Goal: Answer question/provide support: Share knowledge or assist other users

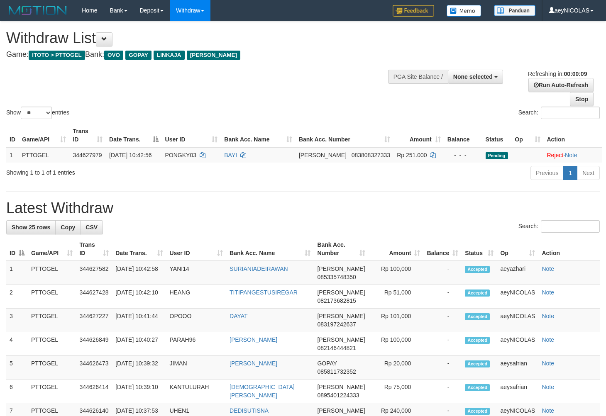
select select
select select "**"
select select
select select "**"
select select
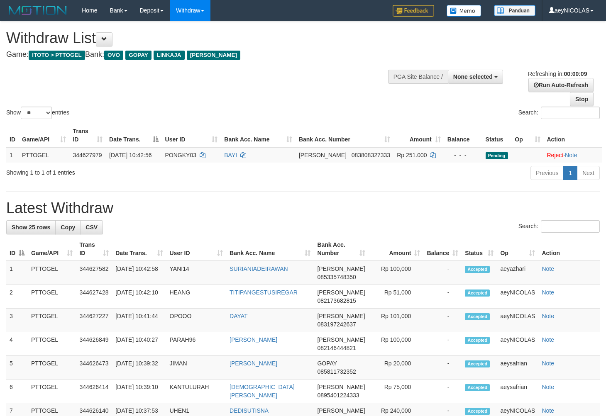
select select "**"
select select
select select "**"
select select
select select "**"
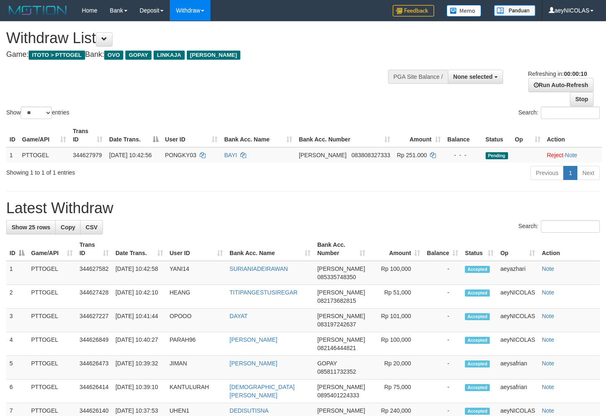
click at [272, 118] on div "Show ** ** ** *** entries" at bounding box center [151, 114] width 291 height 15
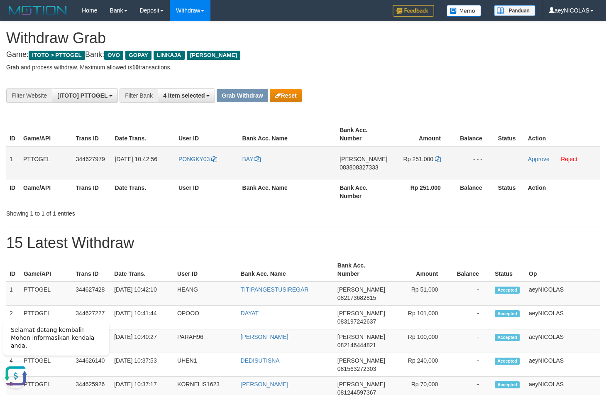
drag, startPoint x: 241, startPoint y: 172, endPoint x: 449, endPoint y: 172, distance: 208.0
click at [449, 172] on tr "1 PTTOGEL 344627979 30/09/2025 10:42:56 PONGKY03 BAYI DANA 083808327333 Rp 251.…" at bounding box center [303, 163] width 594 height 34
click at [364, 169] on span "083808327333" at bounding box center [359, 167] width 39 height 7
copy span "083808327333"
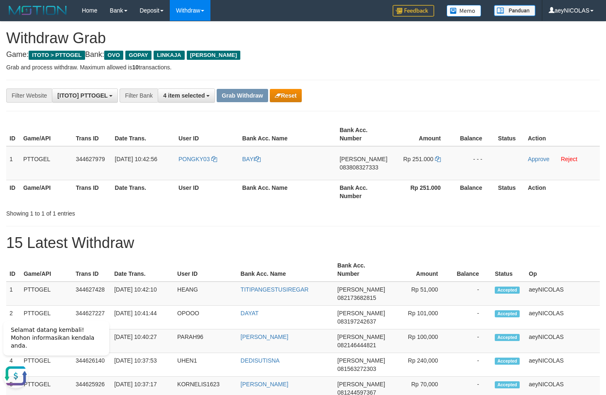
click at [409, 135] on th "Amount" at bounding box center [422, 134] width 63 height 24
click at [434, 159] on td "Rp 251.000" at bounding box center [422, 163] width 63 height 34
click at [435, 160] on icon at bounding box center [438, 159] width 6 height 6
click at [438, 161] on icon at bounding box center [438, 159] width 6 height 6
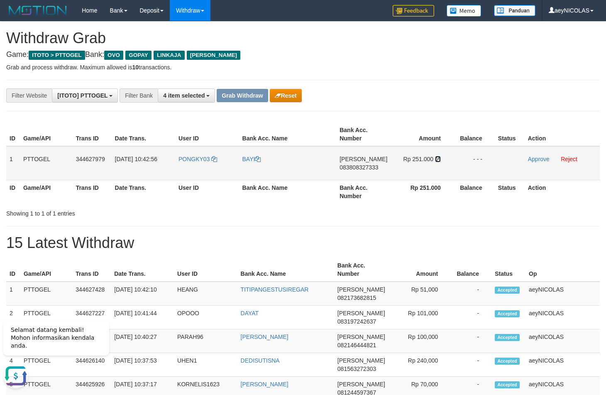
click at [438, 161] on icon at bounding box center [438, 159] width 6 height 6
click at [540, 160] on link "Approve" at bounding box center [539, 159] width 22 height 7
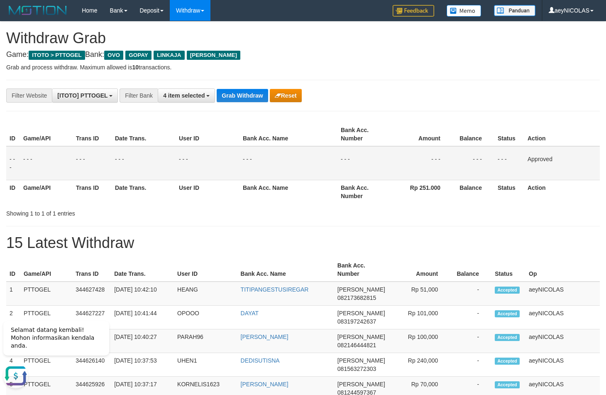
click at [402, 189] on div "ID Game/API Trans ID Date Trans. User ID Bank Acc. Name Bank Acc. Number Amount…" at bounding box center [303, 169] width 594 height 98
click at [253, 96] on button "Grab Withdraw" at bounding box center [242, 95] width 51 height 13
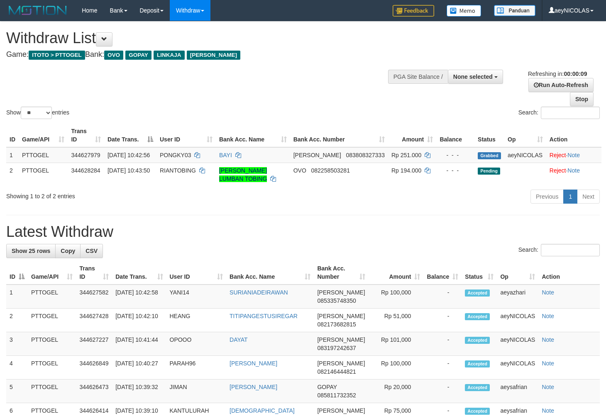
select select
select select "**"
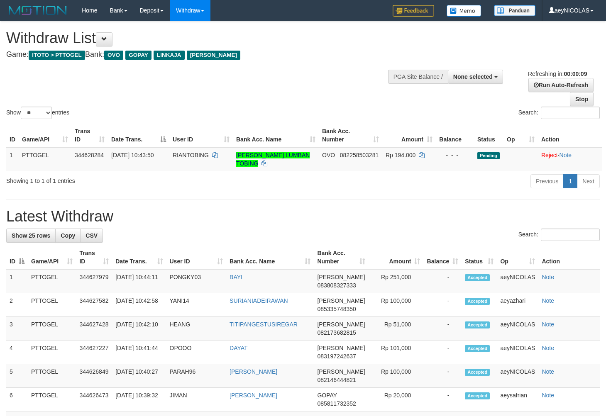
select select
select select "**"
select select
select select "**"
select select
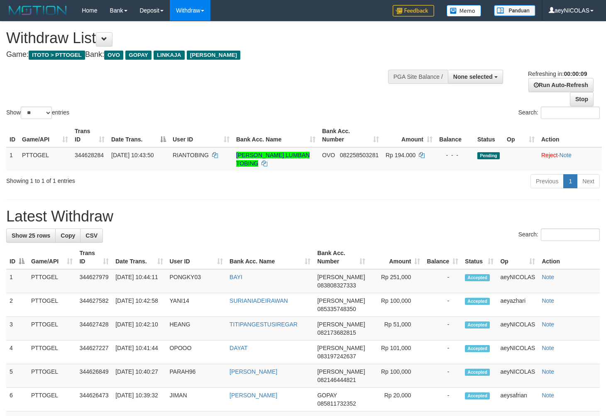
select select "**"
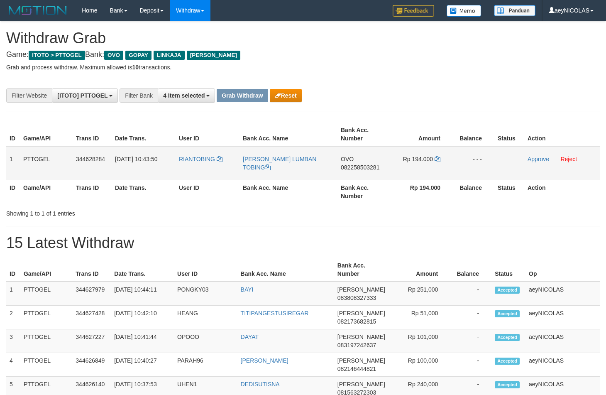
scroll to position [116, 0]
drag, startPoint x: 266, startPoint y: 193, endPoint x: 208, endPoint y: 174, distance: 61.8
click at [265, 193] on th "Bank Acc. Name" at bounding box center [289, 192] width 98 height 24
drag, startPoint x: 208, startPoint y: 174, endPoint x: 426, endPoint y: 171, distance: 218.0
click at [426, 171] on tr "1 PTTOGEL 344628284 30/09/2025 10:43:50 RIANTOBING RIAN FADLI LUMBAN TOBING OVO…" at bounding box center [303, 163] width 594 height 34
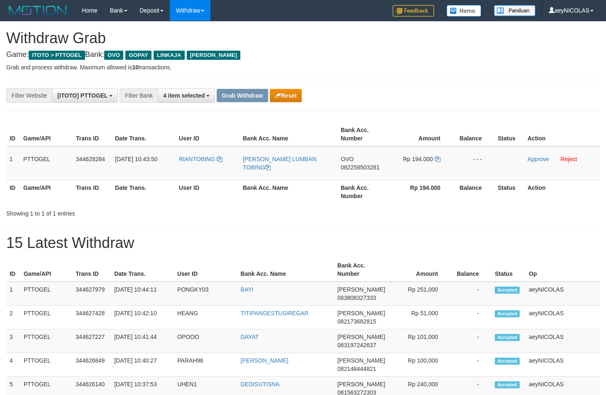
copy tr
click at [357, 168] on span "082258503281" at bounding box center [360, 167] width 39 height 7
copy tr
drag, startPoint x: 357, startPoint y: 168, endPoint x: 344, endPoint y: 201, distance: 35.6
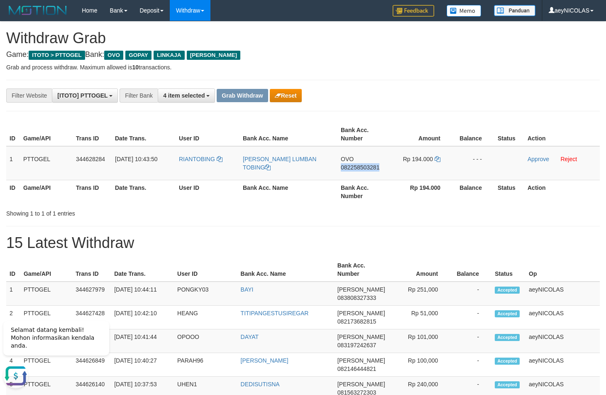
click at [356, 168] on span "082258503281" at bounding box center [360, 167] width 39 height 7
copy span "082258503281"
click at [278, 216] on div "Showing 1 to 1 of 1 entries" at bounding box center [303, 212] width 606 height 12
click at [438, 159] on icon at bounding box center [438, 159] width 6 height 6
copy span "082258503281"
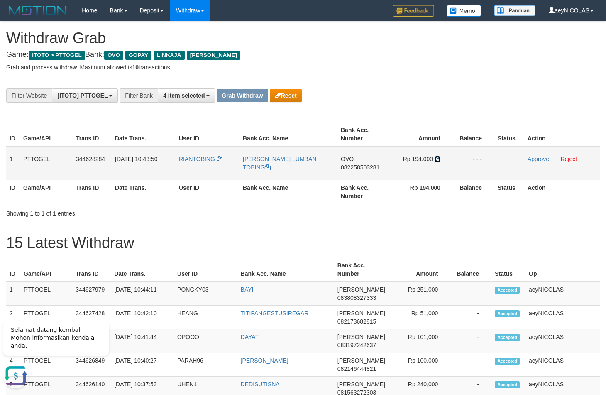
click at [438, 159] on icon at bounding box center [438, 159] width 6 height 6
click at [533, 158] on link "Approve" at bounding box center [539, 159] width 22 height 7
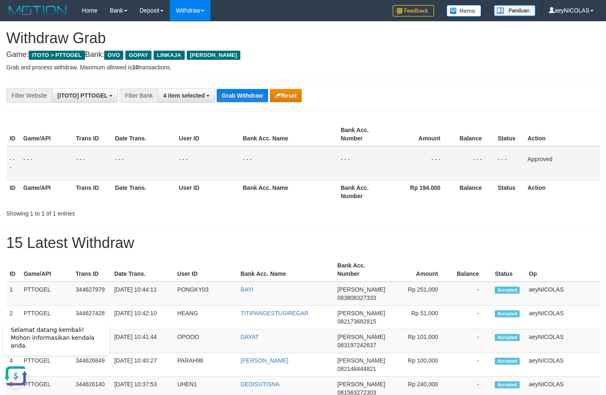
click at [370, 203] on th "Bank Acc. Number" at bounding box center [364, 192] width 53 height 24
click at [250, 98] on button "Grab Withdraw" at bounding box center [242, 95] width 51 height 13
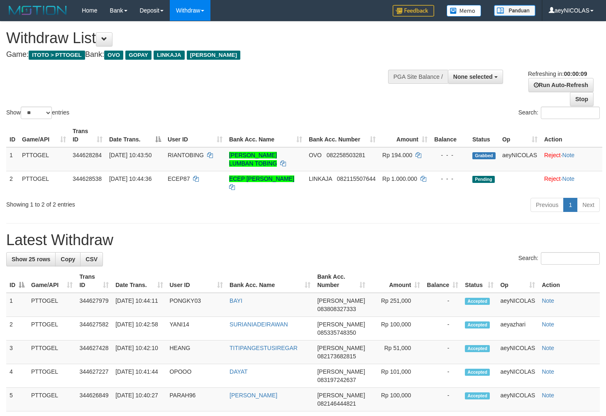
select select
select select "**"
select select
select select "**"
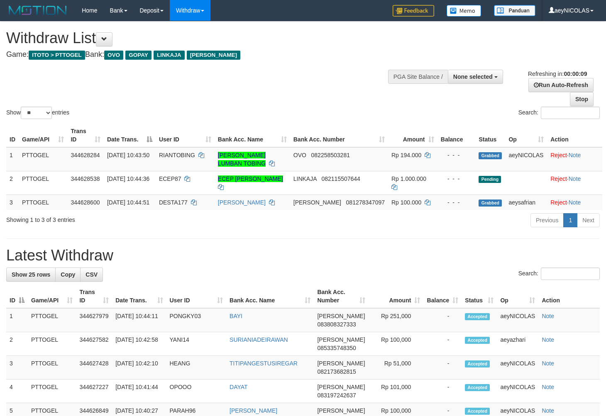
select select
select select "**"
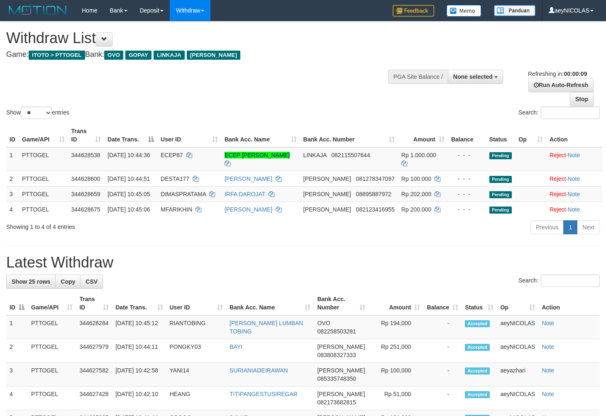
select select
select select "**"
select select
select select "**"
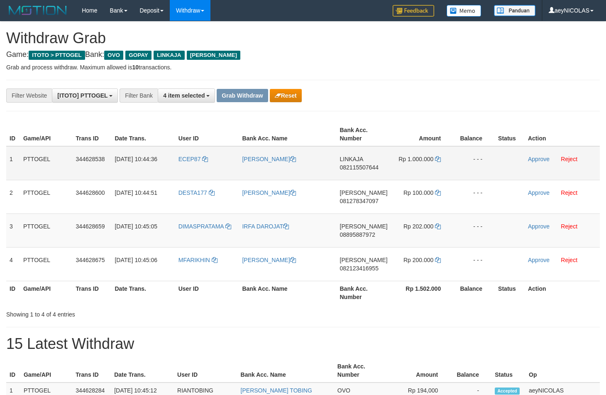
scroll to position [116, 0]
drag, startPoint x: 198, startPoint y: 172, endPoint x: 403, endPoint y: 80, distance: 225.3
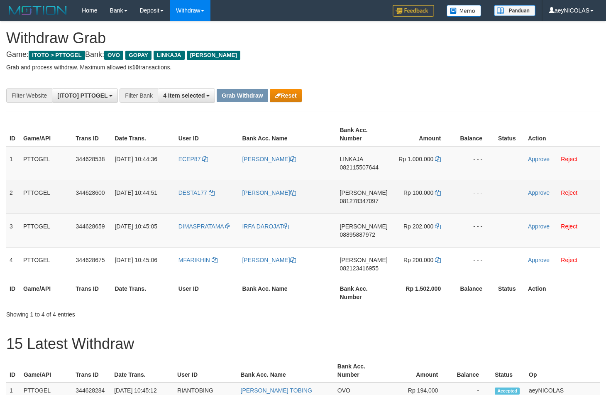
drag, startPoint x: 426, startPoint y: 100, endPoint x: 269, endPoint y: 188, distance: 179.8
click at [426, 102] on div "**********" at bounding box center [252, 95] width 505 height 14
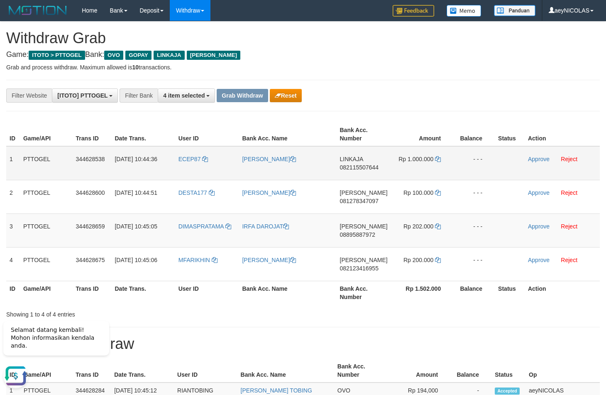
copy tr
drag, startPoint x: 220, startPoint y: 174, endPoint x: 408, endPoint y: 170, distance: 188.6
click at [420, 170] on tr "1 PTTOGEL 344628538 30/09/2025 10:44:36 ECEP87 ECEP MUHAMMAD RIZAL LINKAJA 0821…" at bounding box center [303, 163] width 594 height 34
click at [350, 167] on span "082115507644" at bounding box center [359, 167] width 39 height 7
copy tr
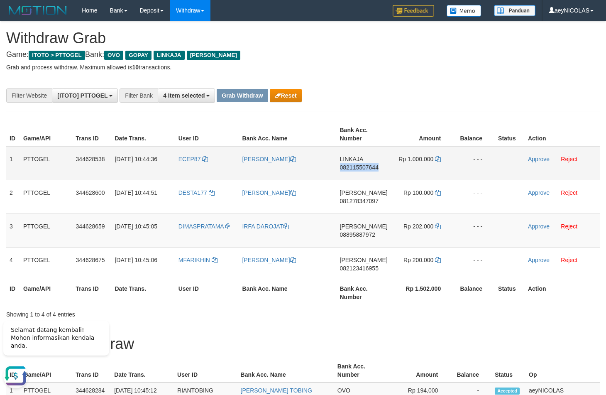
click at [350, 167] on span "082115507644" at bounding box center [359, 167] width 39 height 7
copy span "082115507644"
click at [432, 89] on div "**********" at bounding box center [252, 95] width 505 height 14
click at [436, 159] on icon at bounding box center [438, 159] width 6 height 6
copy span "082115507644"
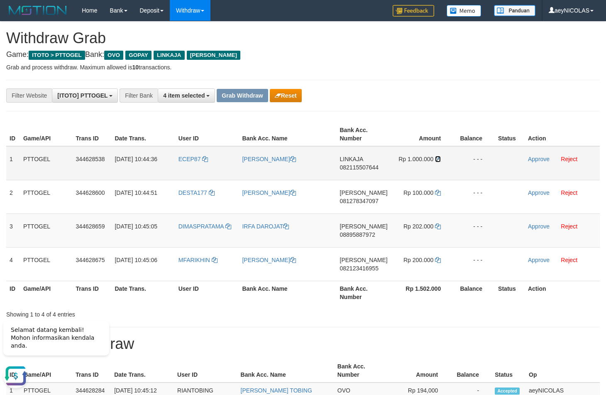
click at [436, 159] on icon at bounding box center [438, 159] width 6 height 6
click at [537, 159] on link "Approve" at bounding box center [539, 159] width 22 height 7
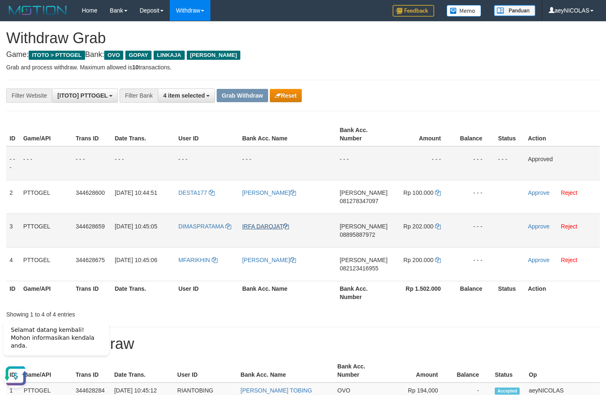
drag, startPoint x: 408, startPoint y: 290, endPoint x: 274, endPoint y: 224, distance: 149.5
click at [405, 289] on th "Rp 1.502.000" at bounding box center [422, 293] width 63 height 24
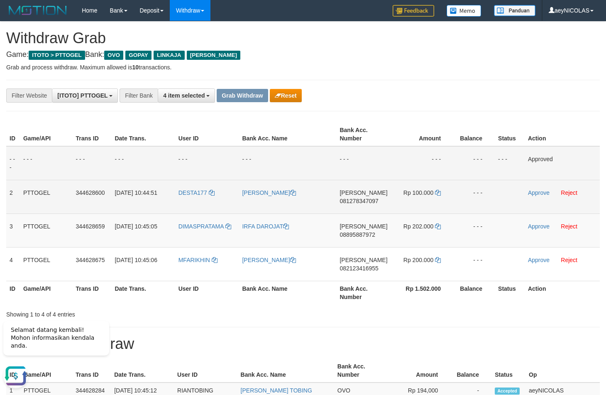
drag, startPoint x: 261, startPoint y: 222, endPoint x: 319, endPoint y: 193, distance: 65.2
click at [391, 264] on tbody "- - - - - - - - - - - - - - - - - - - - - - - - - - - - - - Approved 2 PTTOGEL …" at bounding box center [303, 213] width 594 height 135
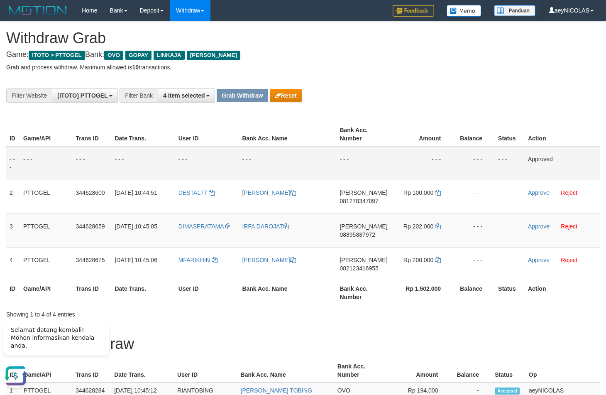
click at [319, 167] on td "- - -" at bounding box center [288, 163] width 98 height 34
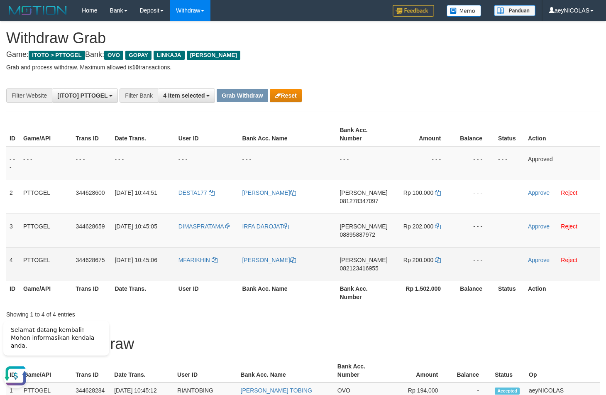
copy tr
drag, startPoint x: 189, startPoint y: 203, endPoint x: 440, endPoint y: 274, distance: 260.6
click at [440, 274] on tbody "- - - - - - - - - - - - - - - - - - - - - - - - - - - - - - Approved 2 PTTOGEL …" at bounding box center [303, 213] width 594 height 135
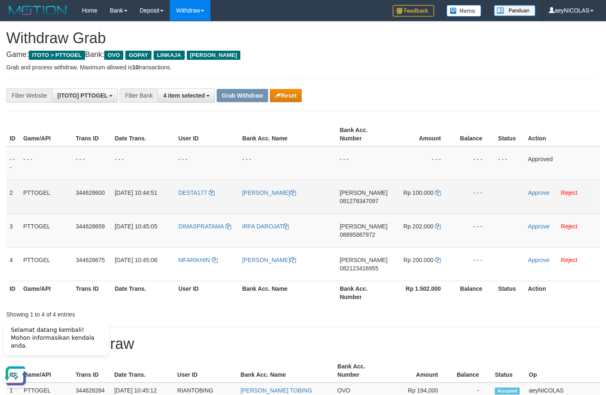
click at [353, 203] on span "081278347097" at bounding box center [359, 201] width 39 height 7
copy tr
click at [353, 203] on span "081278347097" at bounding box center [359, 201] width 39 height 7
copy span "081278347097"
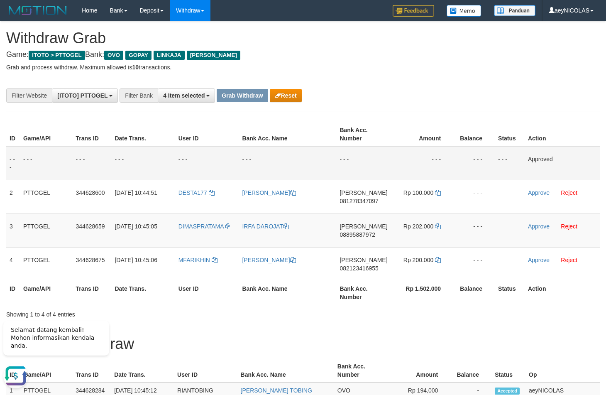
click at [367, 164] on td "- - -" at bounding box center [363, 163] width 54 height 34
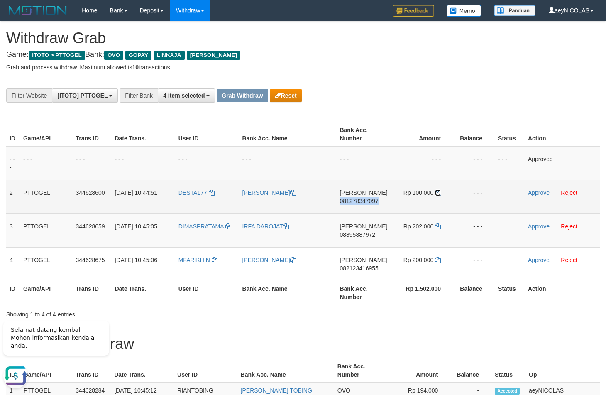
click at [438, 192] on icon at bounding box center [438, 193] width 6 height 6
copy span "081278347097"
click at [438, 192] on icon at bounding box center [438, 193] width 6 height 6
click at [537, 193] on link "Approve" at bounding box center [539, 192] width 22 height 7
click at [356, 235] on span "08895887972" at bounding box center [358, 234] width 36 height 7
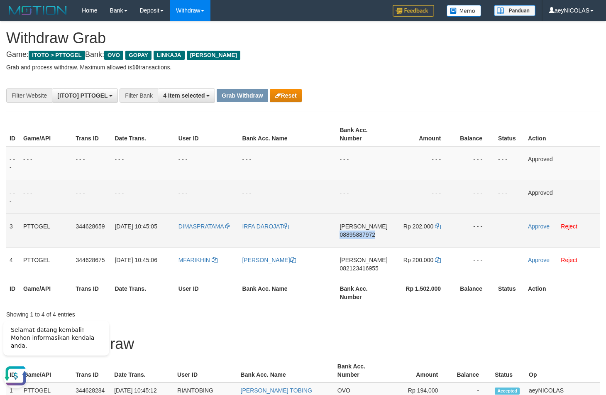
click at [356, 235] on span "08895887972" at bounding box center [358, 234] width 36 height 7
copy span "08895887972"
click at [356, 235] on span "08895887972" at bounding box center [358, 234] width 36 height 7
copy span "08895887972"
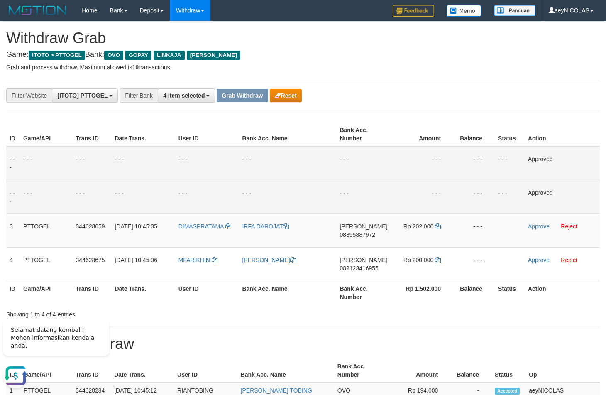
click at [436, 167] on td "- - -" at bounding box center [422, 163] width 63 height 34
click at [444, 223] on td "Rp 202.000" at bounding box center [422, 230] width 63 height 34
click at [443, 226] on td "Rp 202.000" at bounding box center [422, 230] width 63 height 34
click at [442, 228] on td "Rp 202.000" at bounding box center [422, 230] width 63 height 34
click at [439, 228] on icon at bounding box center [438, 226] width 6 height 6
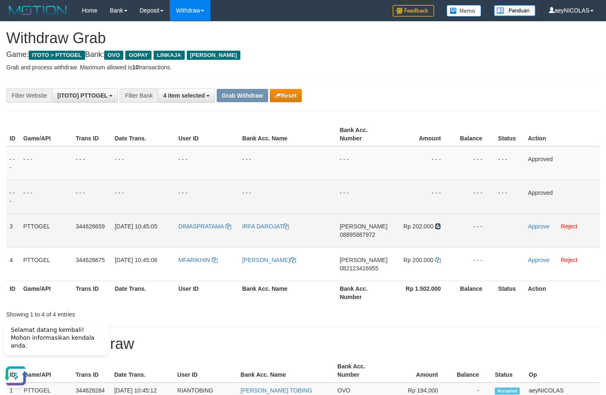
click at [439, 228] on icon at bounding box center [438, 226] width 6 height 6
click at [532, 228] on link "Approve" at bounding box center [539, 226] width 22 height 7
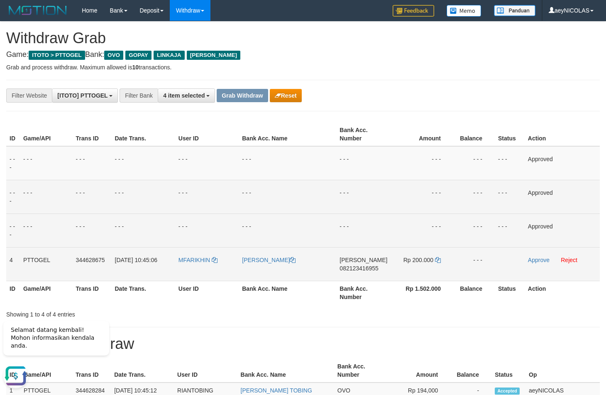
click at [350, 270] on span "082123416955" at bounding box center [359, 268] width 39 height 7
click at [353, 278] on td "DANA 082123416955" at bounding box center [363, 264] width 54 height 34
click at [349, 272] on span "082123416955" at bounding box center [359, 268] width 39 height 7
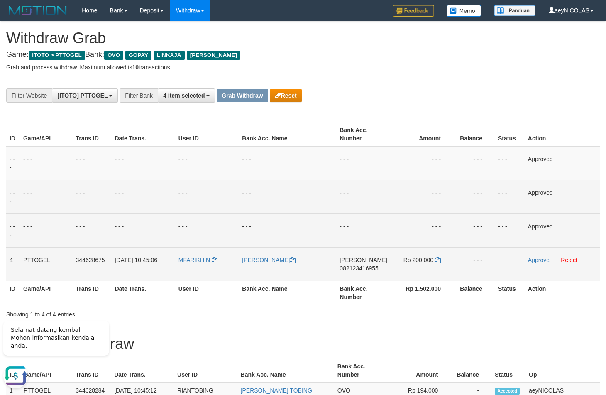
click at [353, 268] on span "082123416955" at bounding box center [359, 268] width 39 height 7
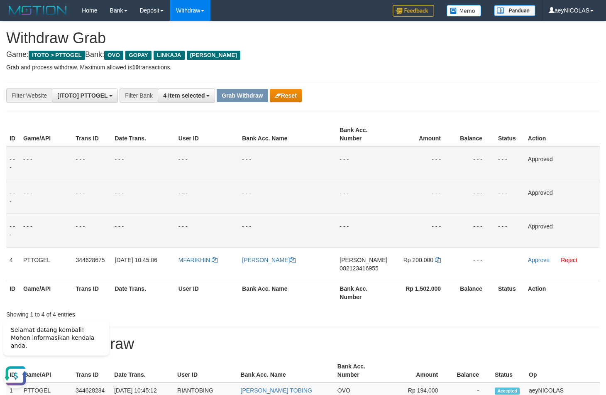
click at [330, 169] on td "- - -" at bounding box center [288, 163] width 98 height 34
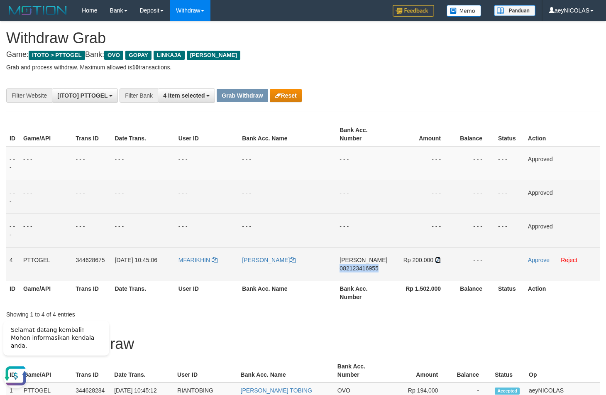
click at [438, 262] on icon at bounding box center [438, 260] width 6 height 6
drag, startPoint x: 438, startPoint y: 262, endPoint x: 510, endPoint y: 264, distance: 71.9
click at [444, 263] on td "Rp 200.000" at bounding box center [422, 264] width 63 height 34
click at [539, 261] on link "Approve" at bounding box center [539, 260] width 22 height 7
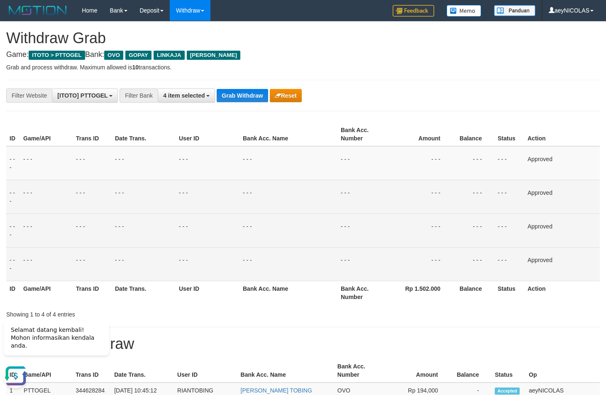
drag, startPoint x: 263, startPoint y: 219, endPoint x: 264, endPoint y: 156, distance: 63.5
click at [263, 218] on td "- - -" at bounding box center [289, 230] width 98 height 34
click at [243, 103] on div "**********" at bounding box center [252, 95] width 505 height 14
click at [243, 97] on button "Grab Withdraw" at bounding box center [242, 95] width 51 height 13
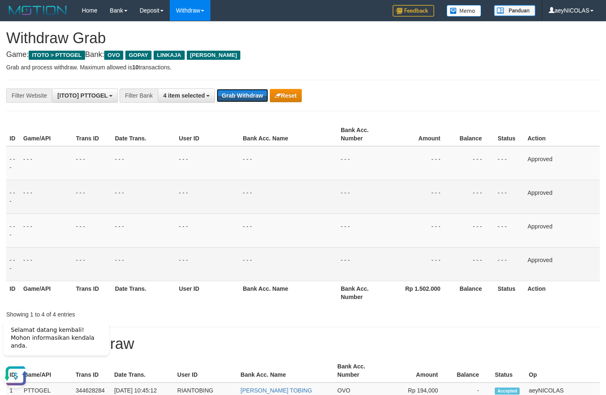
drag, startPoint x: 243, startPoint y: 97, endPoint x: 5, endPoint y: 192, distance: 256.4
click at [237, 100] on button "Grab Withdraw" at bounding box center [242, 95] width 51 height 13
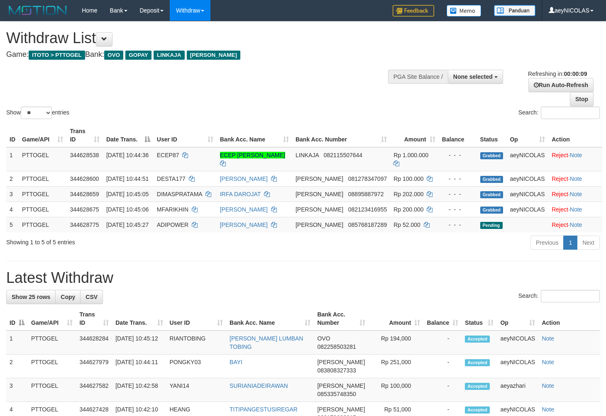
select select
select select "**"
select select
select select "**"
select select
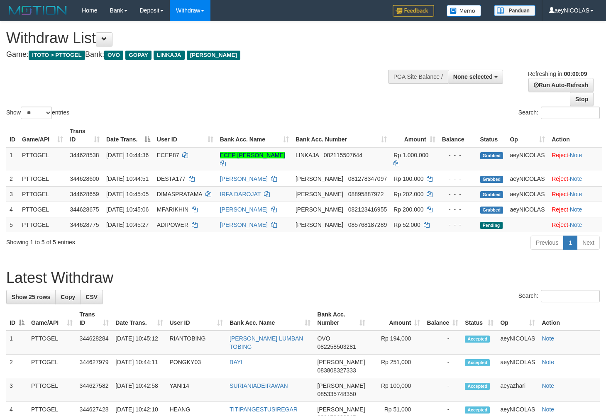
select select "**"
select select
select select "**"
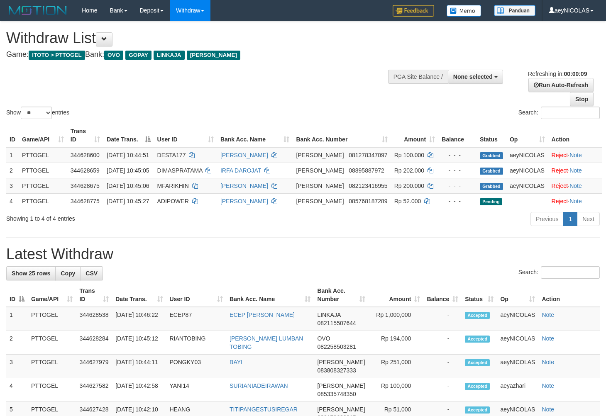
select select
select select "**"
select select
select select "**"
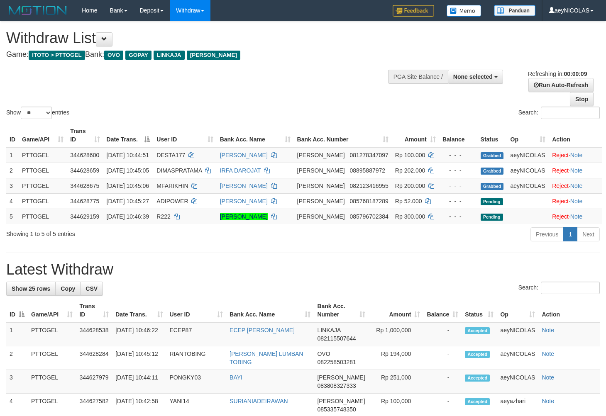
select select
select select "**"
select select
select select "**"
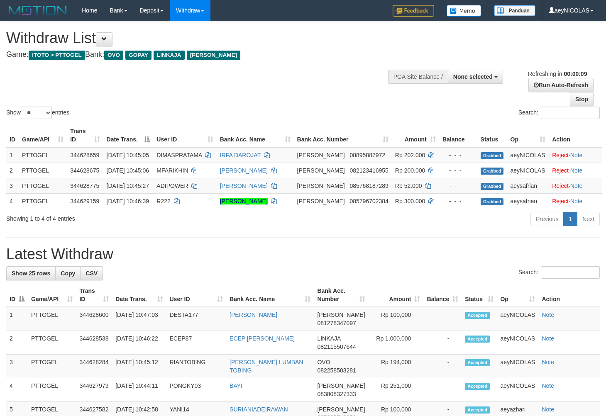
select select
select select "**"
select select
select select "**"
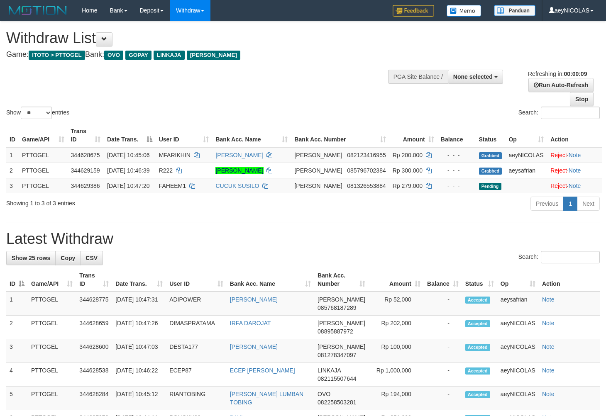
select select
select select "**"
select select
select select "**"
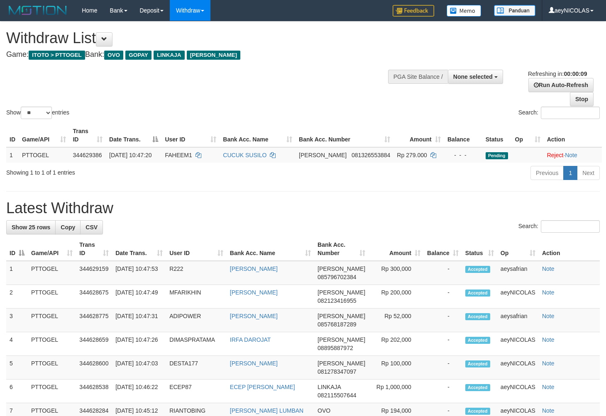
select select
select select "**"
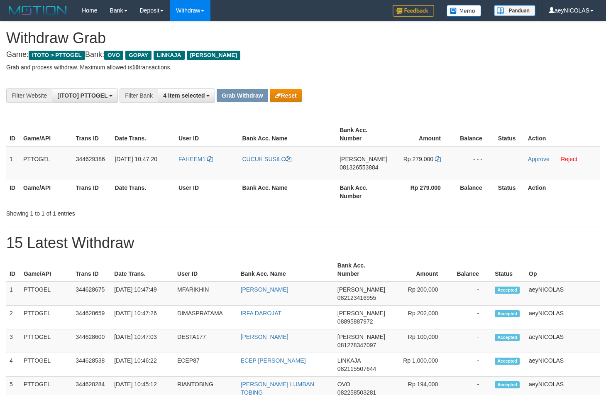
scroll to position [116, 0]
drag, startPoint x: 386, startPoint y: 224, endPoint x: 187, endPoint y: 181, distance: 203.8
copy tr
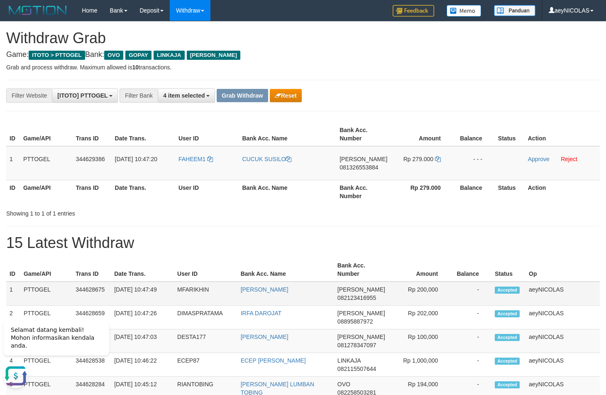
drag, startPoint x: 193, startPoint y: 174, endPoint x: 25, endPoint y: 299, distance: 209.7
click at [446, 173] on tr "1 PTTOGEL 344629386 30/09/2025 10:47:20 FAHEEM1 CUCUK SUSILO DANA 081326553884 …" at bounding box center [303, 163] width 594 height 34
click at [351, 174] on td "DANA 081326553884" at bounding box center [363, 163] width 54 height 34
click at [358, 165] on span "081326553884" at bounding box center [359, 167] width 39 height 7
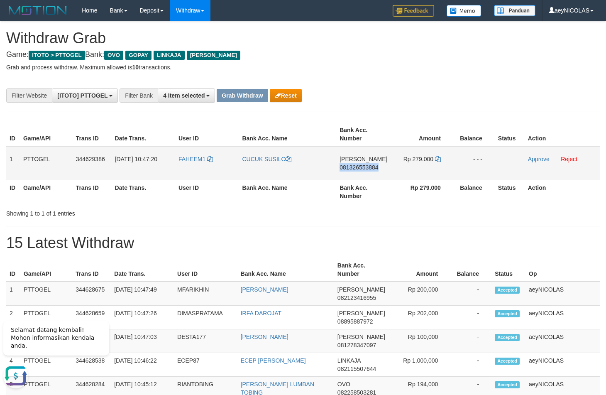
copy span "081326553884"
click at [455, 203] on th "Balance" at bounding box center [474, 192] width 42 height 24
click at [432, 158] on span "Rp 279.000" at bounding box center [419, 159] width 30 height 7
click at [435, 157] on icon at bounding box center [438, 159] width 6 height 6
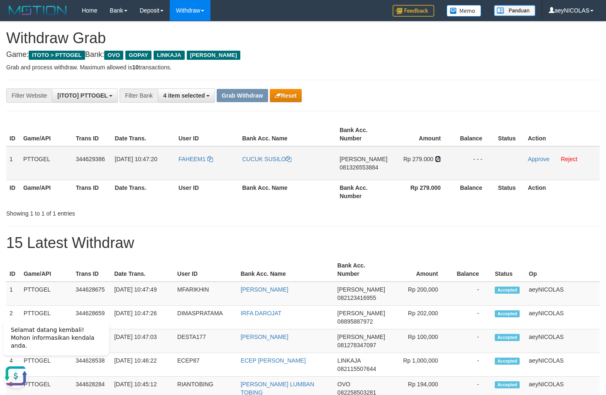
click at [435, 157] on icon at bounding box center [438, 159] width 6 height 6
click at [531, 160] on link "Approve" at bounding box center [539, 159] width 22 height 7
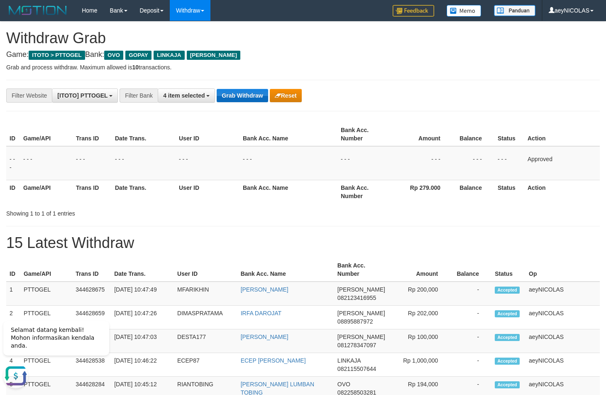
drag, startPoint x: 283, startPoint y: 170, endPoint x: 251, endPoint y: 98, distance: 78.6
click at [282, 164] on td "- - -" at bounding box center [289, 163] width 98 height 34
click at [250, 98] on button "Grab Withdraw" at bounding box center [242, 95] width 51 height 13
drag, startPoint x: 250, startPoint y: 98, endPoint x: 41, endPoint y: 213, distance: 239.0
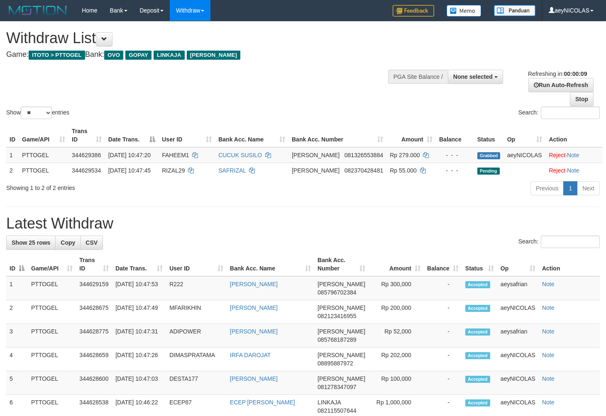
select select
select select "**"
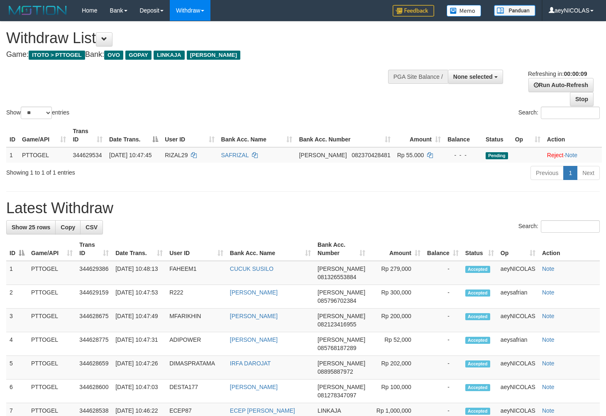
select select
select select "**"
select select
select select "**"
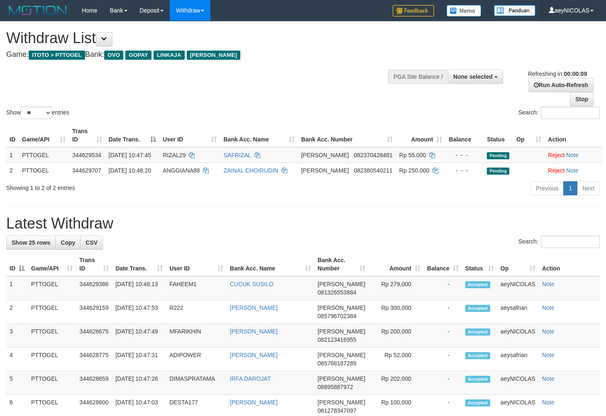
select select
select select "**"
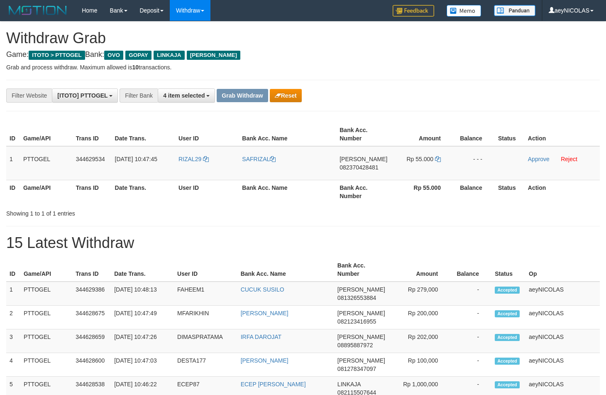
scroll to position [116, 0]
drag, startPoint x: 398, startPoint y: 168, endPoint x: 240, endPoint y: 168, distance: 157.8
click at [391, 168] on td "Rp 55.000" at bounding box center [422, 163] width 63 height 34
copy tr
drag, startPoint x: 201, startPoint y: 167, endPoint x: 436, endPoint y: 167, distance: 234.6
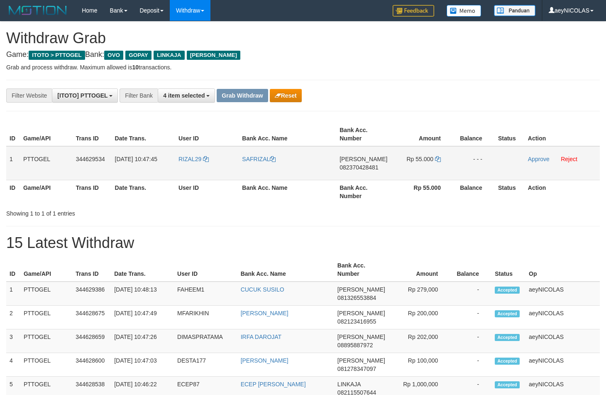
click at [436, 167] on tr "1 PTTOGEL 344629534 30/09/2025 10:47:45 RIZAL29 SAFRIZAL DANA 082370428481 Rp 5…" at bounding box center [303, 163] width 594 height 34
click at [362, 167] on span "082370428481" at bounding box center [359, 167] width 39 height 7
copy tr
drag, startPoint x: 362, startPoint y: 167, endPoint x: 232, endPoint y: 220, distance: 140.8
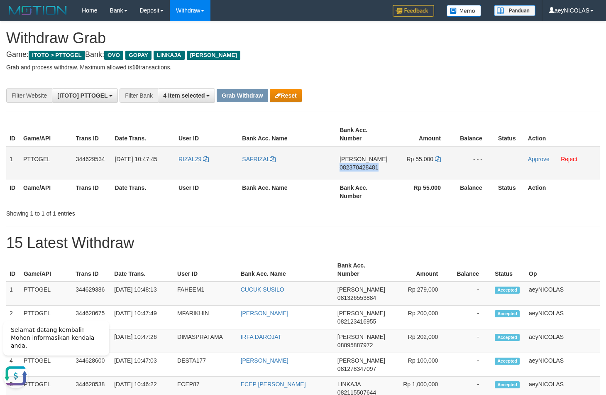
click at [362, 167] on span "082370428481" at bounding box center [359, 167] width 39 height 7
copy span "082370428481"
click at [326, 245] on h1 "15 Latest Withdraw" at bounding box center [303, 243] width 594 height 17
click at [434, 160] on td "Rp 55.000" at bounding box center [422, 163] width 63 height 34
click at [438, 160] on icon at bounding box center [438, 159] width 6 height 6
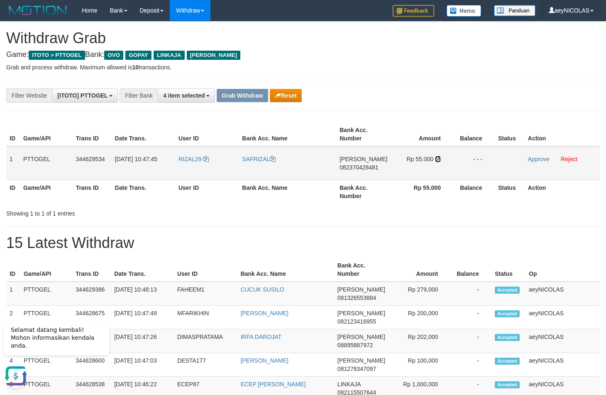
click at [438, 160] on icon at bounding box center [438, 159] width 6 height 6
click at [531, 163] on td "Approve Reject" at bounding box center [562, 163] width 75 height 34
click at [537, 159] on link "Approve" at bounding box center [539, 159] width 22 height 7
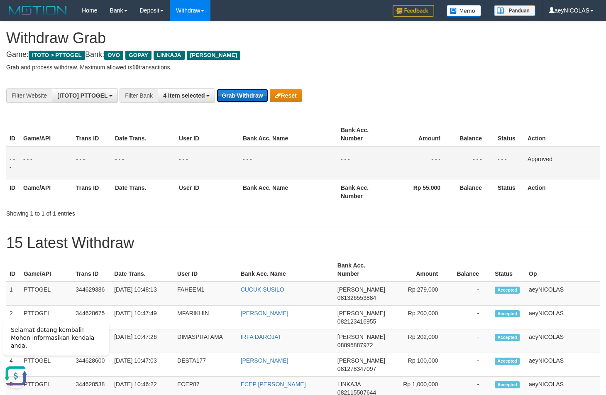
click at [234, 93] on button "Grab Withdraw" at bounding box center [242, 95] width 51 height 13
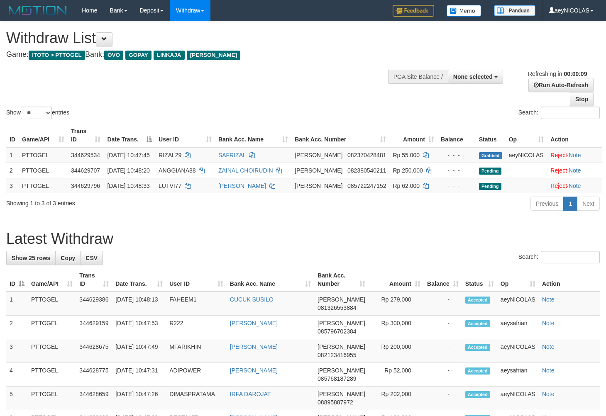
select select
select select "**"
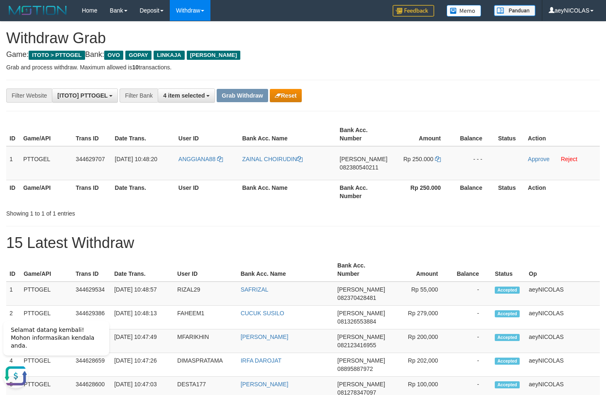
click at [289, 97] on button "Reset" at bounding box center [286, 95] width 32 height 13
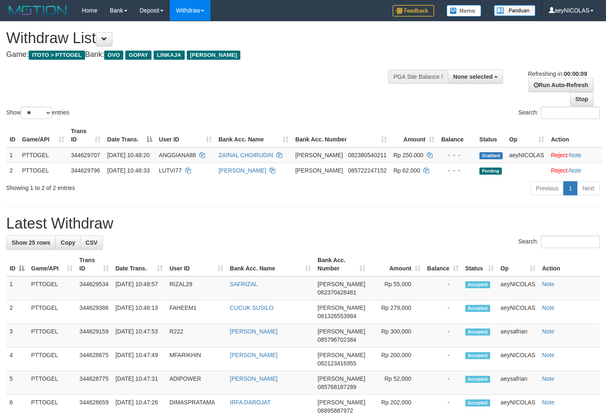
select select
select select "**"
select select
select select "**"
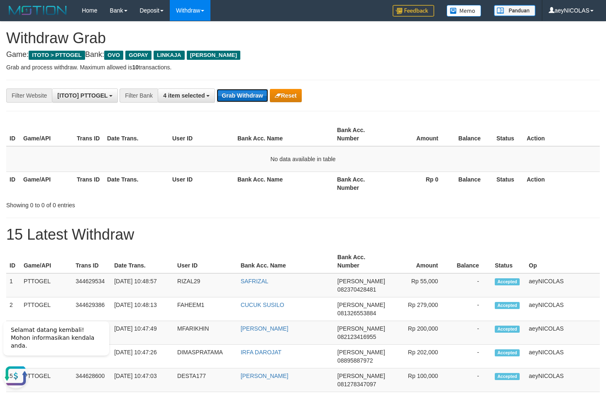
click at [253, 99] on button "Grab Withdraw" at bounding box center [242, 95] width 51 height 13
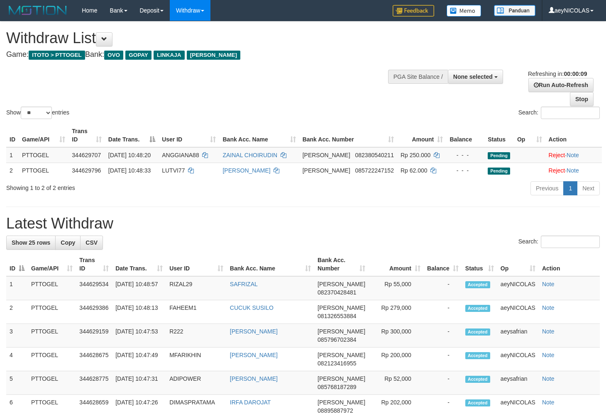
select select
select select "**"
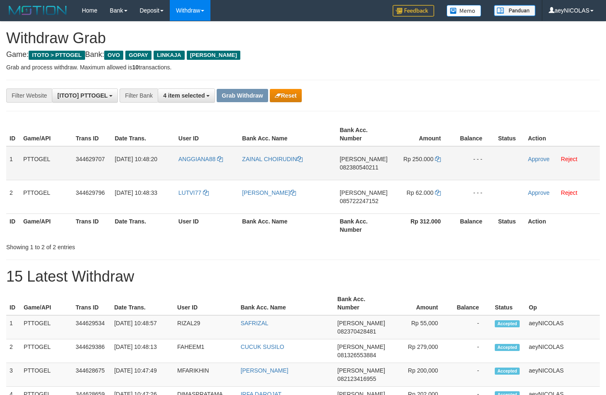
scroll to position [116, 0]
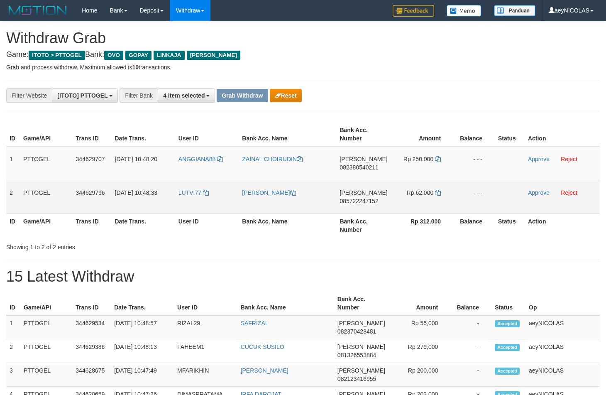
drag, startPoint x: 238, startPoint y: 171, endPoint x: 8, endPoint y: 335, distance: 282.9
click at [434, 193] on tbody "1 PTTOGEL 344629707 30/09/2025 10:48:20 ANGGIANA88 ZAINAL CHOIRUDIN DANA 082380…" at bounding box center [303, 180] width 594 height 68
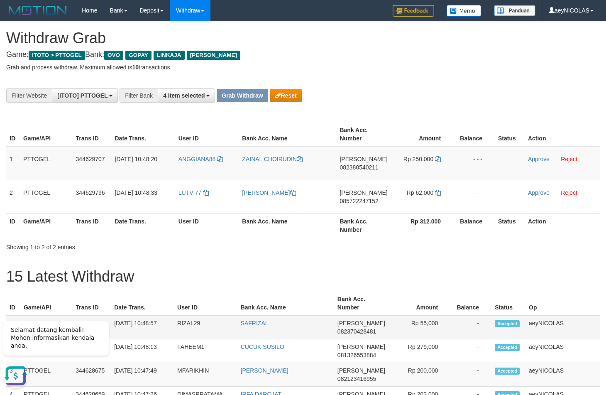
scroll to position [0, 0]
drag, startPoint x: 355, startPoint y: 160, endPoint x: 355, endPoint y: 171, distance: 11.2
click at [355, 160] on span "[PERSON_NAME]" at bounding box center [364, 159] width 48 height 7
click at [355, 171] on td "DANA 082380540211" at bounding box center [363, 163] width 54 height 34
click at [357, 170] on span "082380540211" at bounding box center [359, 167] width 39 height 7
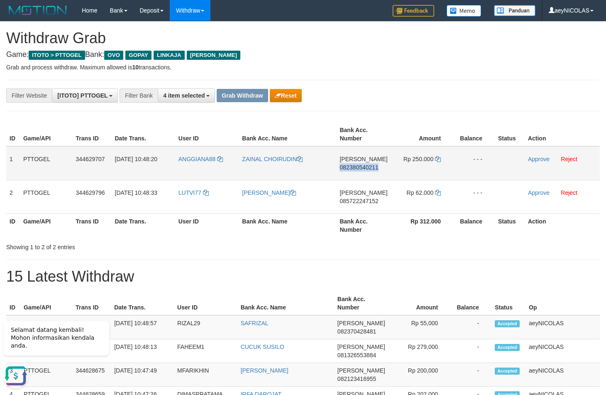
click at [358, 170] on span "082380540211" at bounding box center [359, 167] width 39 height 7
copy span "082380540211"
click at [358, 170] on span "082380540211" at bounding box center [359, 167] width 39 height 7
copy td "DANA 082380540211"
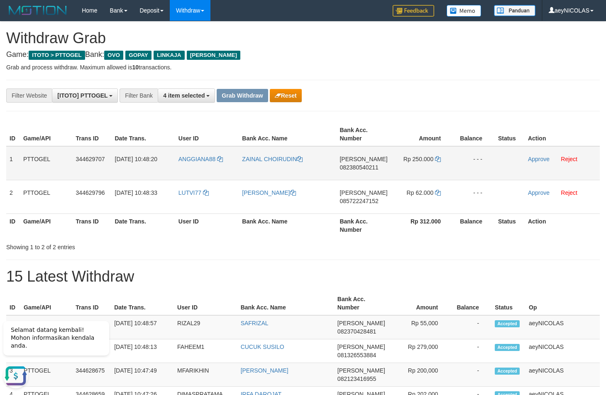
click at [443, 156] on td "Rp 250.000" at bounding box center [422, 163] width 62 height 34
click at [439, 160] on icon at bounding box center [438, 159] width 6 height 6
click at [533, 160] on link "Approve" at bounding box center [539, 159] width 22 height 7
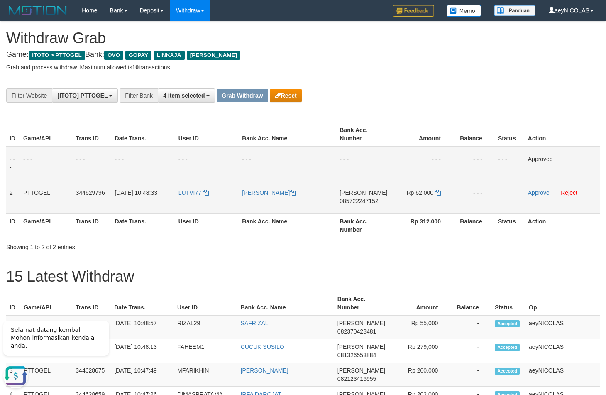
click at [366, 199] on span "085722247152" at bounding box center [359, 201] width 39 height 7
copy span "085722247152"
click at [357, 203] on span "085722247152" at bounding box center [359, 201] width 39 height 7
click at [357, 199] on span "085722247152" at bounding box center [359, 201] width 39 height 7
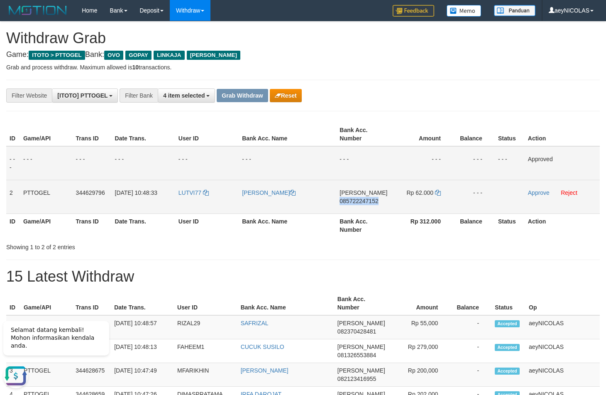
click at [357, 199] on span "085722247152" at bounding box center [359, 201] width 39 height 7
copy span "085722247152"
click at [357, 199] on span "085722247152" at bounding box center [359, 201] width 39 height 7
copy td "DANA 085722247152"
click at [357, 199] on span "085722247152" at bounding box center [359, 201] width 39 height 7
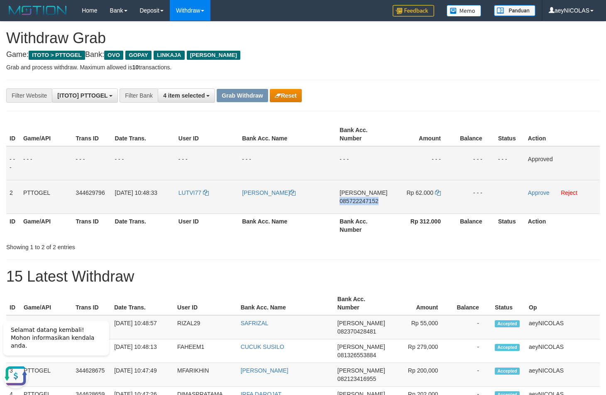
copy span "085722247152"
click at [357, 201] on span "085722247152" at bounding box center [359, 201] width 39 height 7
copy span "085722247152"
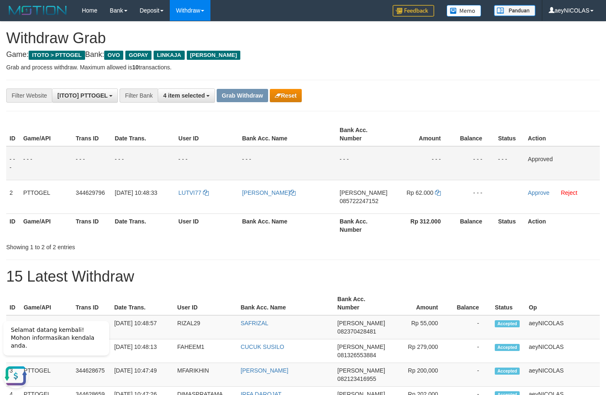
click at [346, 135] on th "Bank Acc. Number" at bounding box center [363, 134] width 54 height 24
click at [384, 144] on th "Bank Acc. Number" at bounding box center [363, 134] width 54 height 24
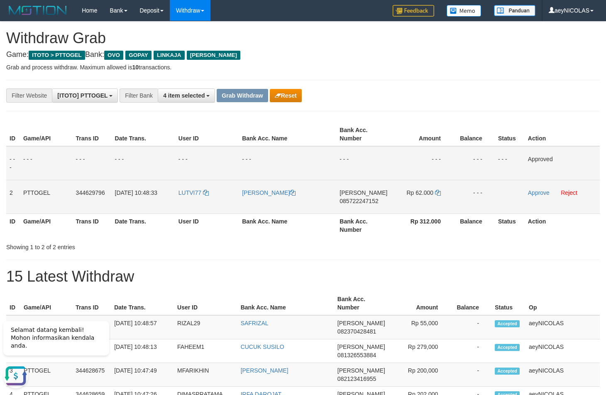
click at [434, 196] on td "Rp 62.000" at bounding box center [422, 197] width 63 height 34
click at [434, 195] on td "Rp 62.000" at bounding box center [422, 197] width 63 height 34
click at [436, 194] on icon at bounding box center [438, 193] width 6 height 6
copy td "000"
click at [436, 194] on icon at bounding box center [438, 193] width 6 height 6
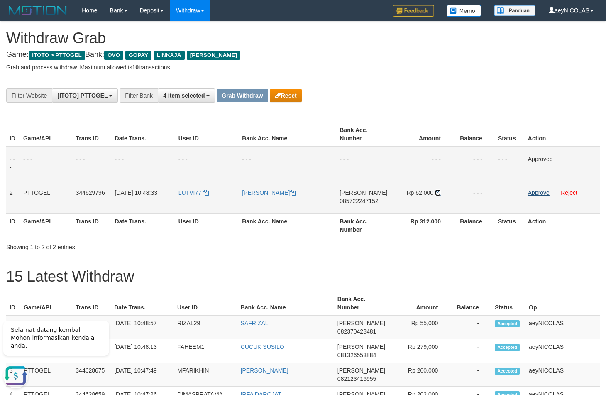
drag, startPoint x: 436, startPoint y: 194, endPoint x: 530, endPoint y: 193, distance: 93.8
click at [436, 193] on icon at bounding box center [438, 193] width 6 height 6
click at [531, 193] on link "Approve" at bounding box center [539, 192] width 22 height 7
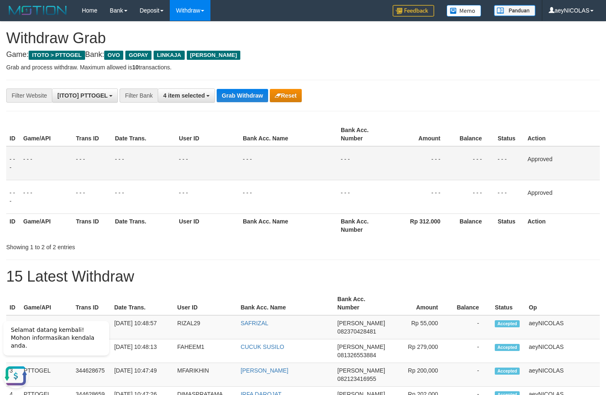
drag, startPoint x: 351, startPoint y: 188, endPoint x: 347, endPoint y: 180, distance: 9.3
click at [351, 185] on td "- - -" at bounding box center [364, 197] width 53 height 34
click at [253, 98] on button "Grab Withdraw" at bounding box center [242, 95] width 51 height 13
click at [252, 98] on button "Grab Withdraw" at bounding box center [242, 95] width 51 height 13
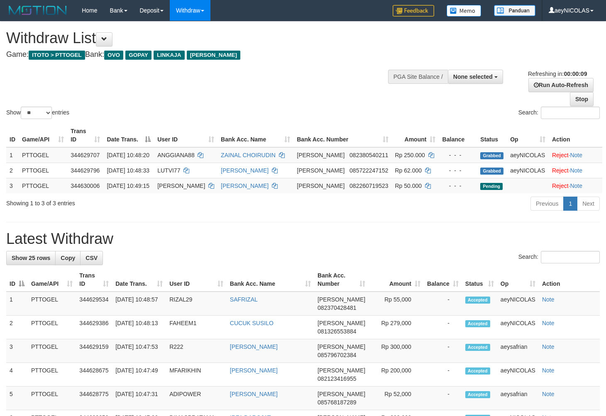
select select
select select "**"
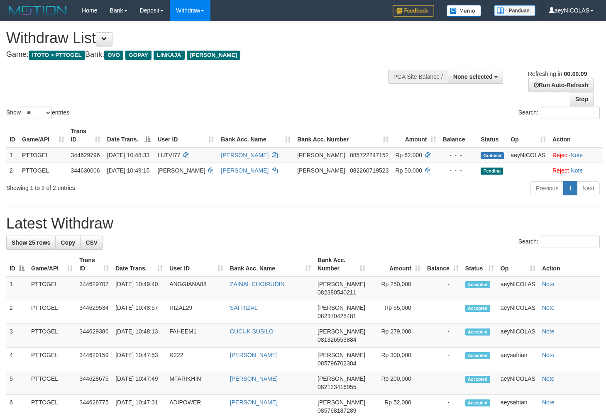
select select
select select "**"
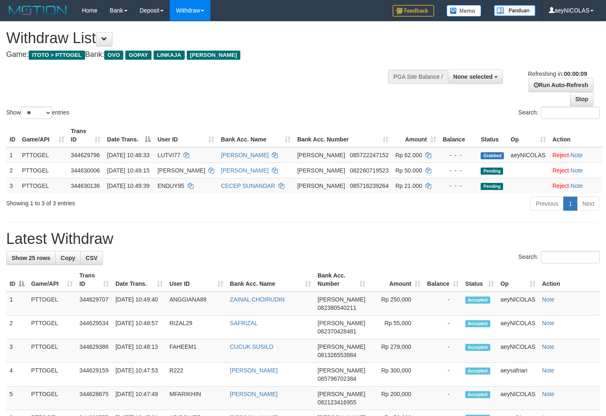
select select
select select "**"
select select
select select "**"
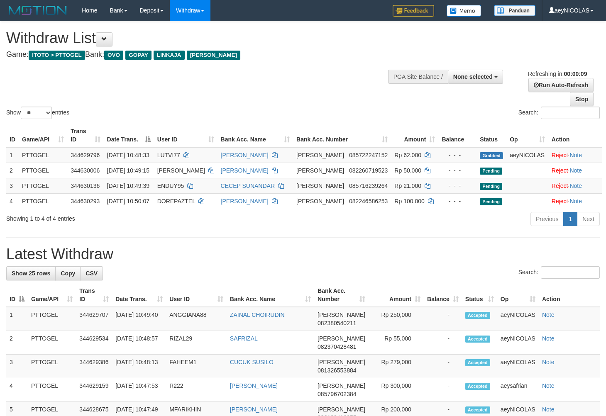
select select
select select "**"
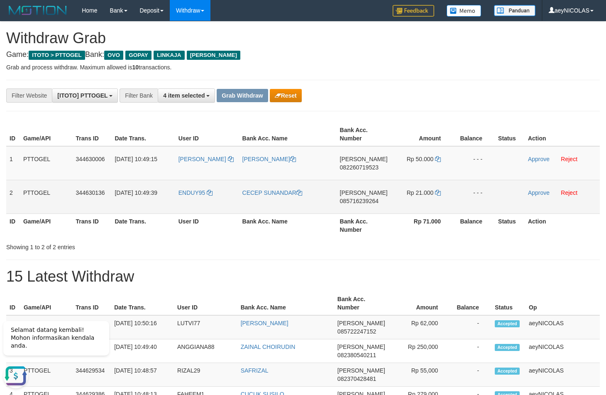
drag, startPoint x: 353, startPoint y: 250, endPoint x: 246, endPoint y: 206, distance: 116.0
click at [350, 248] on div "Showing 1 to 2 of 2 entries" at bounding box center [303, 246] width 606 height 12
drag, startPoint x: 213, startPoint y: 176, endPoint x: 419, endPoint y: 191, distance: 206.5
click at [419, 191] on tbody "1 PTTOGEL 344630006 30/09/2025 10:49:15 NIKODINI NIKODEMUS DINI DANA 0822607195…" at bounding box center [303, 180] width 594 height 68
copy tr
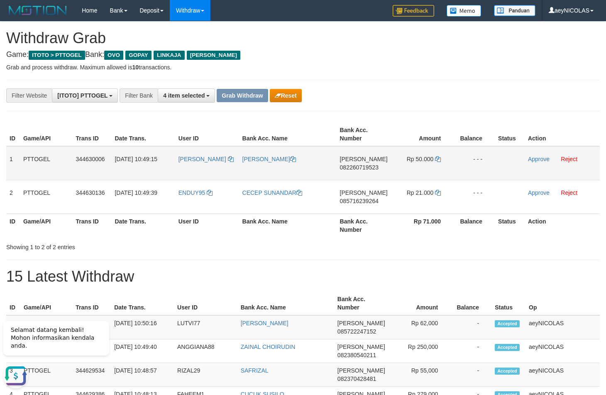
click at [363, 171] on td "DANA 082260719523" at bounding box center [364, 163] width 54 height 34
click at [363, 169] on span "082260719523" at bounding box center [359, 167] width 39 height 7
copy span "082260719523"
click at [465, 15] on img at bounding box center [464, 11] width 35 height 12
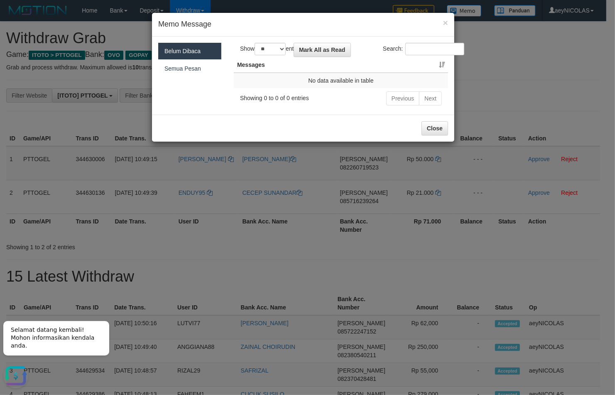
click at [443, 22] on div "× Memo Message" at bounding box center [303, 25] width 302 height 24
click at [448, 21] on span "×" at bounding box center [445, 23] width 5 height 10
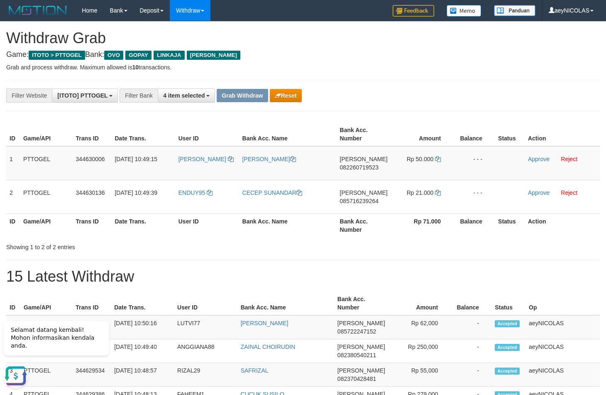
drag, startPoint x: 513, startPoint y: 81, endPoint x: 417, endPoint y: 114, distance: 101.0
click at [433, 162] on span "Rp 50.000" at bounding box center [420, 159] width 27 height 7
click at [434, 160] on td "Rp 50.000" at bounding box center [422, 163] width 62 height 34
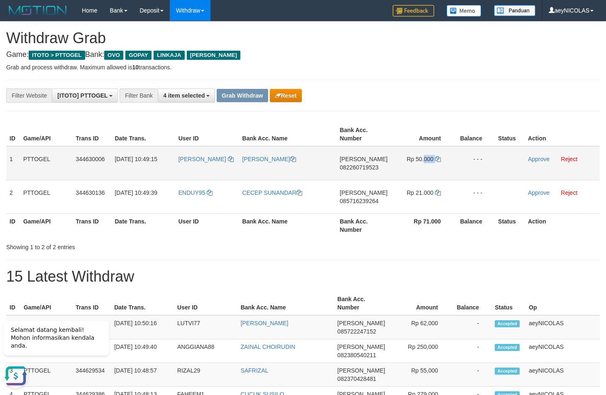
click at [434, 160] on td "Rp 50.000" at bounding box center [422, 163] width 62 height 34
click at [439, 160] on icon at bounding box center [438, 159] width 6 height 6
copy td "Rp 50.000"
click at [439, 160] on icon at bounding box center [438, 159] width 6 height 6
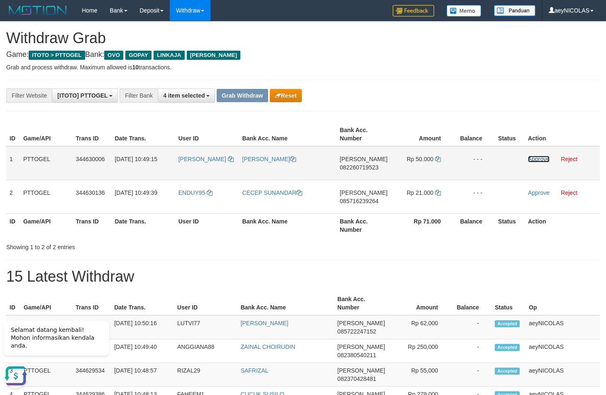
click at [533, 159] on link "Approve" at bounding box center [539, 159] width 22 height 7
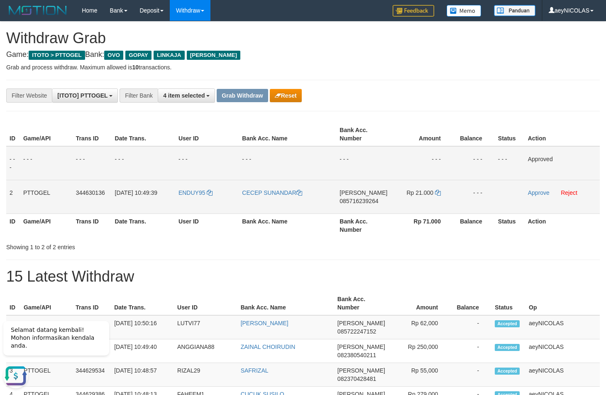
click at [378, 205] on td "DANA 085716239264" at bounding box center [363, 197] width 54 height 34
click at [369, 204] on span "085716239264" at bounding box center [359, 201] width 39 height 7
copy span "085716239264"
click at [363, 201] on span "085716239264" at bounding box center [359, 201] width 39 height 7
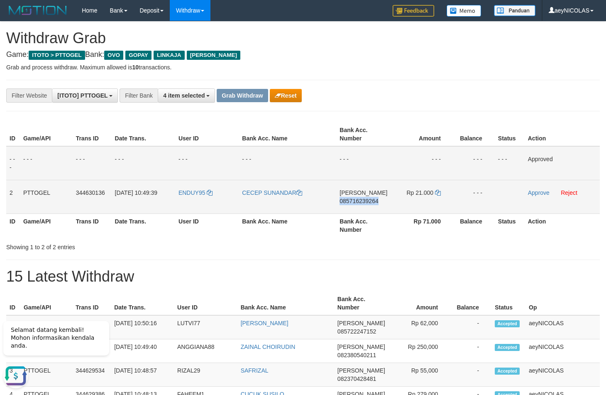
click at [363, 201] on span "085716239264" at bounding box center [359, 201] width 39 height 7
copy span "085716239264"
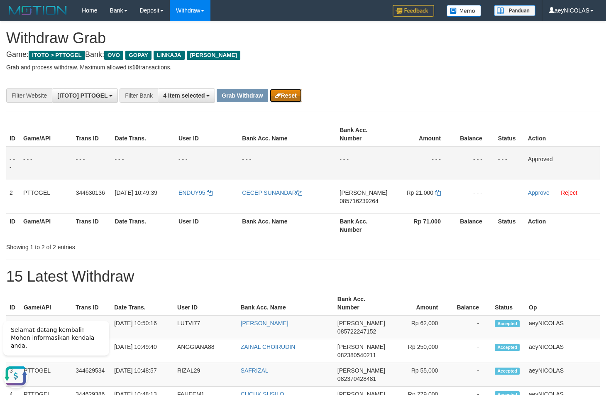
click at [296, 98] on button "Reset" at bounding box center [286, 95] width 32 height 13
click at [412, 125] on th "Amount" at bounding box center [422, 134] width 63 height 24
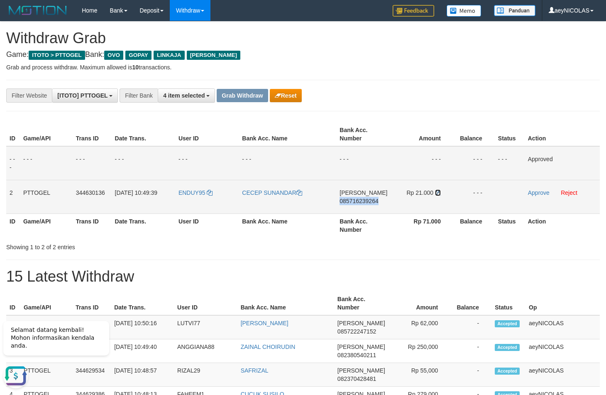
click at [440, 193] on icon at bounding box center [438, 193] width 6 height 6
copy span "085716239264"
click at [440, 193] on icon at bounding box center [438, 193] width 6 height 6
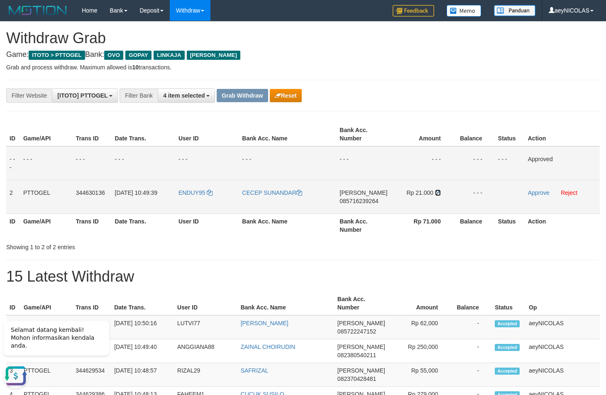
click at [440, 193] on icon at bounding box center [438, 193] width 6 height 6
click at [531, 191] on link "Approve" at bounding box center [539, 192] width 22 height 7
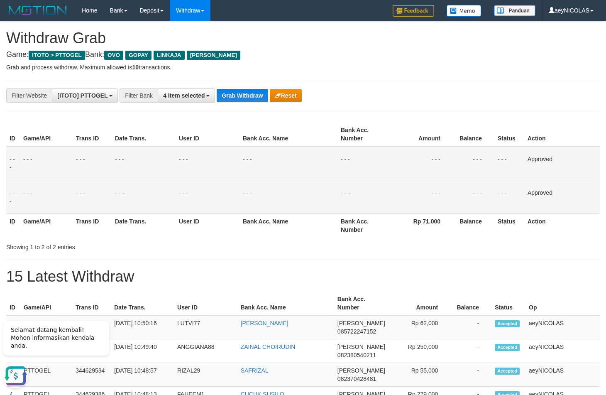
click at [376, 162] on td "- - -" at bounding box center [364, 163] width 53 height 34
click at [250, 99] on button "Grab Withdraw" at bounding box center [242, 95] width 51 height 13
drag, startPoint x: 250, startPoint y: 99, endPoint x: 12, endPoint y: 235, distance: 273.2
click at [249, 99] on button "Grab Withdraw" at bounding box center [242, 95] width 51 height 13
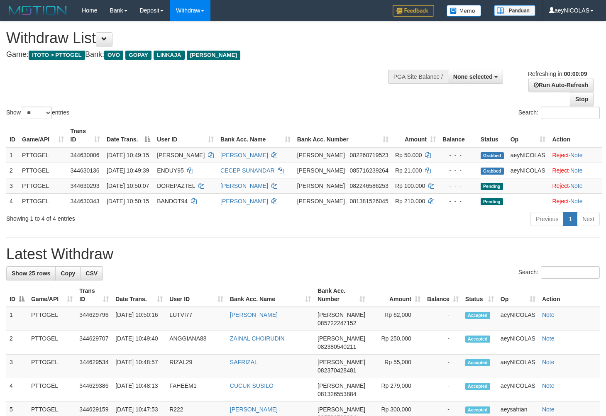
select select
select select "**"
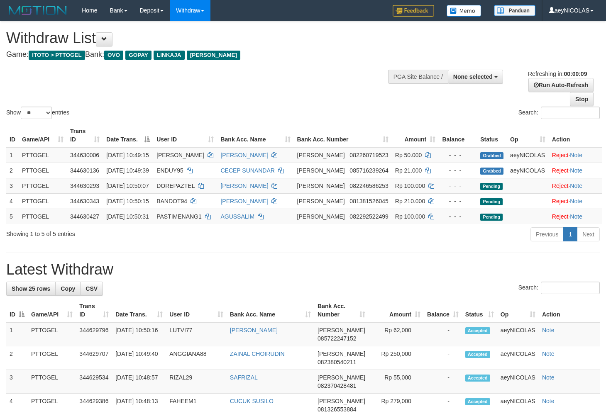
select select
select select "**"
select select
select select "**"
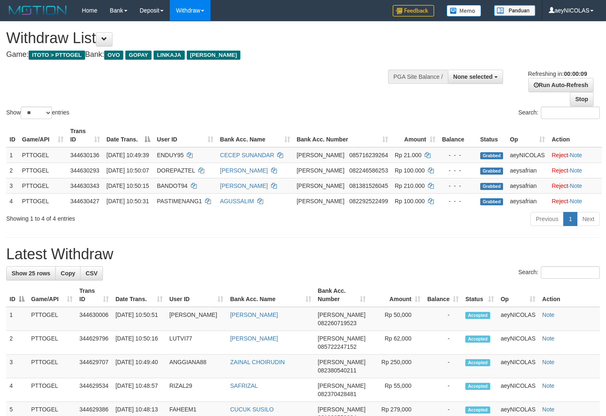
select select
select select "**"
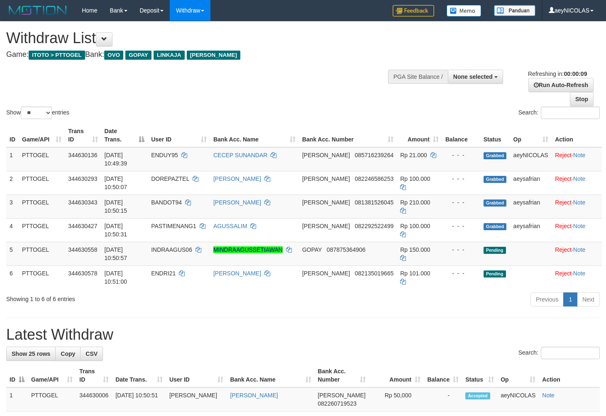
select select
select select "**"
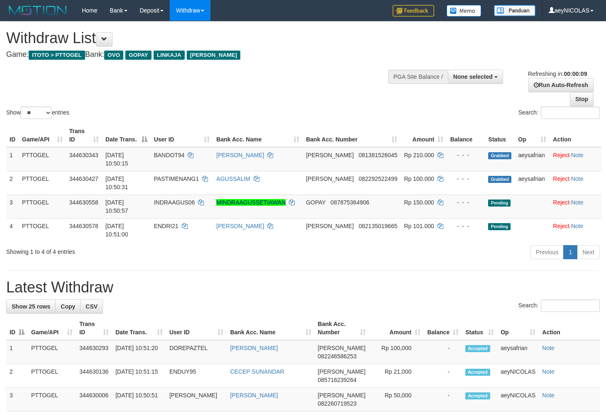
select select
select select "**"
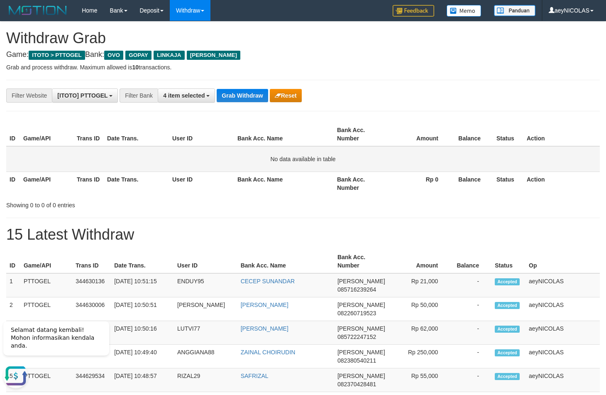
click at [424, 166] on td "No data available in table" at bounding box center [303, 159] width 594 height 26
click at [382, 170] on table "ID Game/API Trans ID Date Trans. User ID Bank Acc. Name Bank Acc. Number Amount…" at bounding box center [303, 158] width 594 height 73
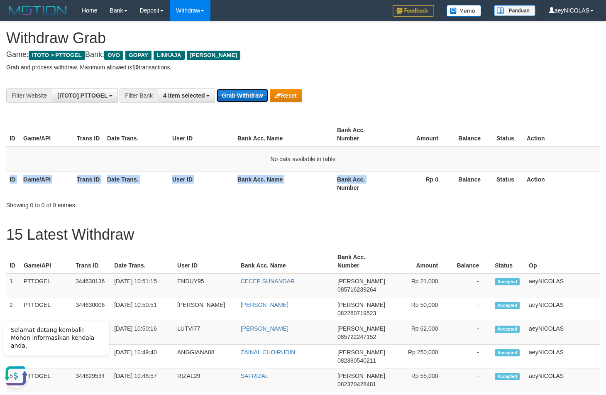
click at [225, 98] on button "Grab Withdraw" at bounding box center [242, 95] width 51 height 13
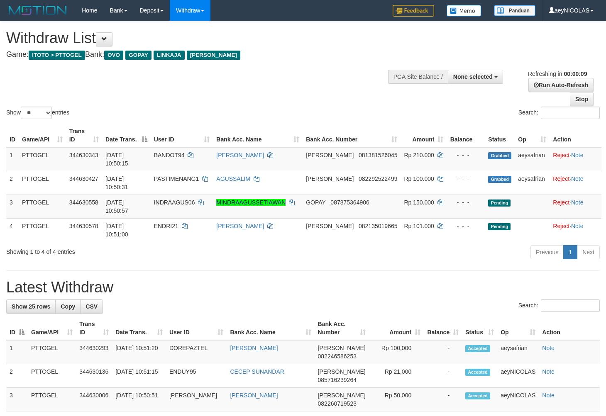
select select
select select "**"
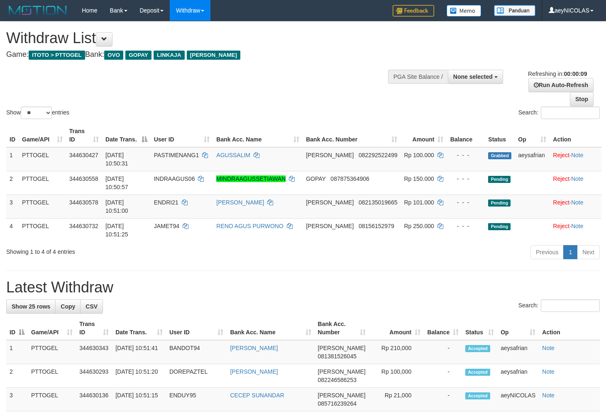
select select
select select "**"
select select
select select "**"
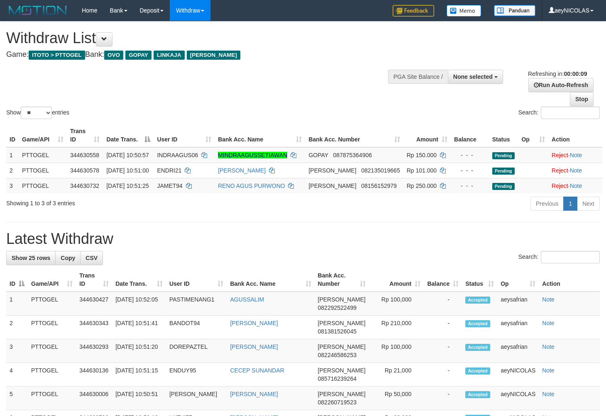
select select
select select "**"
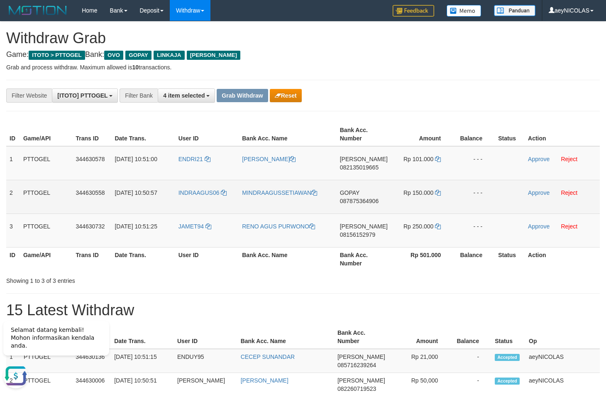
drag, startPoint x: 187, startPoint y: 167, endPoint x: 429, endPoint y: 191, distance: 243.6
click at [429, 191] on tbody "1 PTTOGEL 344630578 30/09/2025 10:51:00 ENDRI21 ENDRI SUTANTO DANA 082135019665…" at bounding box center [303, 196] width 594 height 101
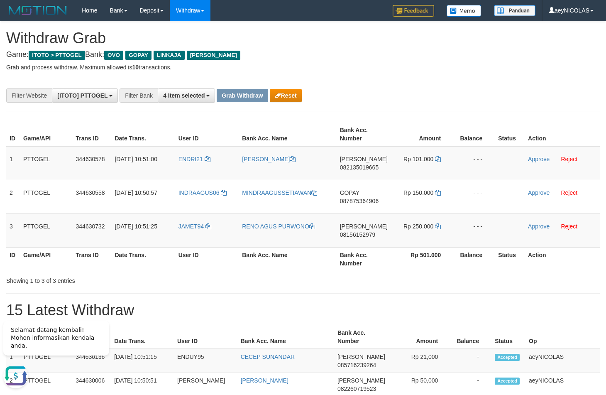
drag, startPoint x: 335, startPoint y: 285, endPoint x: 328, endPoint y: 278, distance: 9.7
drag, startPoint x: 353, startPoint y: 240, endPoint x: 394, endPoint y: 238, distance: 40.7
click at [394, 238] on tr "3 PTTOGEL 344630732 30/09/2025 10:51:25 JAMET94 RENO AGUS PURWONO DANA 08156152…" at bounding box center [303, 230] width 594 height 34
copy tr
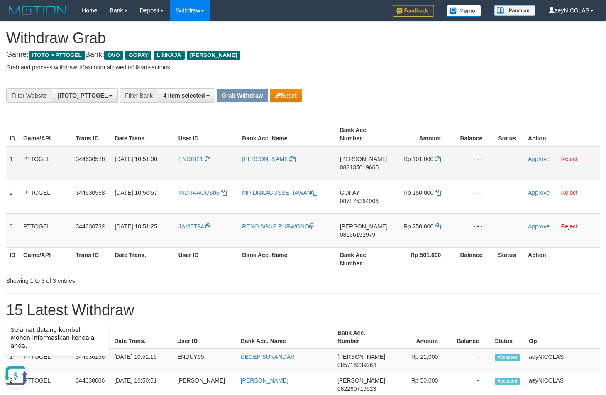
click at [354, 164] on span "082135019665" at bounding box center [359, 167] width 39 height 7
copy span "082135019665"
click at [346, 168] on span "082135019665" at bounding box center [359, 167] width 39 height 7
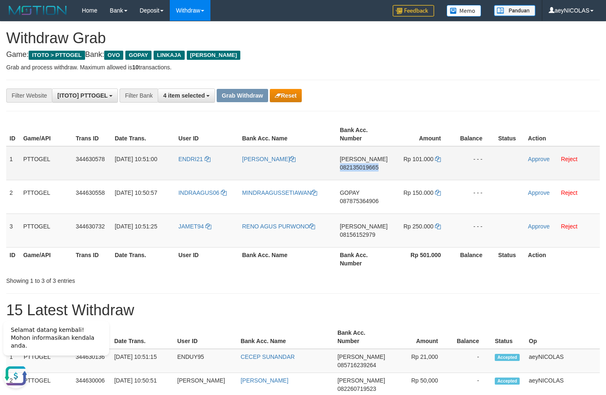
copy span "082135019665"
click at [334, 128] on th "Bank Acc. Name" at bounding box center [288, 134] width 98 height 24
click at [438, 159] on icon at bounding box center [438, 159] width 6 height 6
copy span "082135019665"
click at [438, 159] on icon at bounding box center [438, 159] width 6 height 6
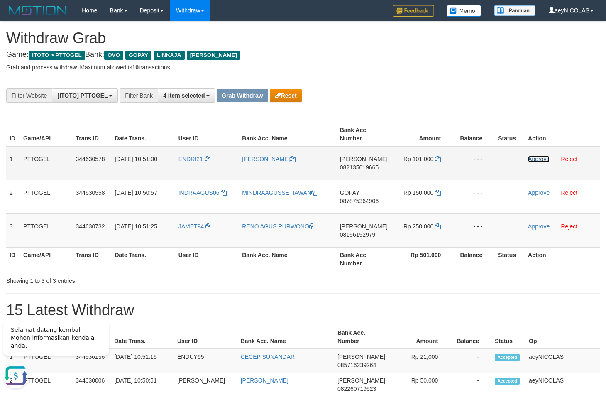
click at [544, 162] on link "Approve" at bounding box center [539, 159] width 22 height 7
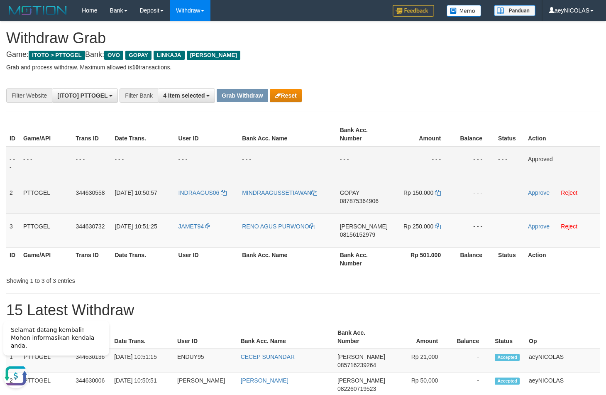
click at [353, 198] on td "GOPAY 087875364906" at bounding box center [364, 197] width 54 height 34
click at [353, 204] on span "087875364906" at bounding box center [359, 201] width 39 height 7
copy span "087875364906"
click at [353, 204] on span "087875364906" at bounding box center [359, 201] width 39 height 7
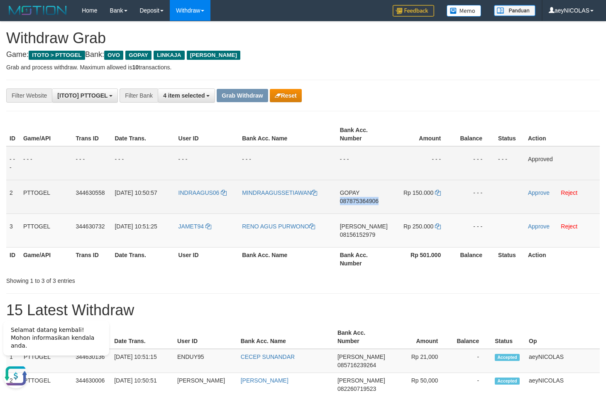
copy span "087875364906"
click at [360, 203] on span "087875364906" at bounding box center [359, 201] width 39 height 7
copy span "087875364906"
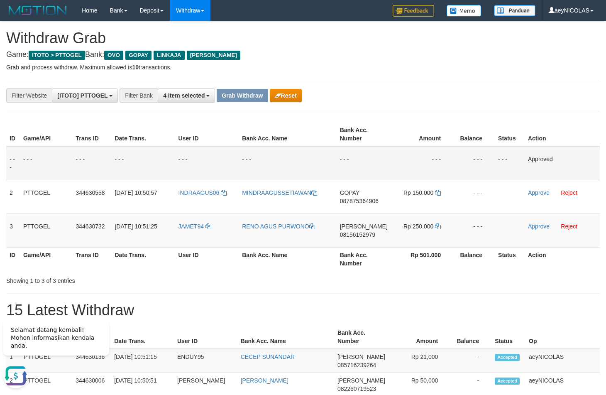
click at [417, 174] on td "- - -" at bounding box center [422, 163] width 62 height 34
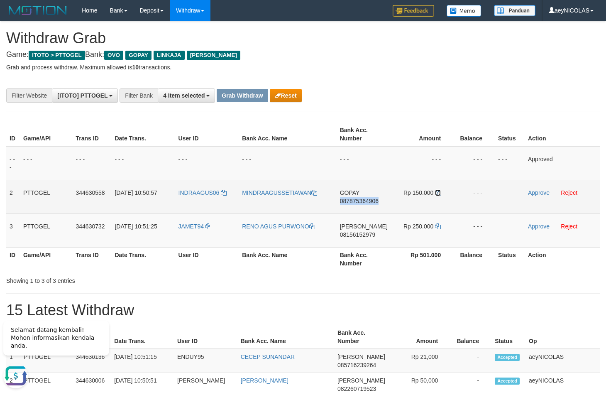
click at [438, 195] on icon at bounding box center [438, 193] width 6 height 6
copy span "087875364906"
click at [542, 194] on link "Approve" at bounding box center [539, 192] width 22 height 7
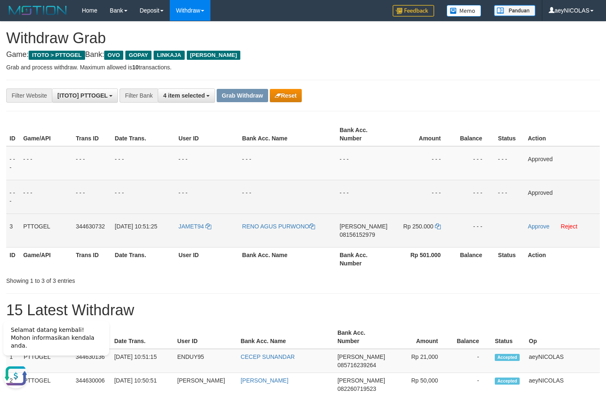
click at [367, 235] on span "08156152979" at bounding box center [358, 234] width 36 height 7
copy span "08156152979"
click at [333, 171] on td "- - -" at bounding box center [288, 163] width 98 height 34
click at [438, 227] on icon at bounding box center [438, 226] width 6 height 6
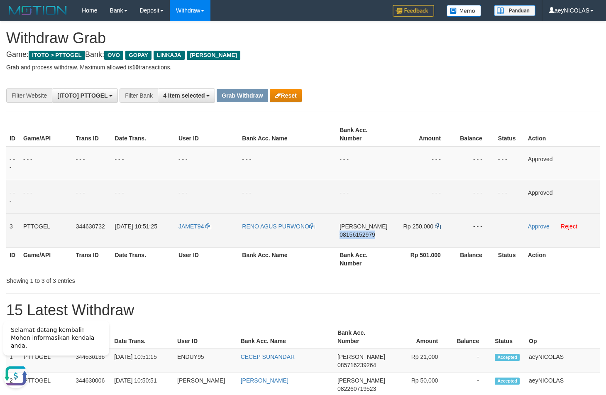
copy span "08156152979"
click at [438, 227] on icon at bounding box center [438, 226] width 6 height 6
click at [536, 227] on link "Approve" at bounding box center [539, 226] width 22 height 7
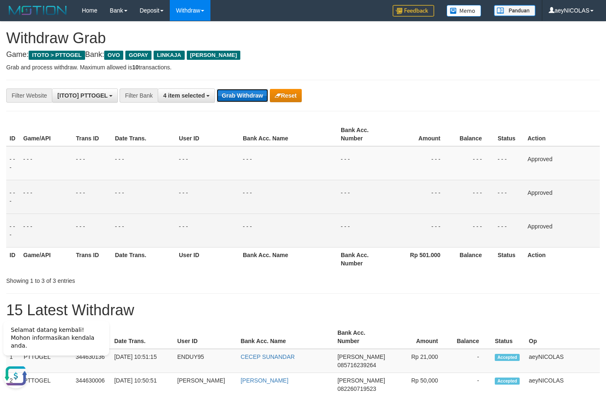
click at [242, 101] on button "Grab Withdraw" at bounding box center [242, 95] width 51 height 13
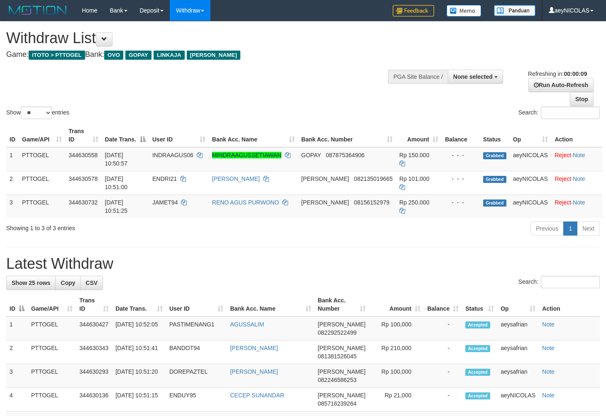
select select
select select "**"
select select
select select "**"
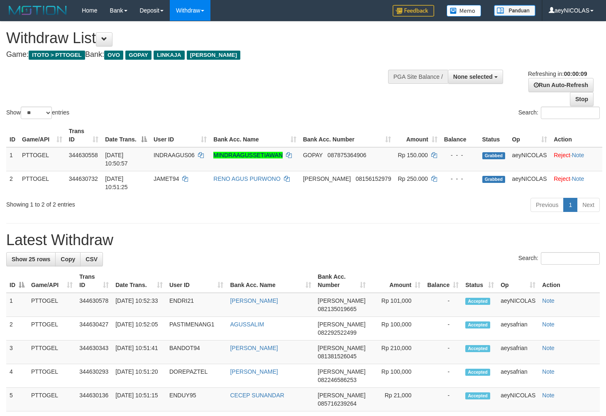
select select
select select "**"
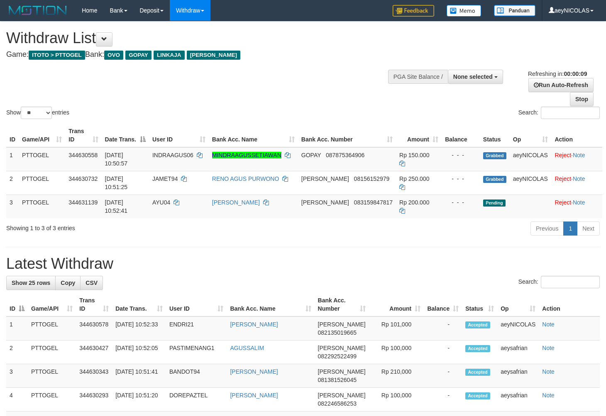
select select
select select "**"
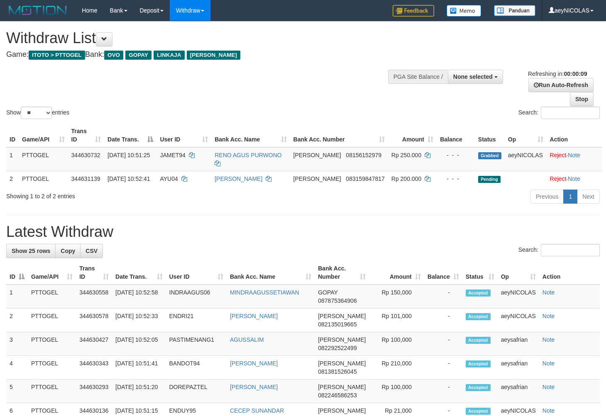
select select
select select "**"
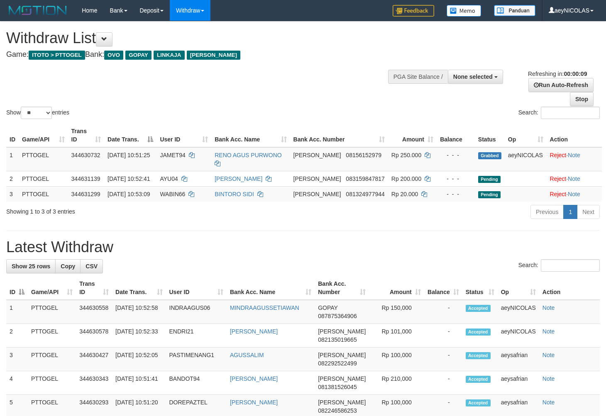
select select
select select "**"
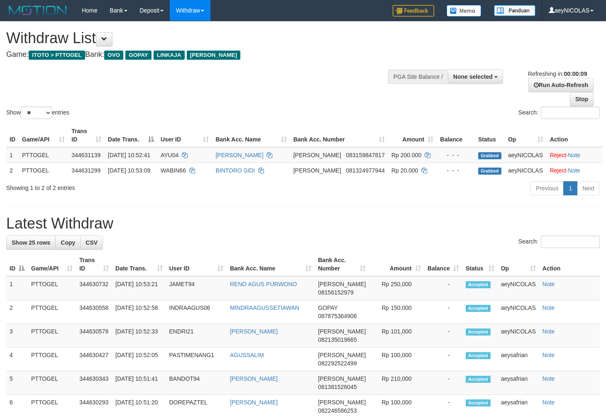
select select
select select "**"
select select
select select "**"
select select
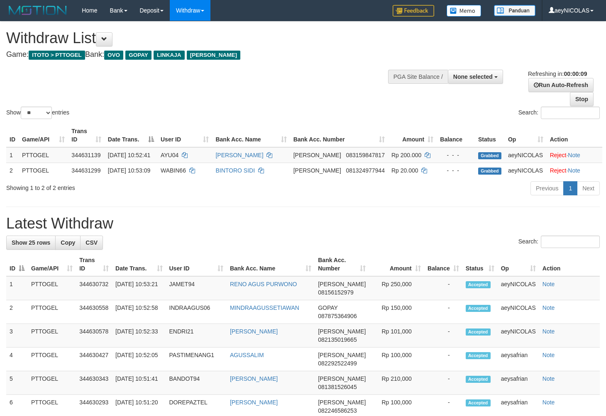
select select "**"
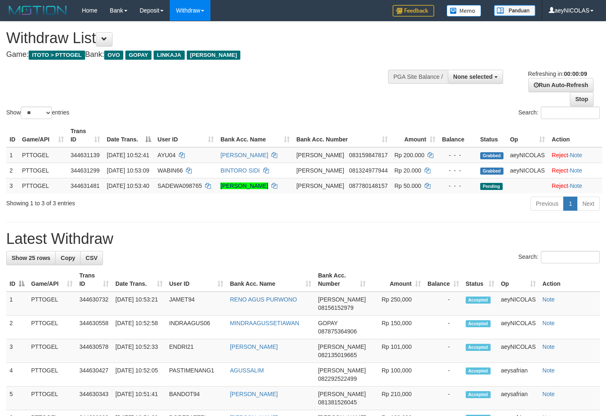
select select
select select "**"
select select
select select "**"
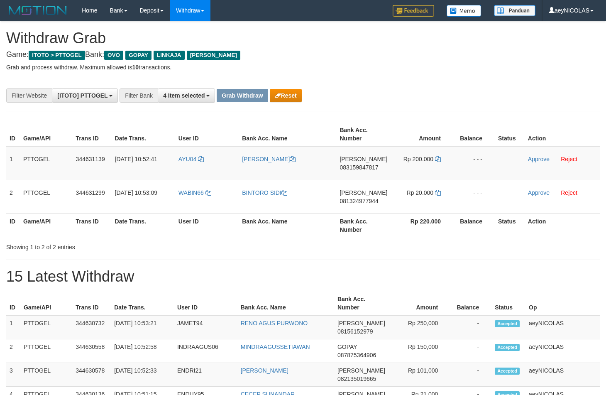
scroll to position [116, 0]
click at [356, 270] on h1 "15 Latest Withdraw" at bounding box center [303, 276] width 594 height 17
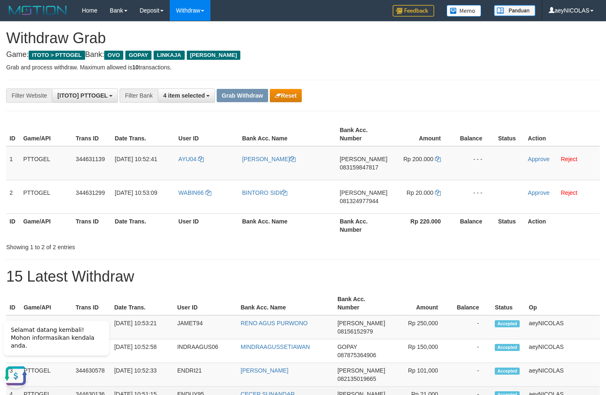
scroll to position [0, 0]
click at [469, 245] on div "Showing 1 to 2 of 2 entries" at bounding box center [303, 246] width 606 height 12
click at [378, 91] on div "**********" at bounding box center [252, 95] width 505 height 14
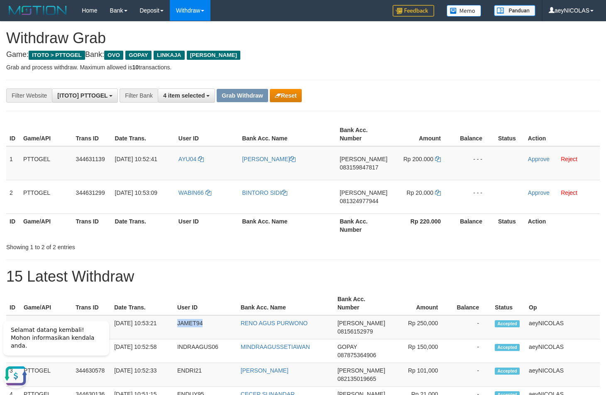
drag, startPoint x: 457, startPoint y: 247, endPoint x: 344, endPoint y: 200, distance: 122.2
click at [444, 241] on div "Showing 1 to 2 of 2 entries" at bounding box center [303, 246] width 606 height 12
copy tr
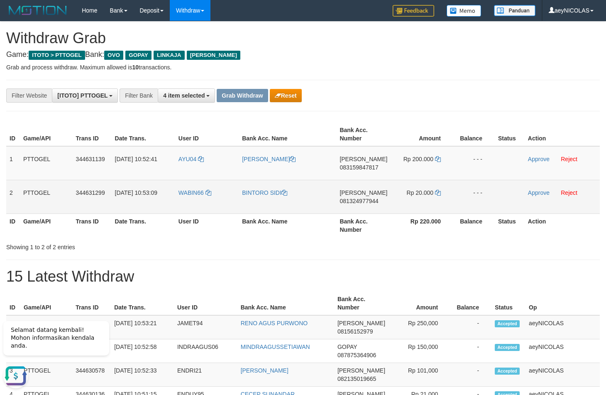
copy tr
drag, startPoint x: 287, startPoint y: 168, endPoint x: 413, endPoint y: 188, distance: 127.8
click at [413, 188] on tbody "1 PTTOGEL 344631139 30/09/2025 10:52:41 AYU04 AYU MARSELA DANA 083159847817 Rp …" at bounding box center [303, 180] width 594 height 68
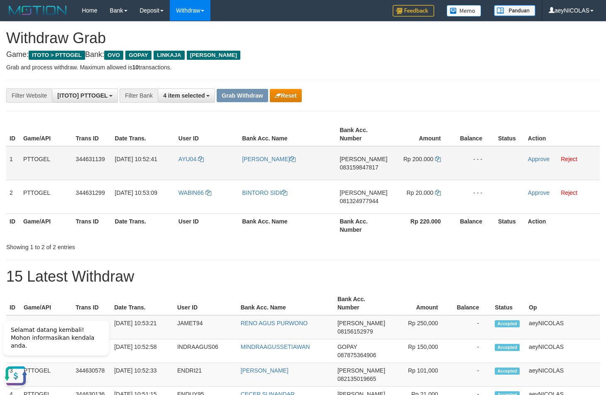
click at [360, 169] on span "083159847817" at bounding box center [359, 167] width 39 height 7
copy tr
click at [360, 169] on span "083159847817" at bounding box center [359, 167] width 39 height 7
copy span "083159847817"
click at [372, 162] on td "DANA 083159847817" at bounding box center [363, 163] width 54 height 34
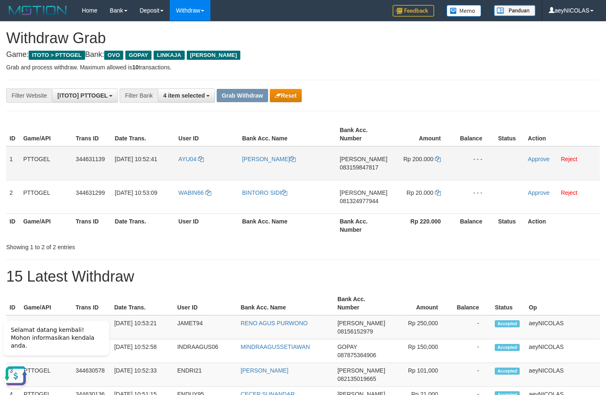
click at [365, 167] on span "083159847817" at bounding box center [359, 167] width 39 height 7
copy span "083159847817"
click at [370, 143] on th "Bank Acc. Number" at bounding box center [363, 134] width 54 height 24
click at [436, 161] on icon at bounding box center [438, 159] width 6 height 6
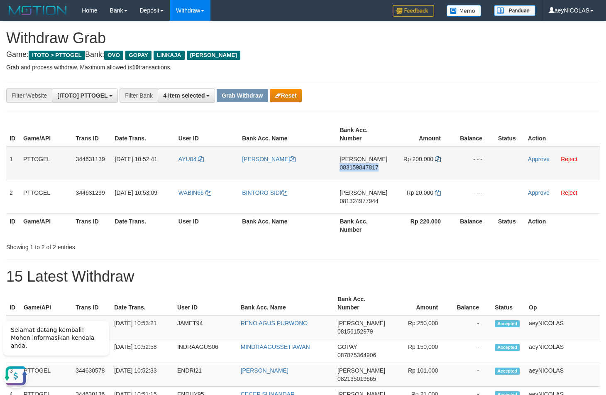
copy span "083159847817"
click at [436, 161] on icon at bounding box center [438, 159] width 6 height 6
click at [536, 161] on link "Approve" at bounding box center [539, 159] width 22 height 7
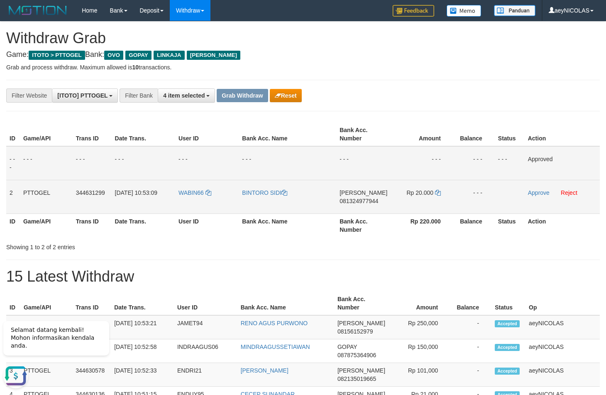
drag, startPoint x: 370, startPoint y: 192, endPoint x: 360, endPoint y: 202, distance: 14.1
click at [368, 195] on td "DANA 081324977944" at bounding box center [363, 197] width 54 height 34
click at [360, 202] on span "081324977944" at bounding box center [359, 201] width 39 height 7
copy span "081324977944"
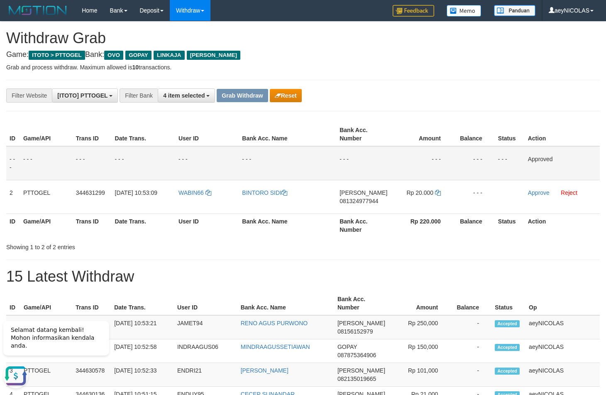
click at [369, 162] on td "- - -" at bounding box center [363, 163] width 54 height 34
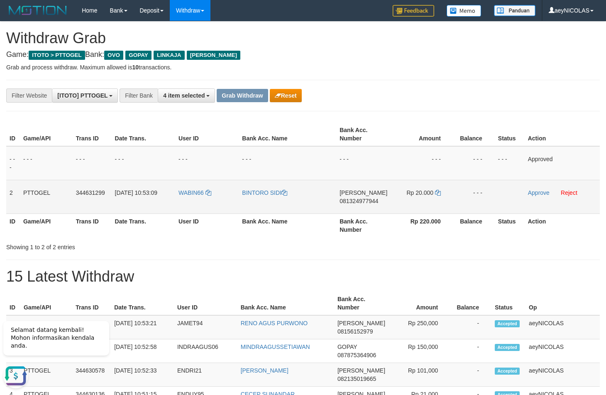
click at [443, 193] on td "Rp 20.000" at bounding box center [422, 197] width 63 height 34
click at [439, 193] on icon at bounding box center [438, 193] width 6 height 6
click at [544, 193] on link "Approve" at bounding box center [539, 192] width 22 height 7
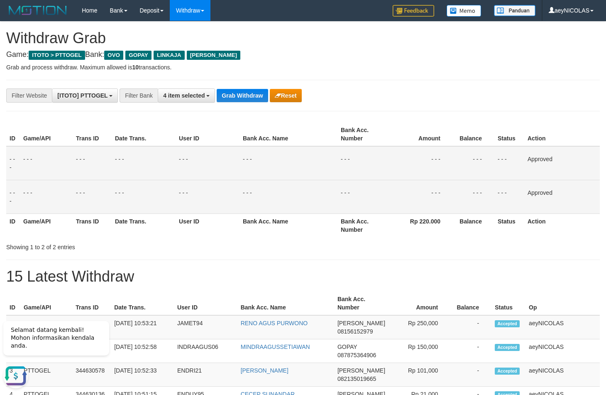
click at [287, 180] on td "- - -" at bounding box center [289, 163] width 98 height 34
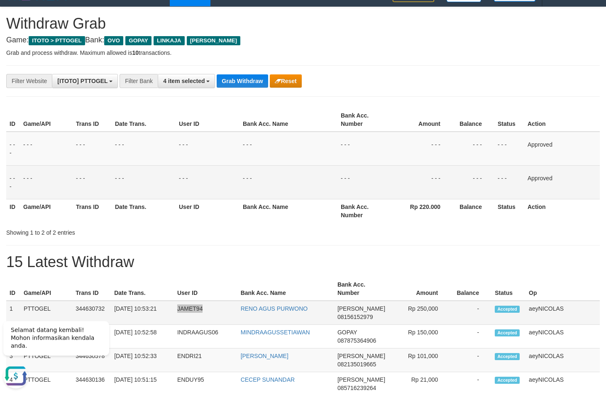
scroll to position [29, 0]
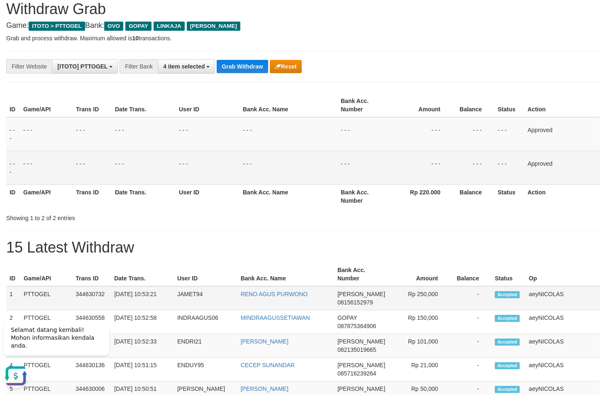
click at [355, 305] on span "08156152979" at bounding box center [356, 302] width 36 height 7
copy span "08156152979"
click at [519, 200] on th "Status" at bounding box center [510, 196] width 30 height 24
drag, startPoint x: 376, startPoint y: 172, endPoint x: 260, endPoint y: 96, distance: 139.3
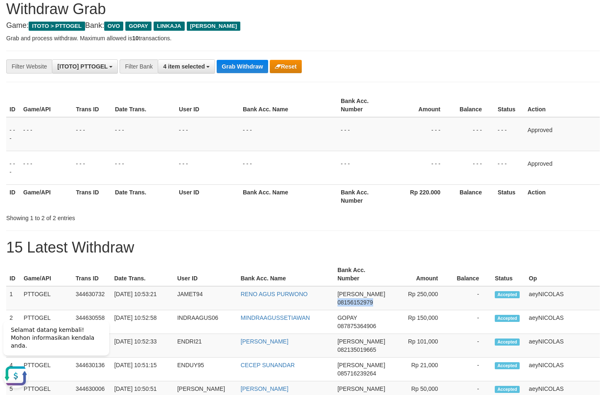
click at [369, 170] on td "- - -" at bounding box center [364, 168] width 53 height 34
click at [242, 65] on button "Grab Withdraw" at bounding box center [242, 66] width 51 height 13
drag, startPoint x: 242, startPoint y: 65, endPoint x: 17, endPoint y: 190, distance: 258.0
click at [236, 69] on button "Grab Withdraw" at bounding box center [242, 66] width 51 height 13
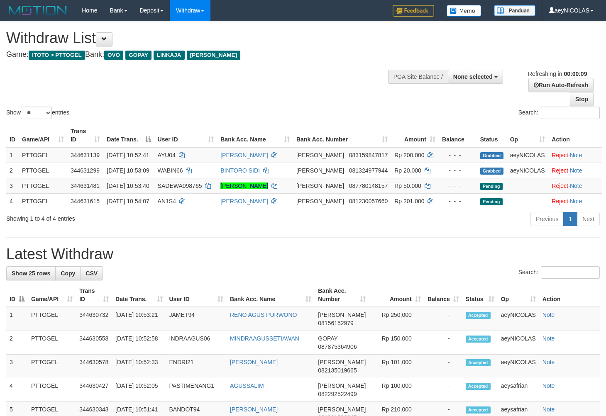
select select
select select "**"
select select
select select "**"
select select
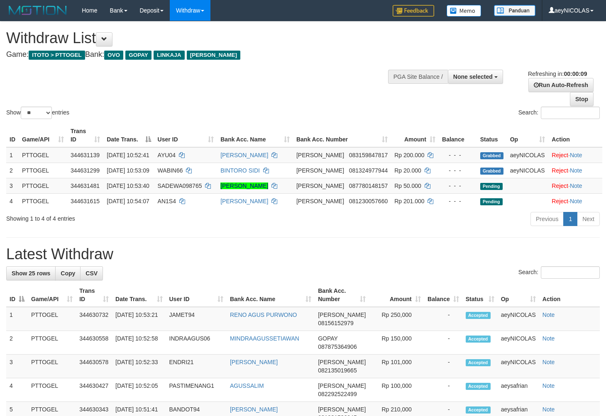
select select "**"
select select
select select "**"
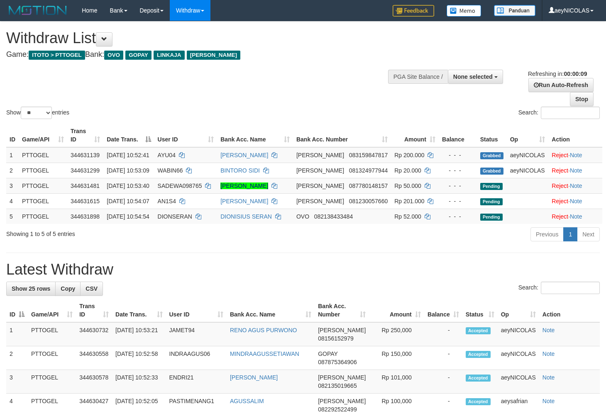
select select
select select "**"
select select
select select "**"
select select
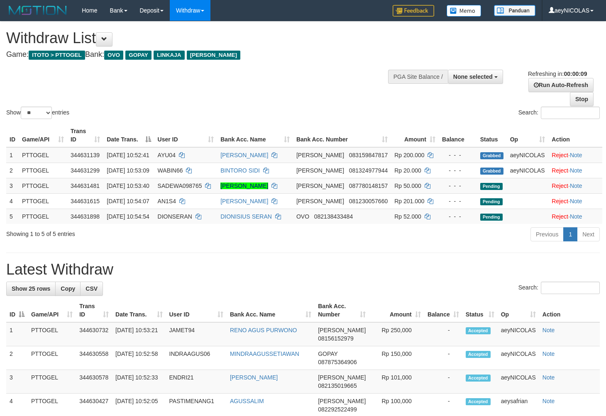
select select "**"
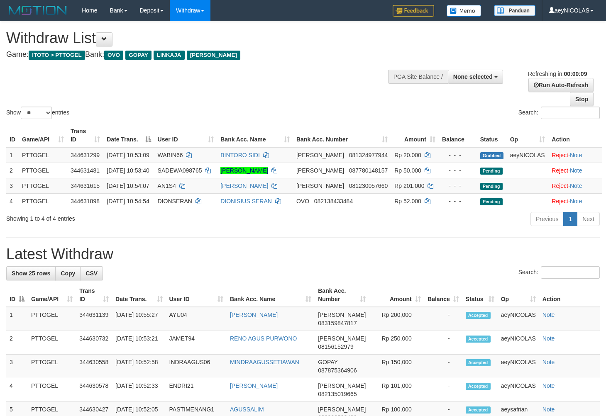
select select
select select "**"
select select
select select "**"
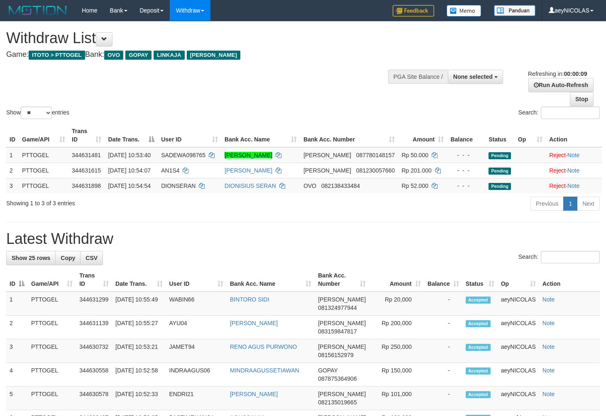
select select
select select "**"
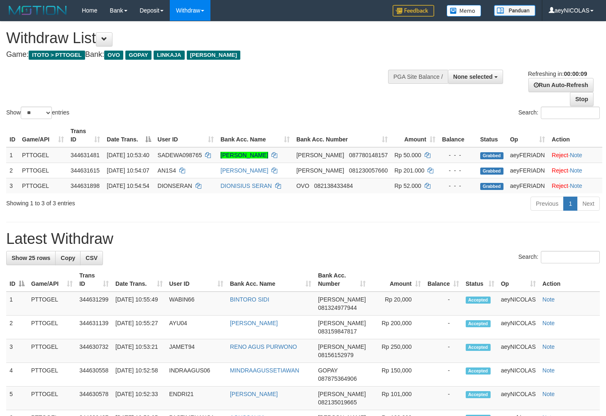
select select
select select "**"
select select
select select "**"
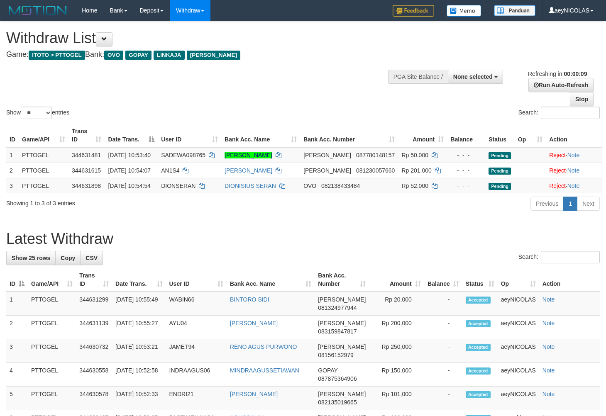
select select
select select "**"
select select
select select "**"
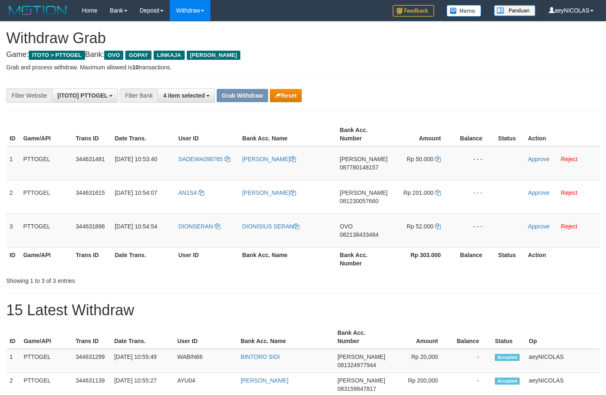
scroll to position [116, 0]
click at [444, 111] on hr at bounding box center [303, 111] width 594 height 0
drag, startPoint x: 492, startPoint y: 214, endPoint x: 413, endPoint y: 233, distance: 81.1
click at [413, 233] on tbody "1 PTTOGEL 344631481 30/09/2025 10:53:40 SADEWA098765 MAULANA IMAM SADEWA DANA 0…" at bounding box center [303, 196] width 594 height 101
copy tr
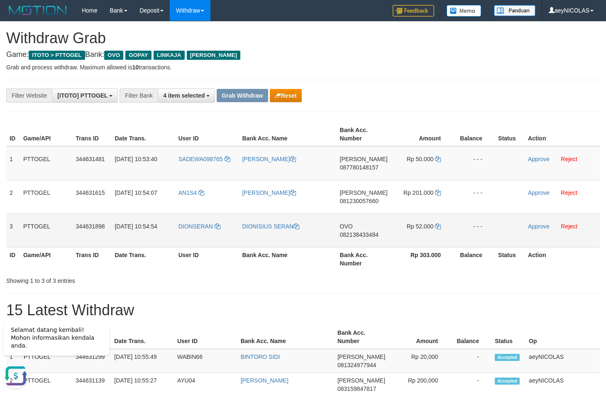
scroll to position [0, 0]
copy tr
drag, startPoint x: 403, startPoint y: 245, endPoint x: 409, endPoint y: 246, distance: 6.4
click at [409, 246] on tbody "1 PTTOGEL 344631481 30/09/2025 10:53:40 SADEWA098765 MAULANA IMAM SADEWA DANA 0…" at bounding box center [303, 196] width 594 height 101
click at [357, 171] on td "DANA 087780148157" at bounding box center [364, 163] width 54 height 34
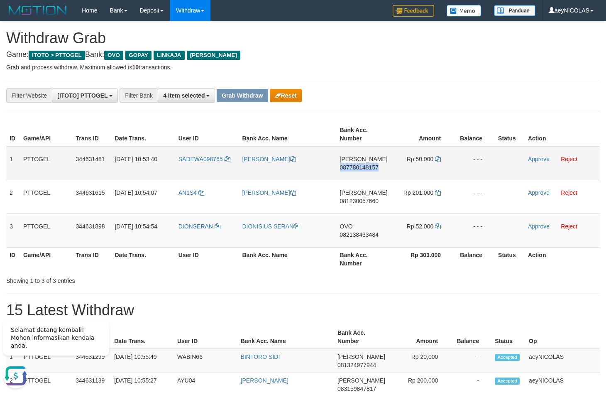
click at [357, 171] on td "DANA 087780148157" at bounding box center [364, 163] width 54 height 34
click at [349, 167] on span "087780148157" at bounding box center [359, 167] width 39 height 7
copy span "087780148157"
click at [349, 167] on span "087780148157" at bounding box center [359, 167] width 39 height 7
copy span "087780148157"
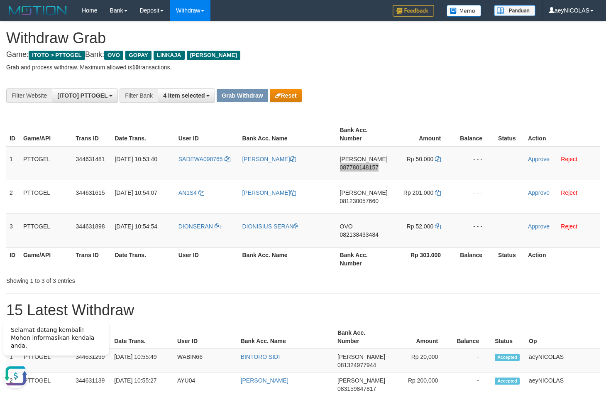
click at [371, 127] on th "Bank Acc. Number" at bounding box center [364, 134] width 54 height 24
click at [438, 160] on icon at bounding box center [438, 159] width 6 height 6
copy span "087780148157"
click at [438, 160] on icon at bounding box center [438, 159] width 6 height 6
click at [542, 162] on link "Approve" at bounding box center [539, 159] width 22 height 7
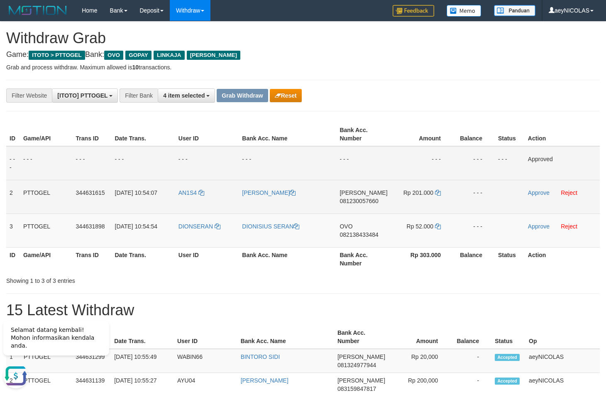
click at [361, 199] on span "081230057660" at bounding box center [359, 201] width 39 height 7
copy span "081230057660"
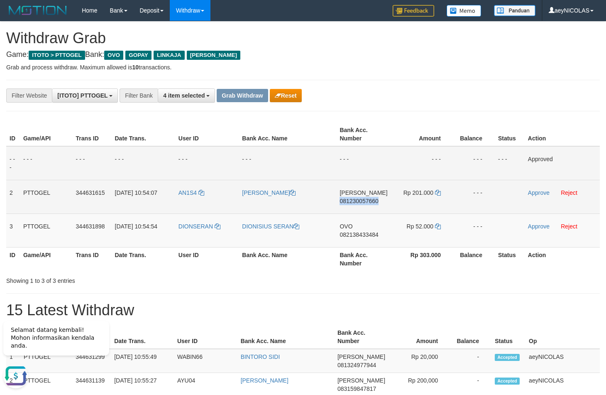
click at [441, 196] on td "Rp 201.000" at bounding box center [422, 197] width 62 height 34
click at [441, 193] on td "Rp 201.000" at bounding box center [422, 197] width 62 height 34
click at [440, 193] on icon at bounding box center [438, 193] width 6 height 6
drag, startPoint x: 440, startPoint y: 193, endPoint x: 556, endPoint y: 193, distance: 115.4
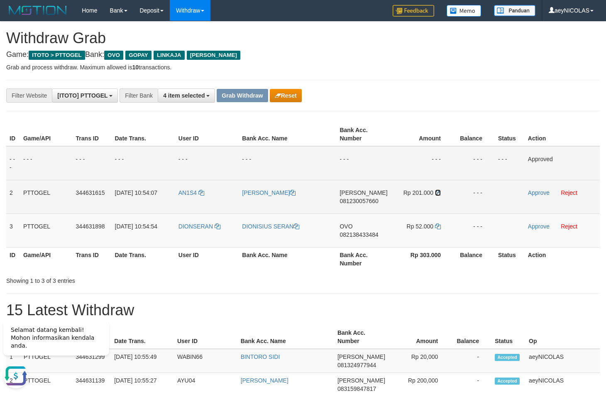
click at [443, 193] on td "Rp 201.000" at bounding box center [422, 197] width 62 height 34
click at [541, 195] on link "Approve" at bounding box center [539, 192] width 22 height 7
click at [352, 240] on td "OVO 082138433484" at bounding box center [364, 230] width 53 height 34
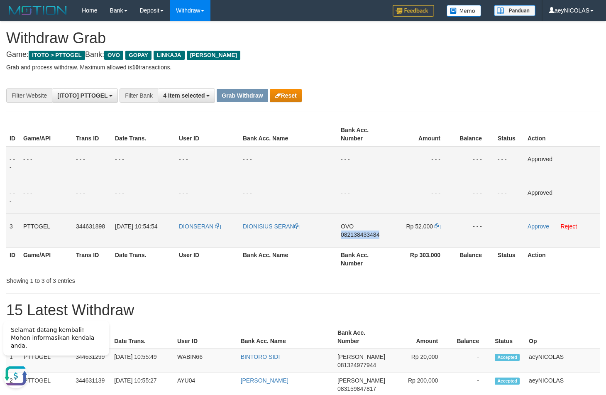
click at [352, 240] on td "OVO 082138433484" at bounding box center [364, 230] width 53 height 34
click at [358, 237] on span "082138433484" at bounding box center [360, 234] width 39 height 7
copy span "082138433484"
click at [358, 237] on span "082138433484" at bounding box center [360, 234] width 39 height 7
copy span "082138433484"
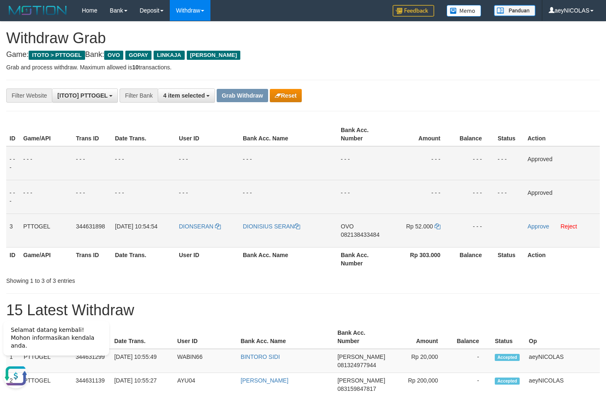
click at [354, 239] on td "OVO 082138433484" at bounding box center [364, 230] width 53 height 34
click at [364, 238] on td "OVO 082138433484" at bounding box center [364, 230] width 53 height 34
click at [406, 185] on td "- - -" at bounding box center [421, 197] width 63 height 34
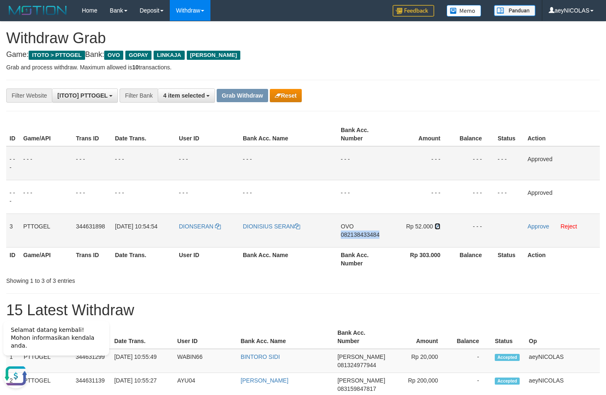
click at [438, 225] on icon at bounding box center [438, 226] width 6 height 6
copy span "082138433484"
click at [438, 225] on icon at bounding box center [438, 226] width 6 height 6
click at [540, 226] on link "Approve" at bounding box center [539, 226] width 22 height 7
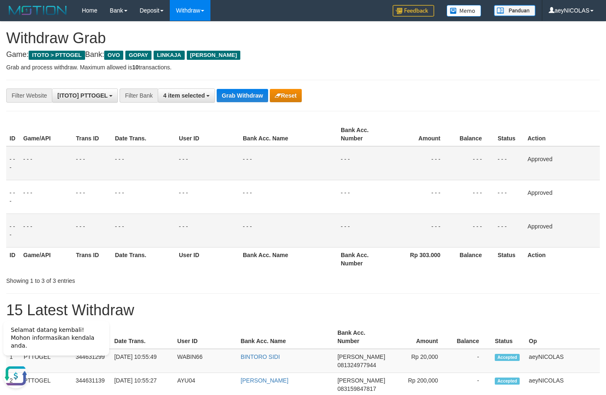
drag, startPoint x: 425, startPoint y: 181, endPoint x: 404, endPoint y: 164, distance: 27.2
click at [419, 174] on tbody "- - - - - - - - - - - - - - - - - - - - - - - - - - - - - - Approved - - - - - …" at bounding box center [303, 196] width 594 height 101
click at [235, 89] on div "**********" at bounding box center [252, 95] width 505 height 14
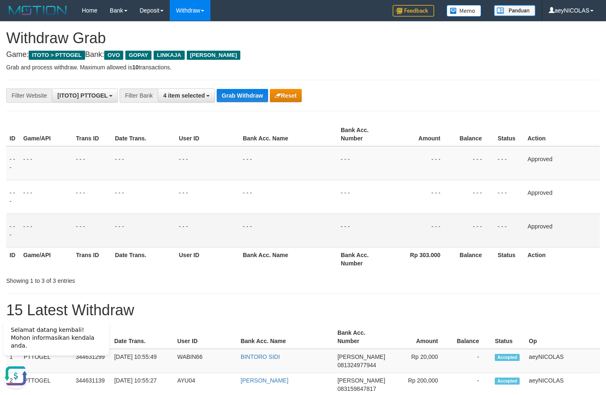
click at [243, 100] on button "Grab Withdraw" at bounding box center [242, 95] width 51 height 13
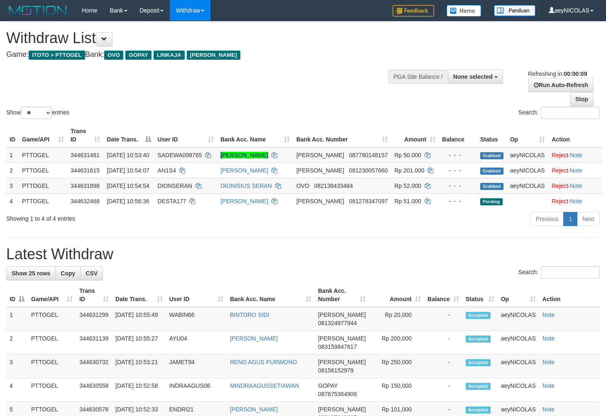
select select
select select "**"
select select
select select "**"
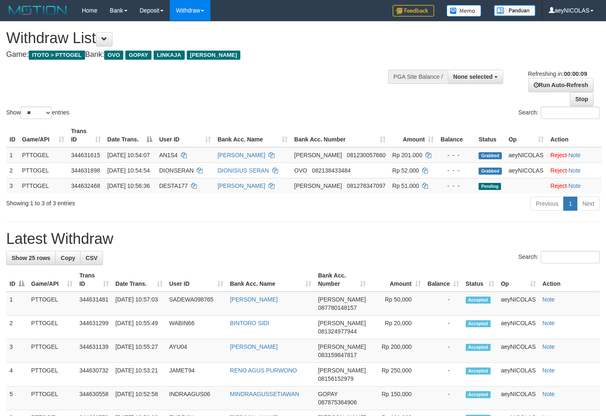
select select
select select "**"
select select
select select "**"
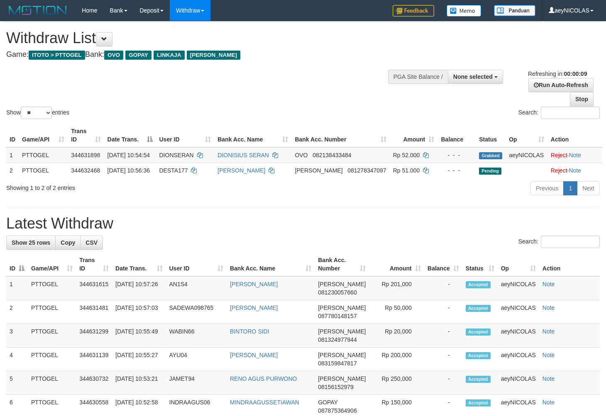
select select
select select "**"
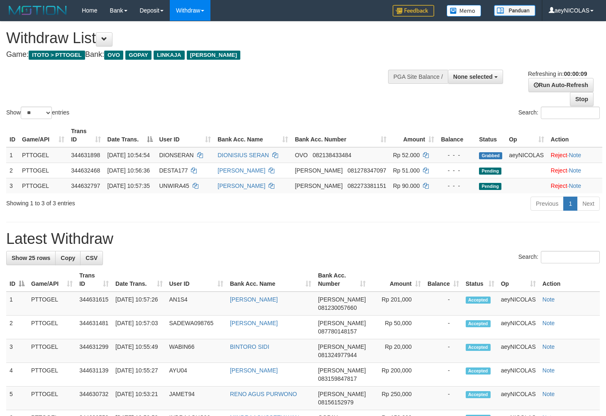
select select
select select "**"
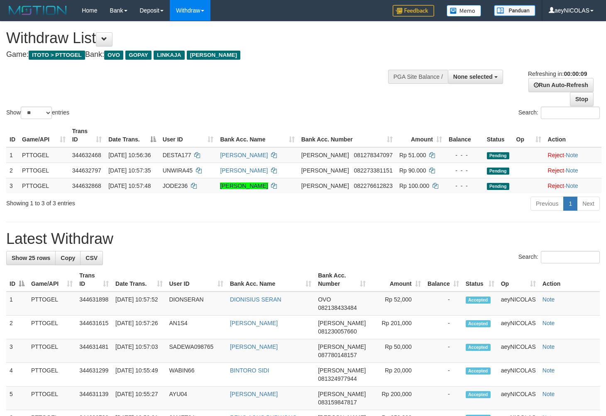
select select
select select "**"
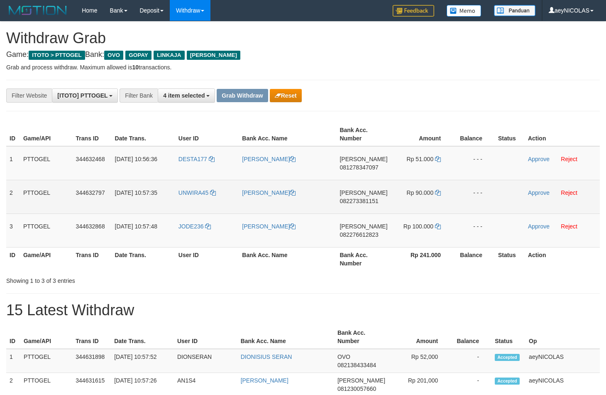
scroll to position [116, 0]
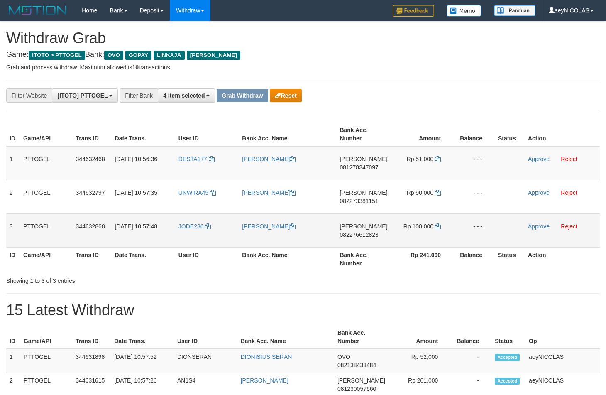
drag, startPoint x: 328, startPoint y: 203, endPoint x: 399, endPoint y: 225, distance: 74.1
click at [399, 225] on tbody "1 PTTOGEL 344632468 30/09/2025 10:56:36 DESTA177 DESTA AMINATA DANA 08127834709…" at bounding box center [303, 196] width 594 height 101
click at [359, 165] on span "081278347097" at bounding box center [359, 167] width 39 height 7
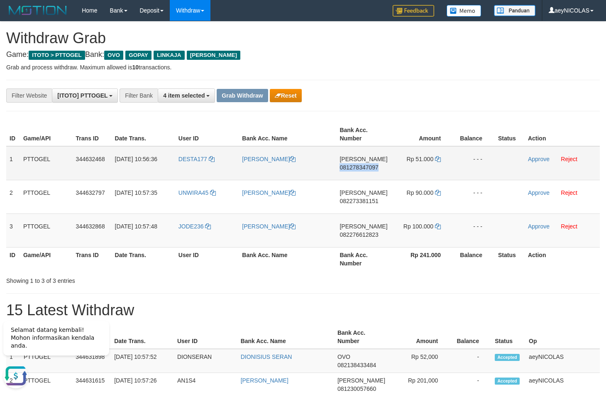
copy span "081278347097"
click at [437, 159] on icon at bounding box center [438, 159] width 6 height 6
copy span "081278347097"
click at [437, 159] on icon at bounding box center [438, 159] width 6 height 6
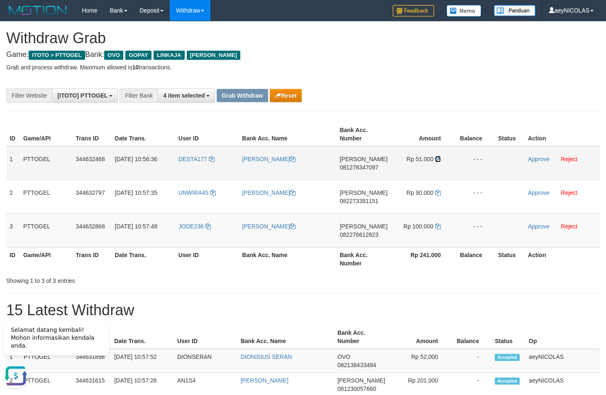
click at [437, 159] on icon at bounding box center [438, 159] width 6 height 6
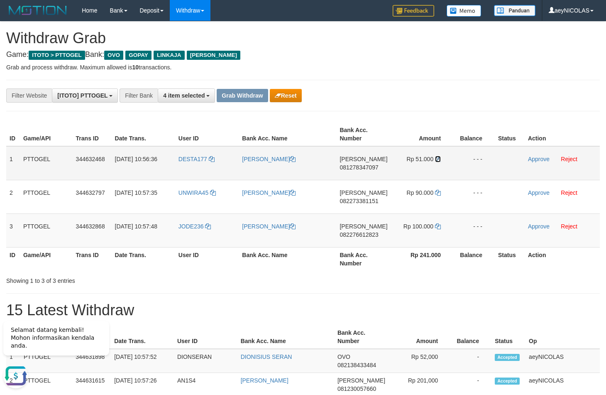
click at [437, 159] on icon at bounding box center [438, 159] width 6 height 6
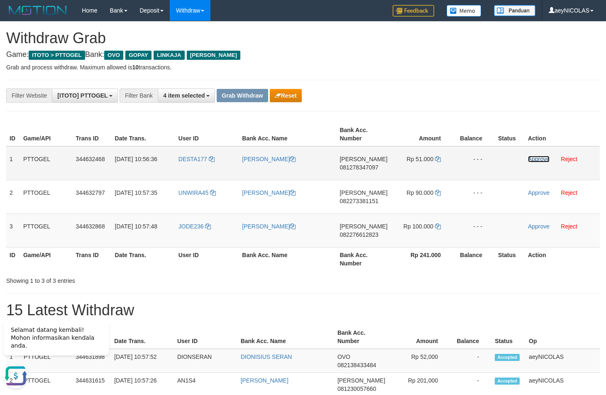
click at [538, 157] on link "Approve" at bounding box center [539, 159] width 22 height 7
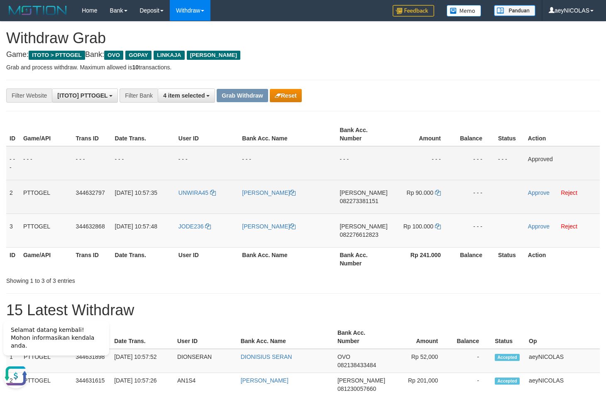
click at [359, 203] on span "082273381151" at bounding box center [359, 201] width 39 height 7
copy span "082273381151"
click at [355, 201] on span "082273381151" at bounding box center [359, 201] width 39 height 7
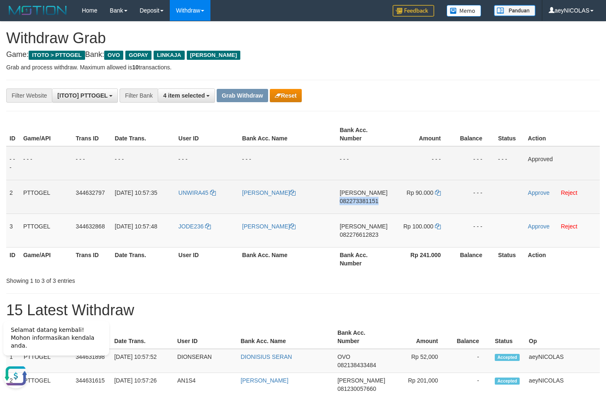
copy span "082273381151"
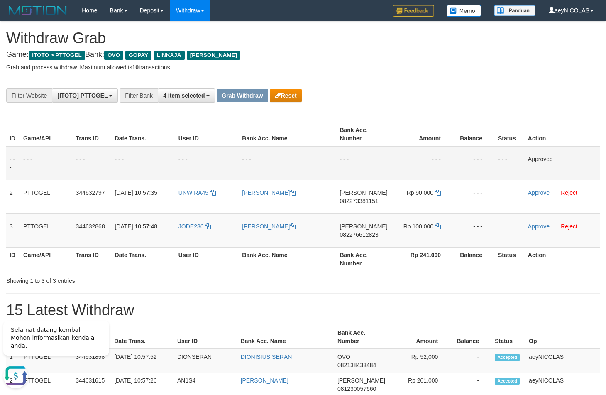
click at [387, 149] on td "- - -" at bounding box center [363, 163] width 54 height 34
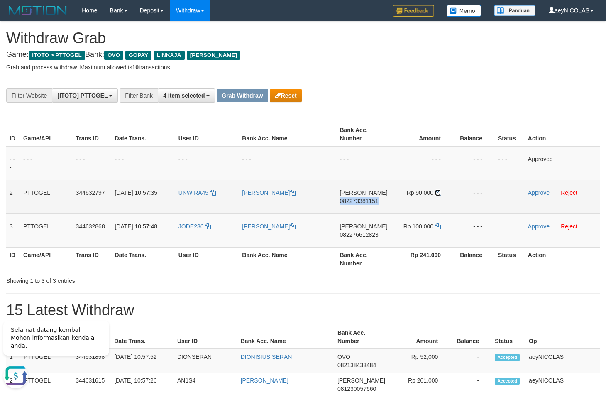
click at [438, 193] on icon at bounding box center [438, 193] width 6 height 6
copy span "082273381151"
drag, startPoint x: 438, startPoint y: 193, endPoint x: 542, endPoint y: 194, distance: 103.8
click at [438, 194] on icon at bounding box center [438, 193] width 6 height 6
click at [542, 194] on link "Approve" at bounding box center [539, 192] width 22 height 7
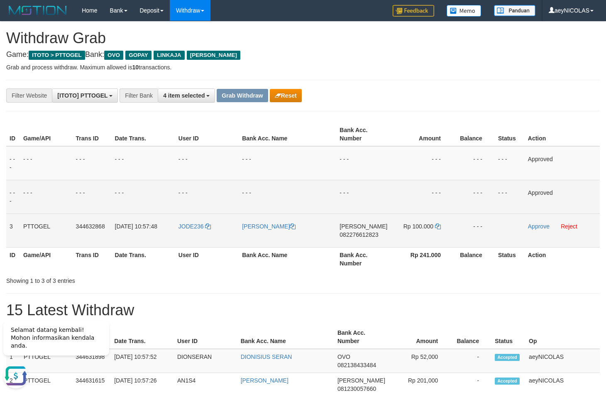
click at [344, 230] on span "[PERSON_NAME]" at bounding box center [364, 226] width 48 height 7
click at [365, 245] on td "DANA 082276612823" at bounding box center [363, 230] width 54 height 34
click at [367, 237] on span "082276612823" at bounding box center [359, 234] width 39 height 7
copy span "082276612823"
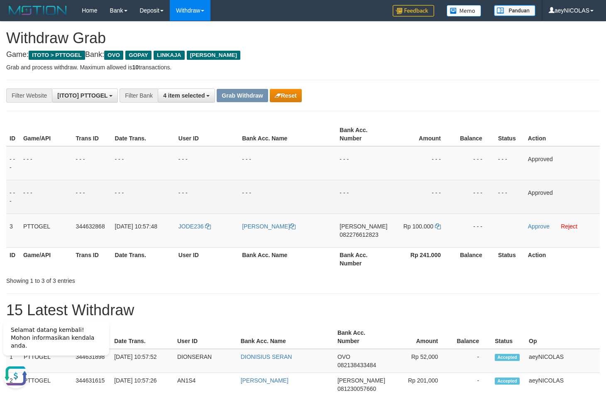
click at [427, 195] on td "- - -" at bounding box center [422, 197] width 63 height 34
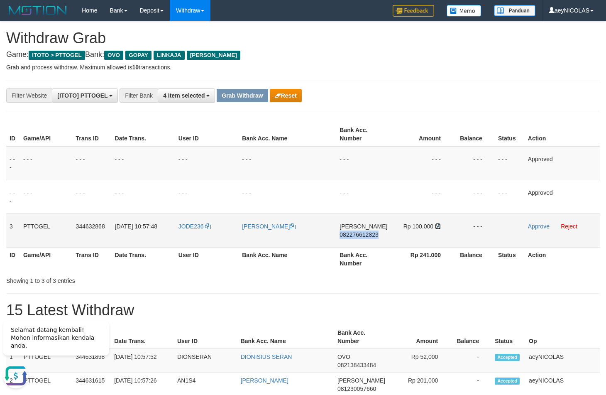
click at [436, 228] on icon at bounding box center [438, 226] width 6 height 6
copy span "082276612823"
click at [436, 226] on icon at bounding box center [438, 226] width 6 height 6
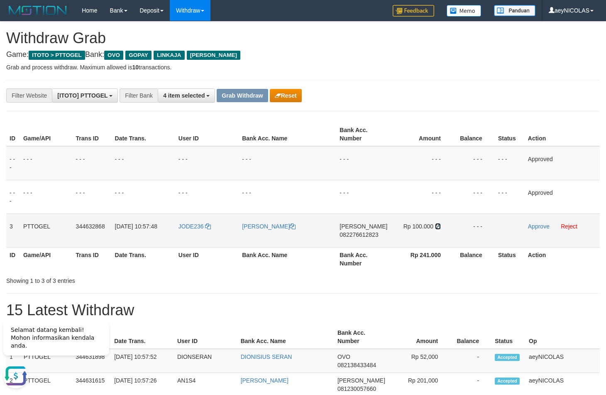
click at [436, 226] on icon at bounding box center [438, 226] width 6 height 6
click at [544, 228] on link "Approve" at bounding box center [539, 226] width 22 height 7
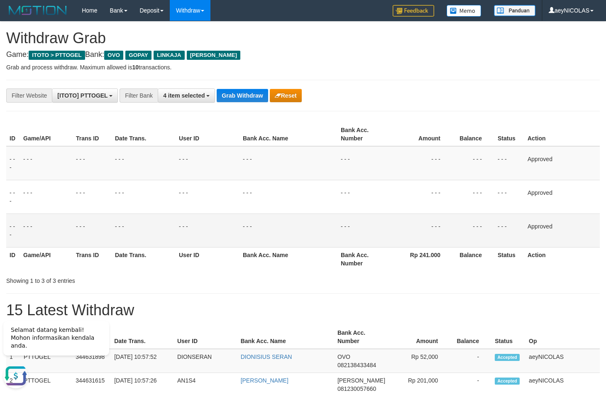
click at [239, 94] on button "Grab Withdraw" at bounding box center [242, 95] width 51 height 13
drag, startPoint x: 239, startPoint y: 94, endPoint x: 242, endPoint y: 88, distance: 7.1
click at [239, 94] on button "Grab Withdraw" at bounding box center [242, 95] width 51 height 13
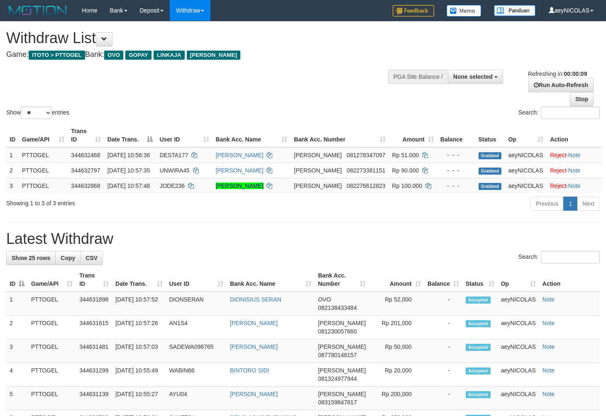
select select
select select "**"
select select
select select "**"
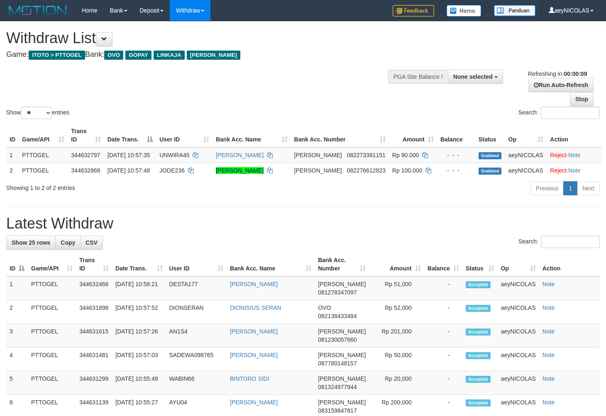
select select
select select "**"
select select
select select "**"
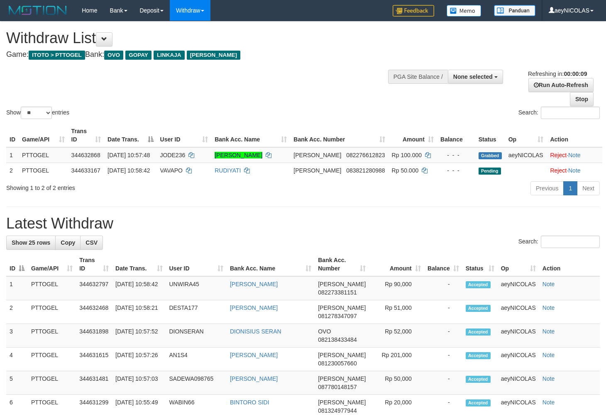
select select
select select "**"
select select
select select "**"
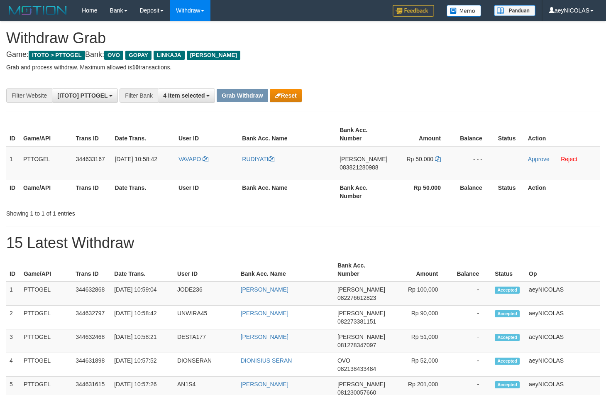
scroll to position [116, 0]
drag, startPoint x: 193, startPoint y: 172, endPoint x: 438, endPoint y: 163, distance: 245.1
click at [438, 163] on tr "1 PTTOGEL 344633167 [DATE] 10:58:42 VAVAPO RUDIYATI [PERSON_NAME] 083821280988 …" at bounding box center [303, 163] width 594 height 34
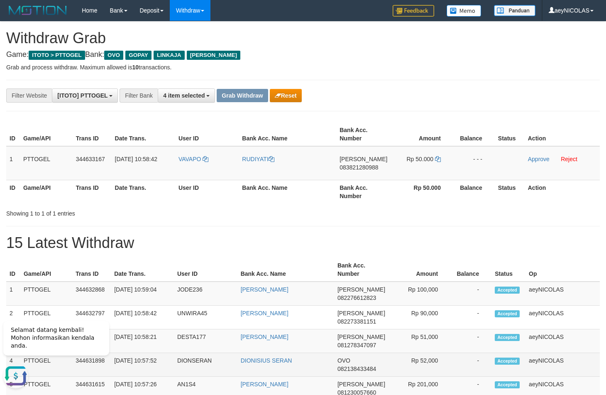
scroll to position [0, 0]
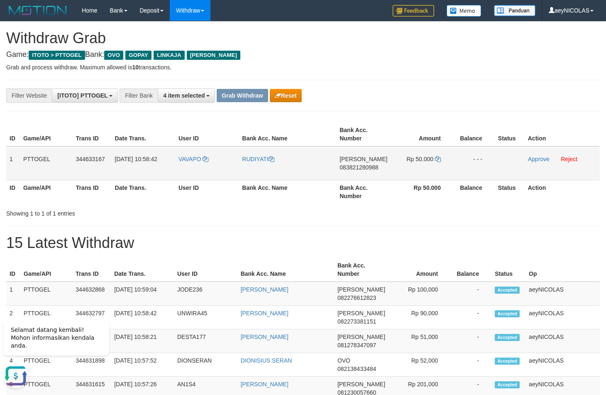
click at [370, 169] on span "083821280988" at bounding box center [359, 167] width 39 height 7
copy span "083821280988"
click at [438, 160] on icon at bounding box center [438, 159] width 6 height 6
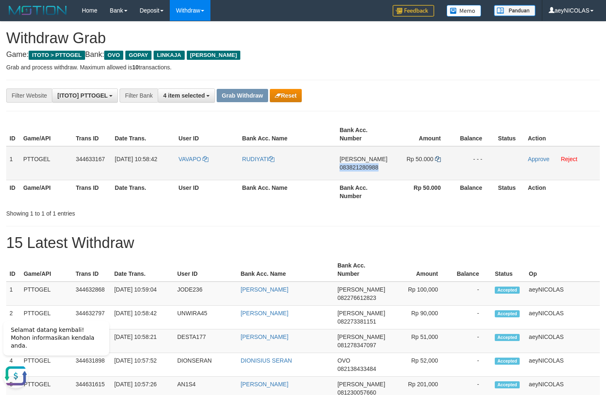
copy span "083821280988"
click at [438, 160] on icon at bounding box center [438, 159] width 6 height 6
click at [541, 160] on link "Approve" at bounding box center [539, 159] width 22 height 7
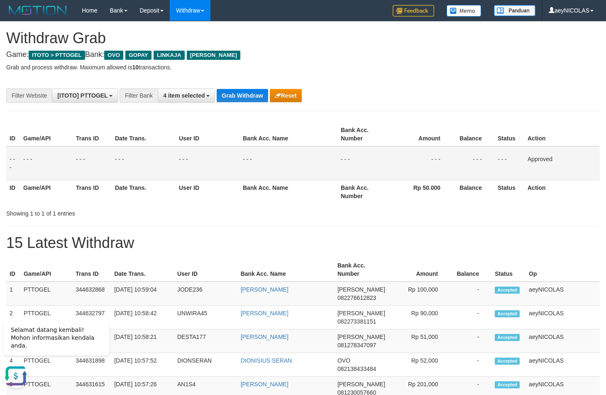
drag, startPoint x: 374, startPoint y: 217, endPoint x: 237, endPoint y: 147, distance: 153.8
click at [359, 205] on div "ID Game/API Trans ID Date Trans. User ID Bank Acc. Name Bank Acc. Number Amount…" at bounding box center [303, 169] width 594 height 98
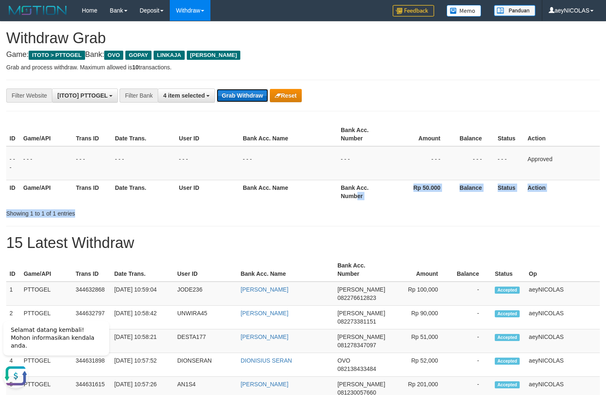
click at [237, 97] on button "Grab Withdraw" at bounding box center [242, 95] width 51 height 13
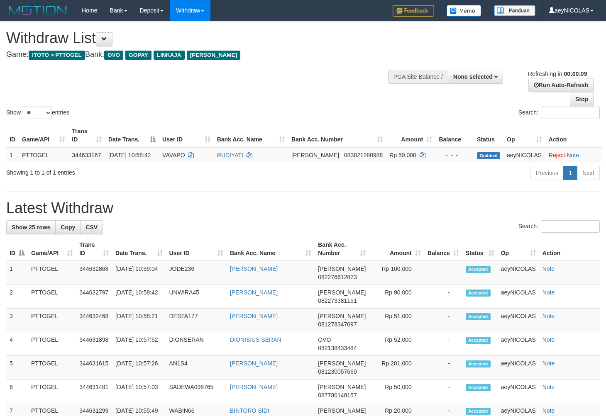
select select
select select "**"
select select
select select "**"
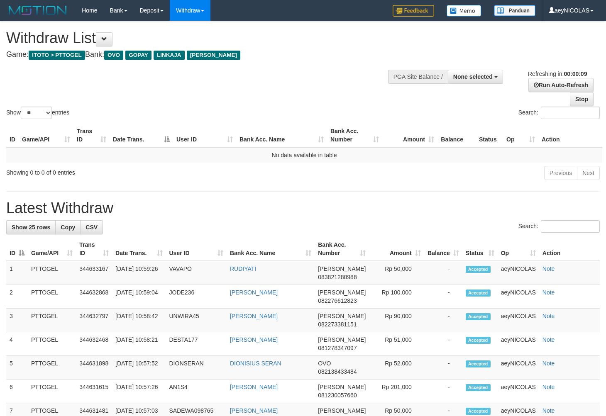
select select
select select "**"
select select
select select "**"
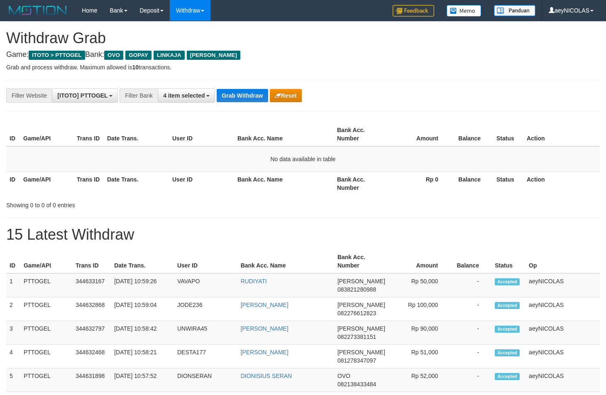
scroll to position [116, 0]
click at [216, 89] on div "**********" at bounding box center [252, 95] width 505 height 14
click at [230, 89] on button "Grab Withdraw" at bounding box center [242, 95] width 51 height 13
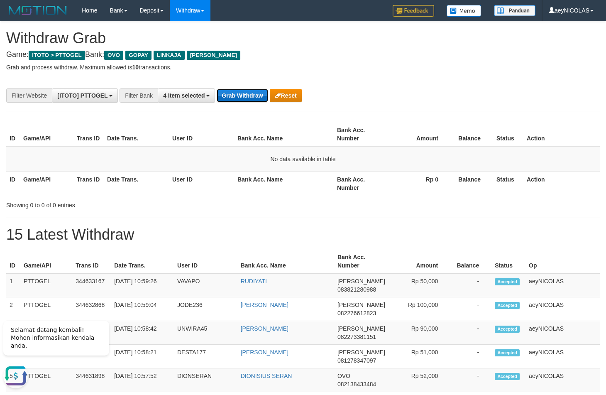
click at [253, 95] on button "Grab Withdraw" at bounding box center [242, 95] width 51 height 13
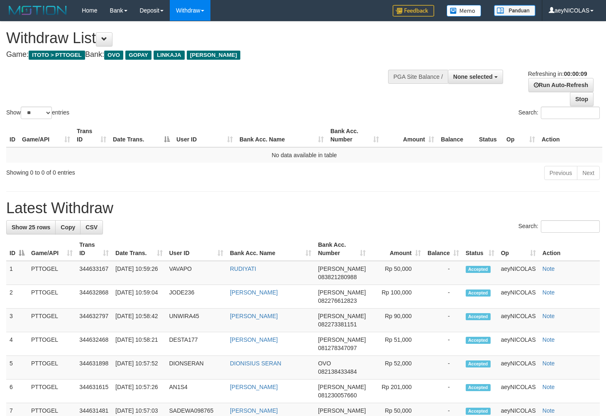
select select
select select "**"
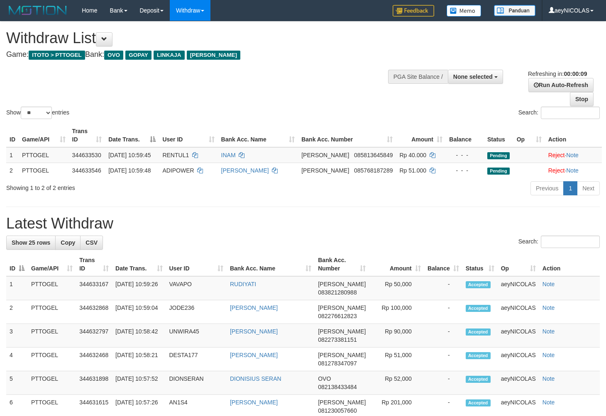
select select
select select "**"
select select
select select "**"
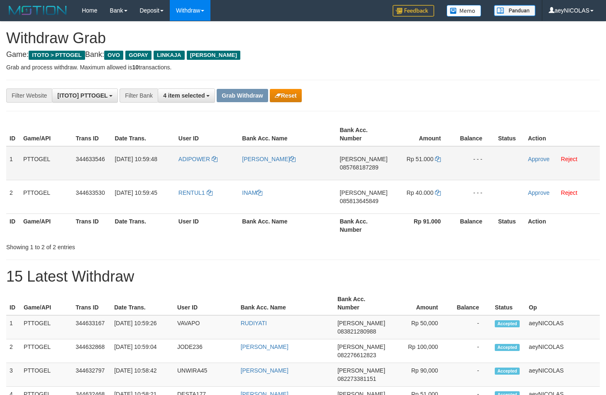
scroll to position [116, 0]
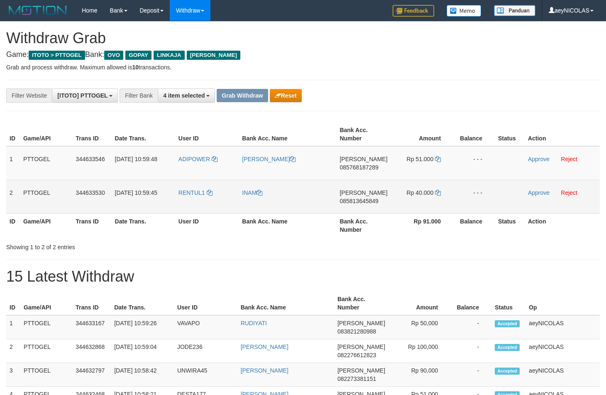
drag, startPoint x: 207, startPoint y: 170, endPoint x: 424, endPoint y: 189, distance: 217.1
click at [424, 189] on tbody "1 PTTOGEL 344633546 30/09/2025 10:59:48 ADIPOWER ADI SAPUTRA DANA 085768187289 …" at bounding box center [303, 180] width 594 height 68
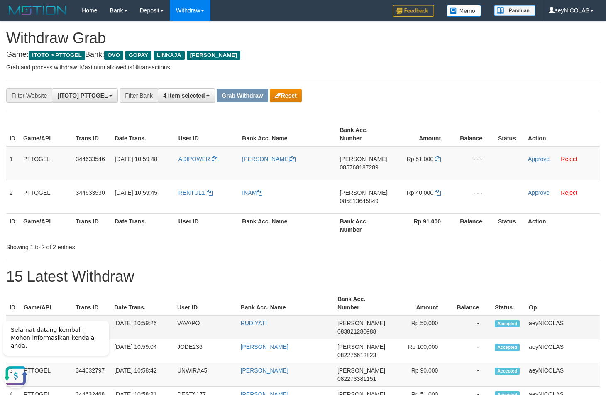
scroll to position [0, 0]
click at [358, 174] on td "DANA 085768187289" at bounding box center [363, 163] width 54 height 34
click at [358, 168] on span "085768187289" at bounding box center [359, 167] width 39 height 7
copy span "085768187289"
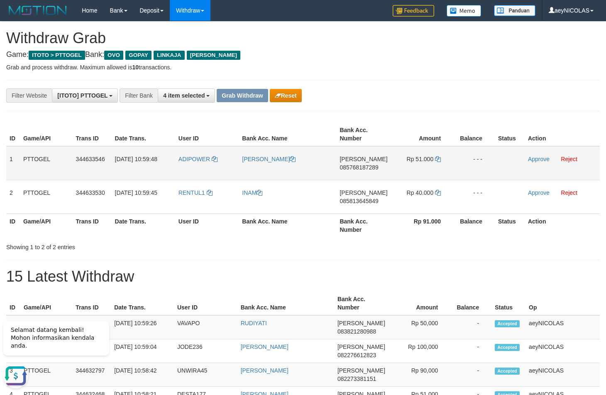
click at [356, 168] on span "085768187289" at bounding box center [359, 167] width 39 height 7
copy span "085768187289"
click at [390, 135] on th "Bank Acc. Number" at bounding box center [363, 134] width 54 height 24
click at [440, 160] on icon at bounding box center [438, 159] width 6 height 6
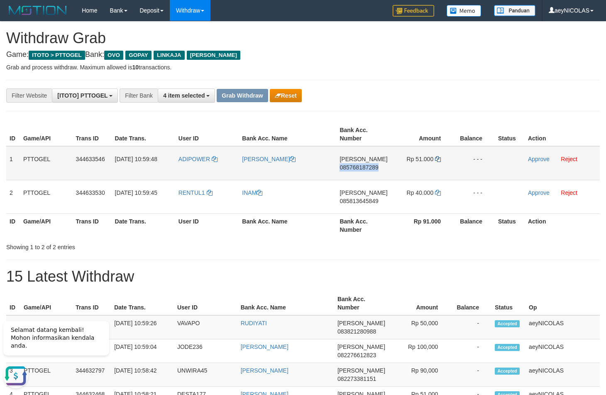
copy span "085768187289"
click at [440, 160] on icon at bounding box center [438, 159] width 6 height 6
drag, startPoint x: 440, startPoint y: 160, endPoint x: 540, endPoint y: 160, distance: 100.1
click at [444, 160] on td "Rp 51.000" at bounding box center [422, 163] width 63 height 34
click at [544, 160] on link "Approve" at bounding box center [539, 159] width 22 height 7
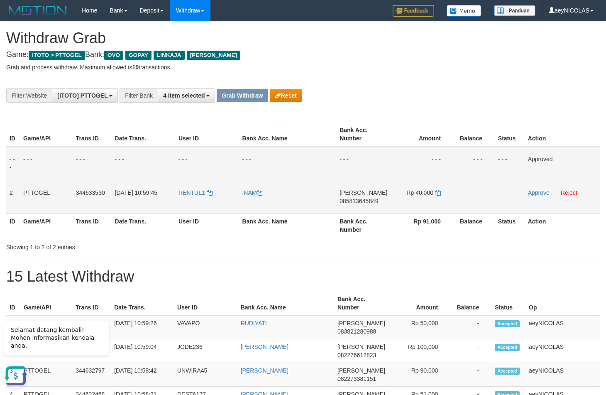
click at [351, 203] on span "085813645849" at bounding box center [359, 201] width 39 height 7
copy span "085813645849"
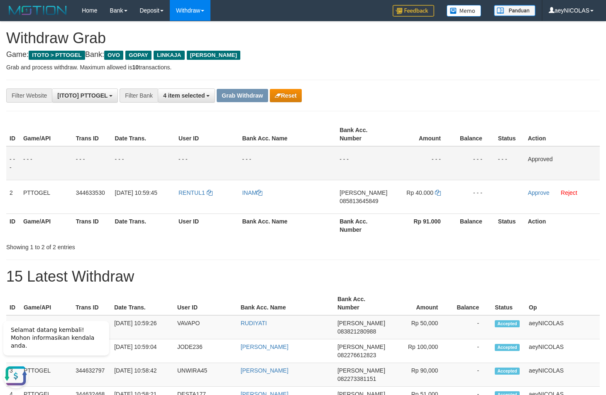
click at [428, 127] on th "Amount" at bounding box center [422, 134] width 63 height 24
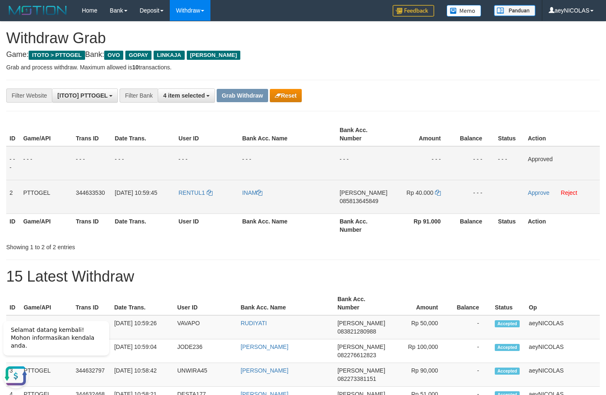
click at [443, 193] on td "Rp 40.000" at bounding box center [422, 197] width 63 height 34
click at [436, 196] on icon at bounding box center [438, 193] width 6 height 6
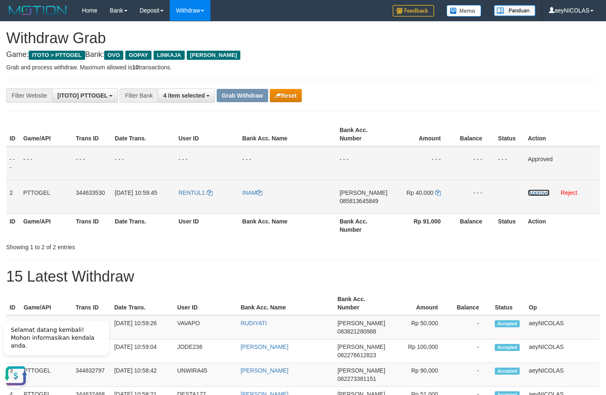
click at [534, 190] on link "Approve" at bounding box center [539, 192] width 22 height 7
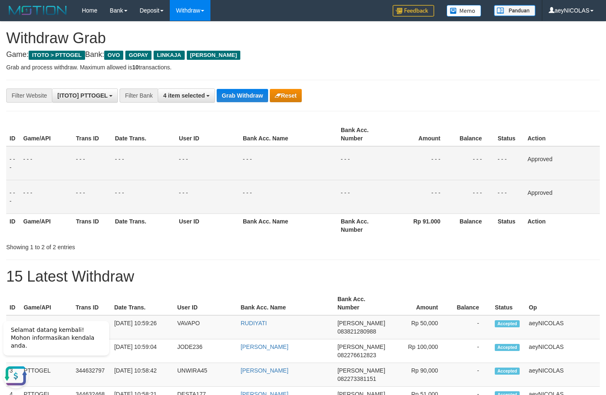
click at [291, 181] on td "- - -" at bounding box center [289, 197] width 98 height 34
drag, startPoint x: 218, startPoint y: 90, endPoint x: 237, endPoint y: 91, distance: 19.1
click at [237, 91] on button "Grab Withdraw" at bounding box center [242, 95] width 51 height 13
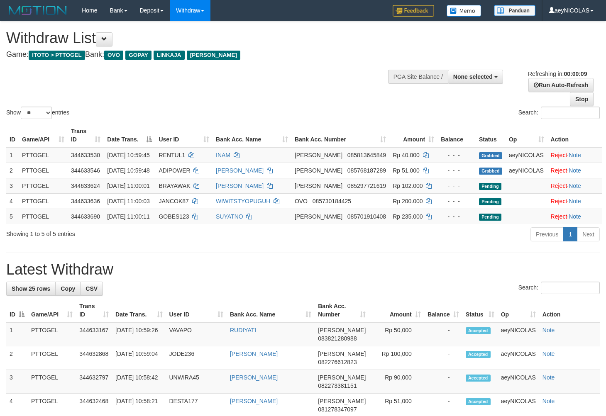
select select
select select "**"
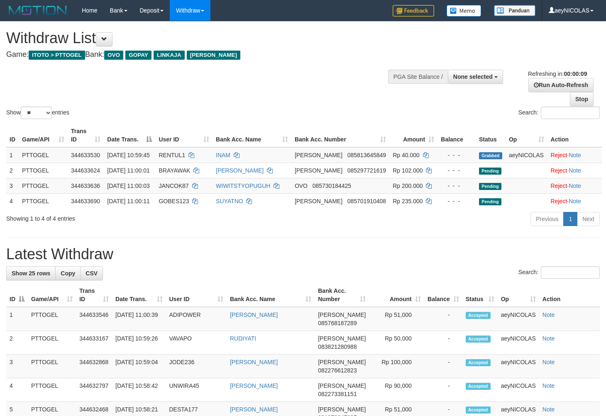
select select
select select "**"
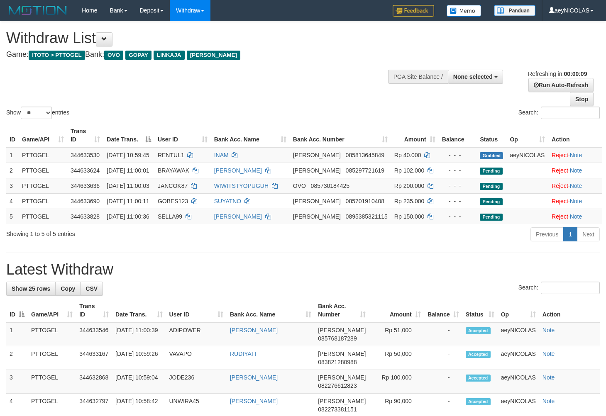
select select
select select "**"
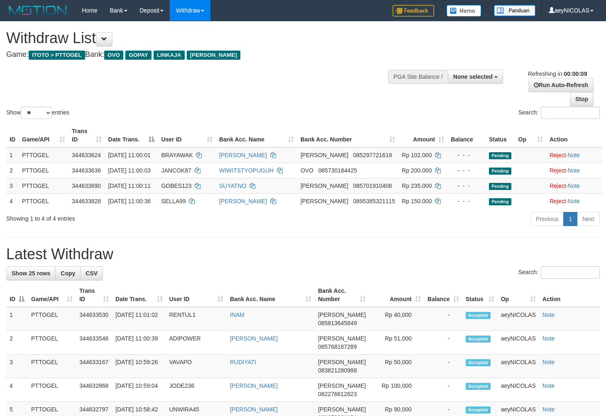
select select
select select "**"
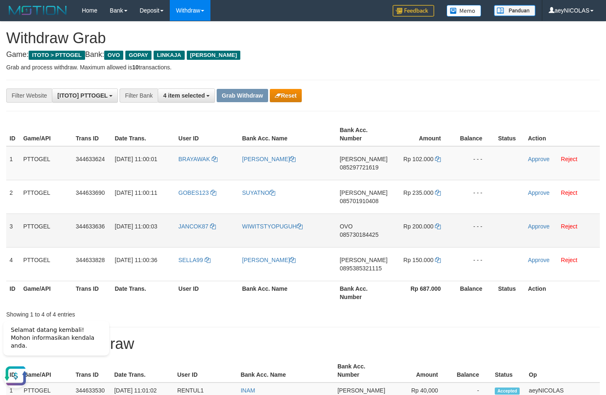
drag, startPoint x: 377, startPoint y: 323, endPoint x: 255, endPoint y: 233, distance: 152.0
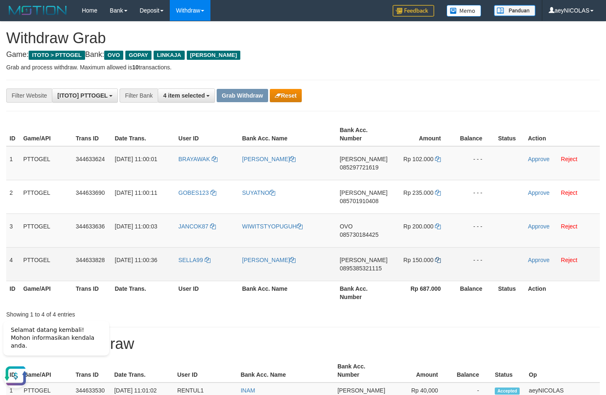
drag, startPoint x: 201, startPoint y: 171, endPoint x: 440, endPoint y: 263, distance: 255.6
click at [440, 263] on tbody "1 PTTOGEL 344633624 30/09/2025 11:00:01 BRAYAWAK GABRIEL TOMPUL DANA 0852977216…" at bounding box center [303, 213] width 594 height 135
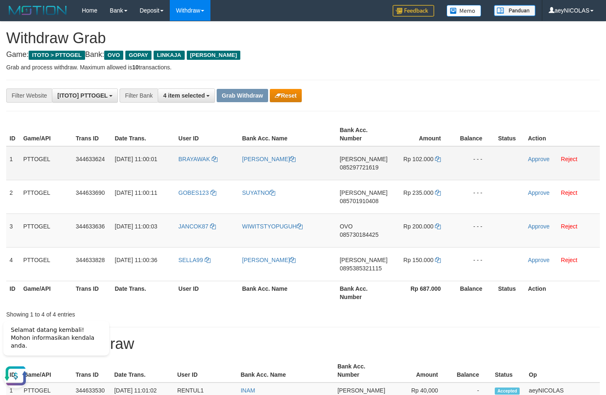
click at [360, 160] on td "DANA 085297721619" at bounding box center [363, 163] width 54 height 34
click at [359, 164] on td "DANA 085297721619" at bounding box center [363, 163] width 54 height 34
click at [358, 167] on span "085297721619" at bounding box center [359, 167] width 39 height 7
copy span "085297721619"
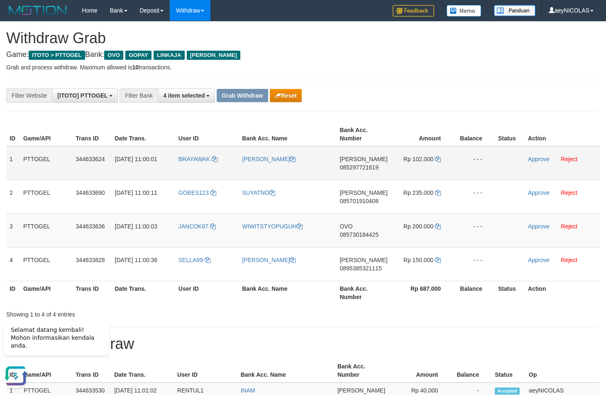
click at [357, 166] on span "085297721619" at bounding box center [359, 167] width 39 height 7
copy span "085297721619"
click at [357, 166] on span "085297721619" at bounding box center [359, 167] width 39 height 7
click at [360, 166] on span "085297721619" at bounding box center [359, 167] width 39 height 7
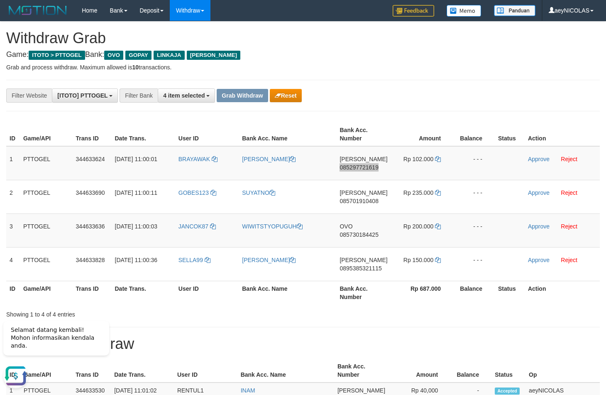
click at [436, 164] on td "Rp 102.000" at bounding box center [422, 163] width 62 height 34
click at [436, 163] on td "Rp 102.000" at bounding box center [422, 163] width 62 height 34
click at [438, 160] on icon at bounding box center [438, 159] width 6 height 6
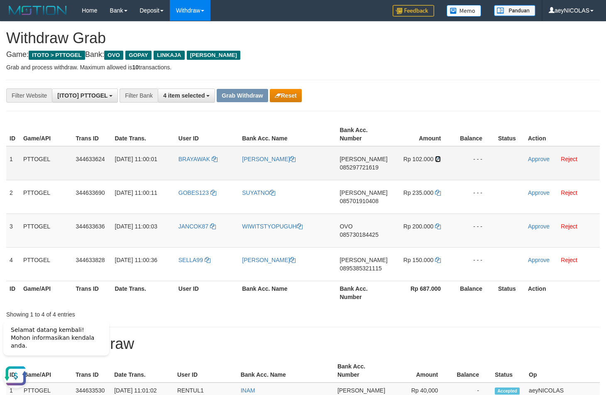
click at [438, 160] on icon at bounding box center [438, 159] width 6 height 6
drag, startPoint x: 438, startPoint y: 160, endPoint x: 539, endPoint y: 162, distance: 101.7
click at [439, 160] on icon at bounding box center [438, 159] width 6 height 6
click at [535, 155] on td "Approve Reject" at bounding box center [562, 163] width 75 height 34
click at [537, 159] on link "Approve" at bounding box center [539, 159] width 22 height 7
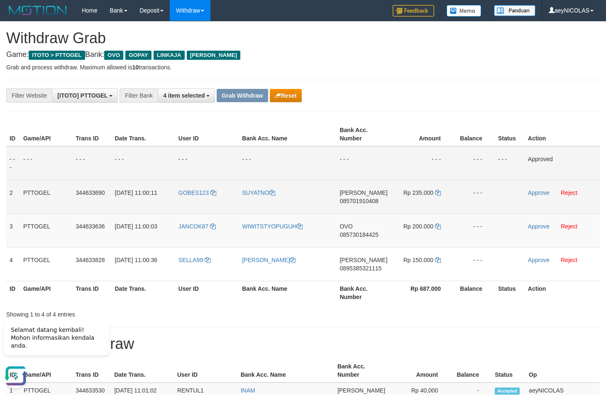
click at [367, 199] on span "085701910408" at bounding box center [359, 201] width 39 height 7
copy span "085701910408"
click at [365, 198] on span "085701910408" at bounding box center [359, 201] width 39 height 7
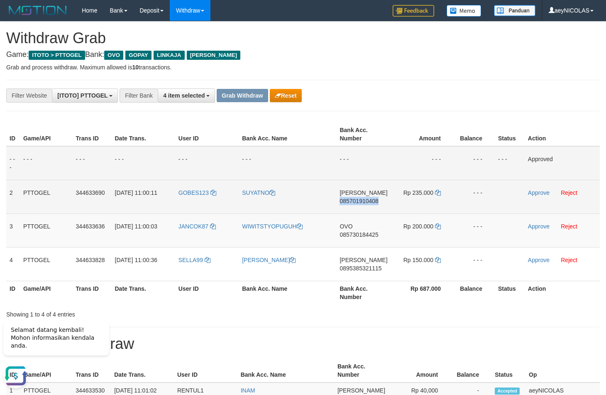
copy span "085701910408"
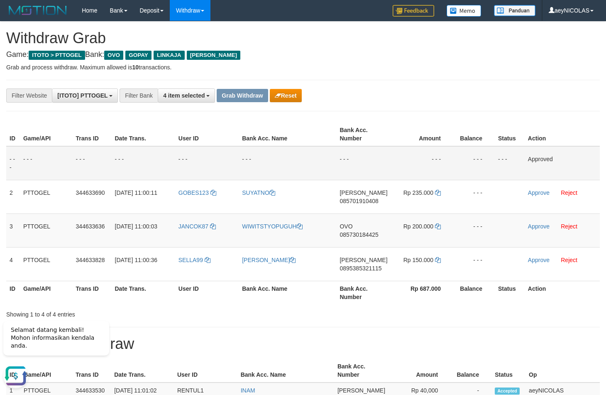
click at [481, 160] on td "- - -" at bounding box center [474, 163] width 42 height 34
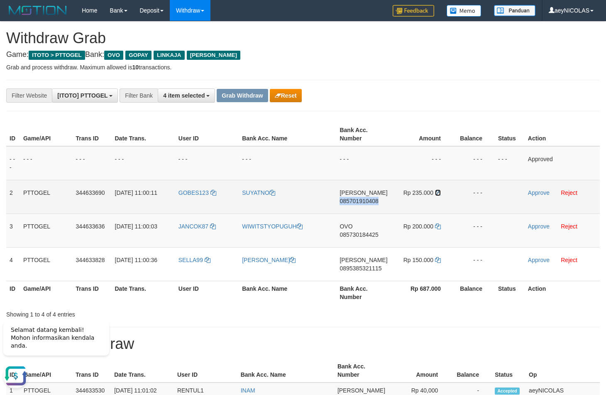
click at [438, 193] on icon at bounding box center [438, 193] width 6 height 6
copy span "085701910408"
click at [438, 193] on icon at bounding box center [438, 193] width 6 height 6
click at [535, 193] on link "Approve" at bounding box center [539, 192] width 22 height 7
click at [354, 233] on span "085730184425" at bounding box center [359, 234] width 39 height 7
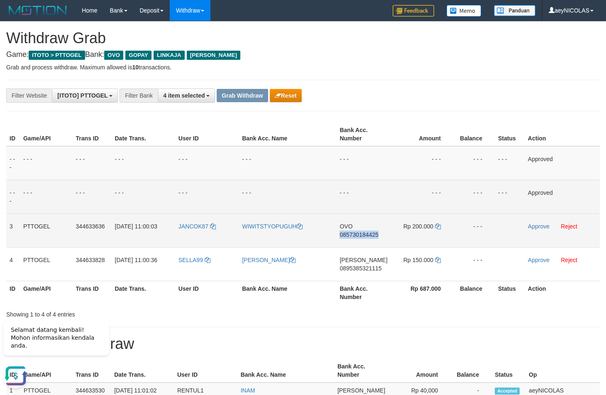
click at [354, 233] on span "085730184425" at bounding box center [359, 234] width 39 height 7
copy span "085730184425"
click at [418, 142] on th "Amount" at bounding box center [422, 134] width 62 height 24
click at [438, 230] on td "Rp 200.000" at bounding box center [422, 230] width 62 height 34
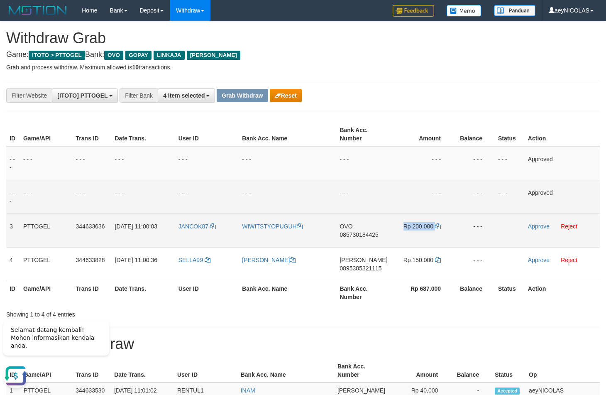
click at [438, 230] on td "Rp 200.000" at bounding box center [422, 230] width 62 height 34
click at [439, 229] on td "Rp 200.000" at bounding box center [422, 230] width 62 height 34
click at [439, 229] on icon at bounding box center [438, 226] width 6 height 6
click at [439, 228] on icon at bounding box center [438, 226] width 6 height 6
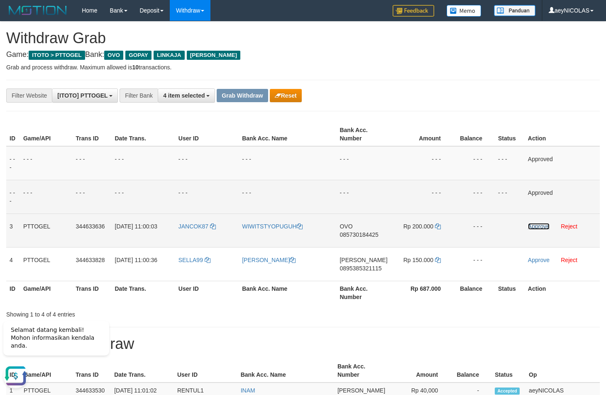
click at [546, 227] on link "Approve" at bounding box center [539, 226] width 22 height 7
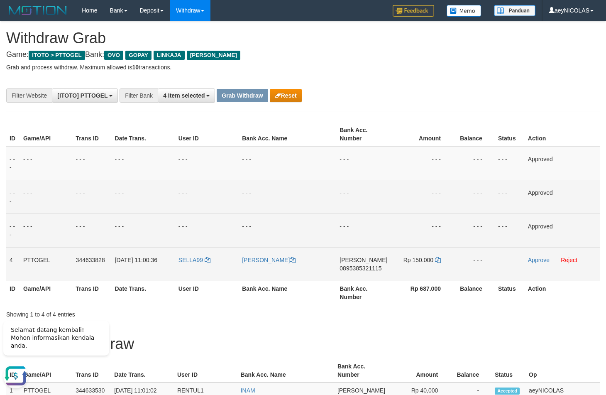
click at [357, 270] on span "0895385321115" at bounding box center [361, 268] width 42 height 7
copy span "0895385321115"
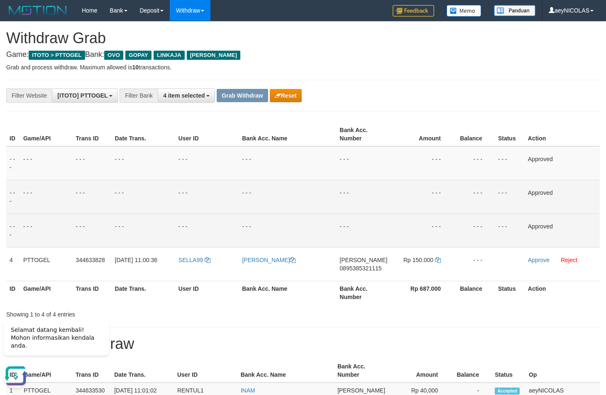
click at [302, 211] on td "- - -" at bounding box center [288, 197] width 98 height 34
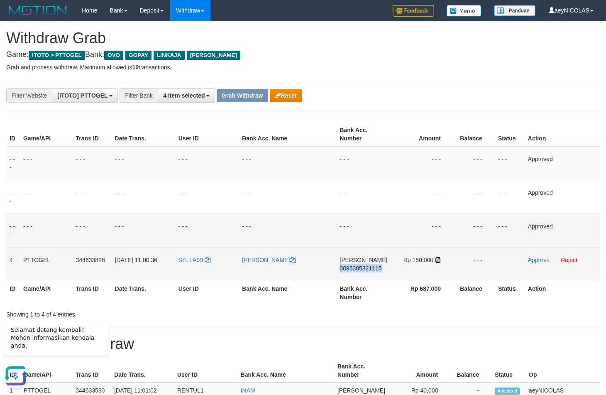
click at [440, 262] on icon at bounding box center [438, 260] width 6 height 6
copy span "0895385321115"
click at [440, 262] on icon at bounding box center [438, 260] width 6 height 6
click at [534, 262] on link "Approve" at bounding box center [539, 260] width 22 height 7
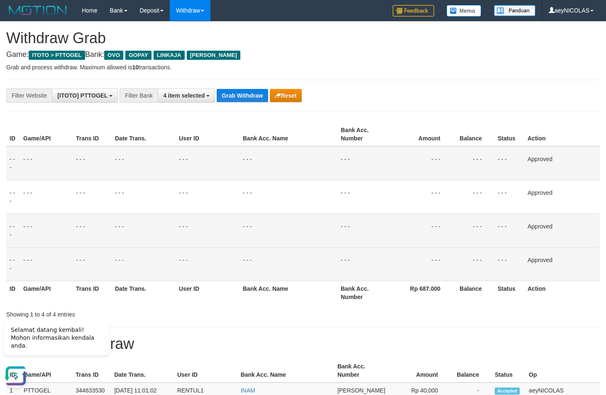
click at [407, 149] on td "- - -" at bounding box center [421, 163] width 63 height 34
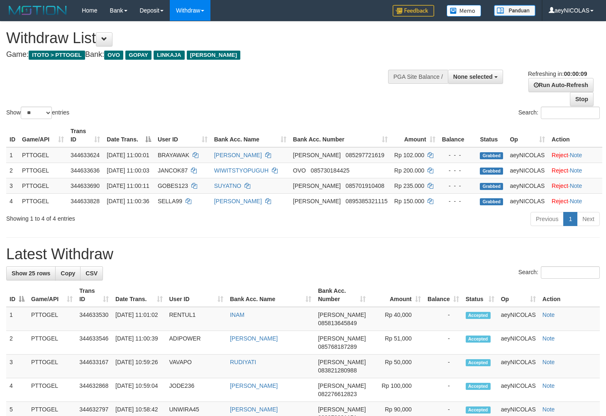
select select
select select "**"
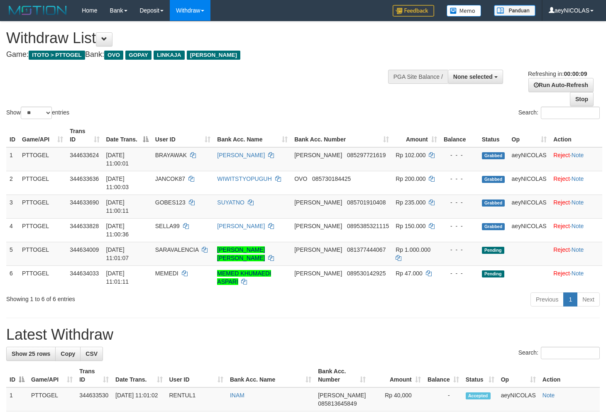
select select
select select "**"
select select
select select "**"
select select
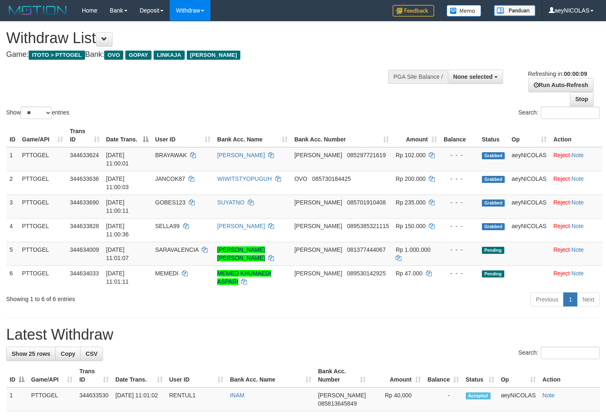
select select "**"
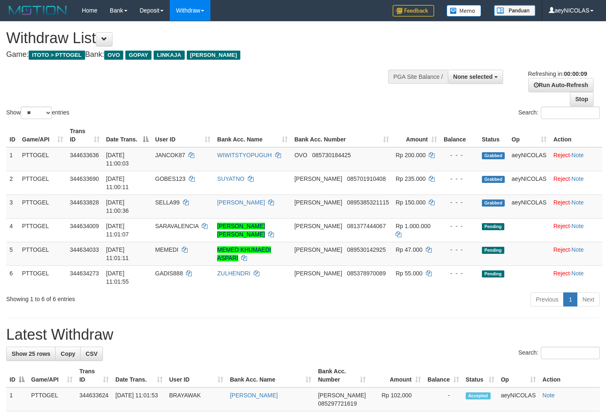
select select
select select "**"
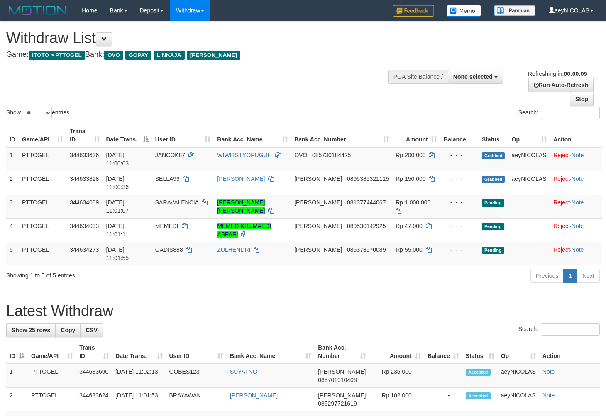
select select
select select "**"
select select
select select "**"
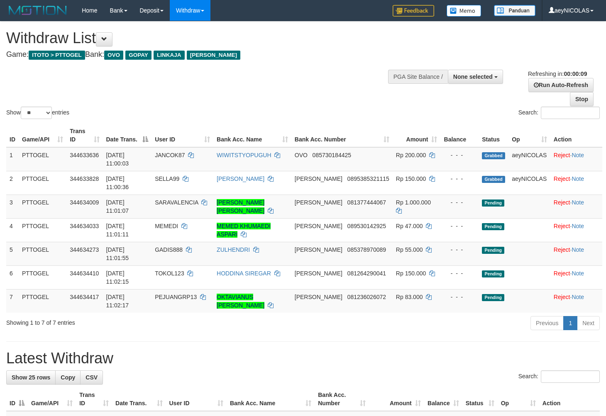
select select
select select "**"
select select
select select "**"
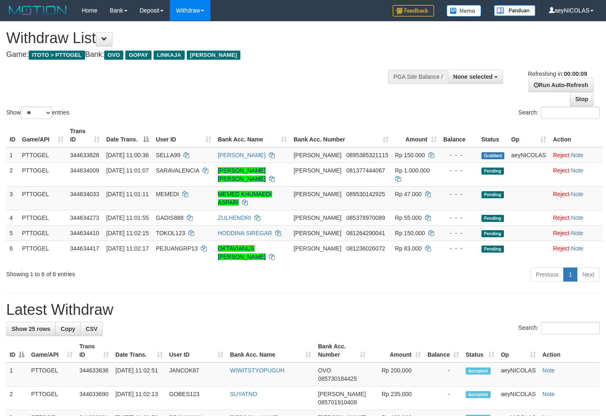
select select
select select "**"
select select
select select "**"
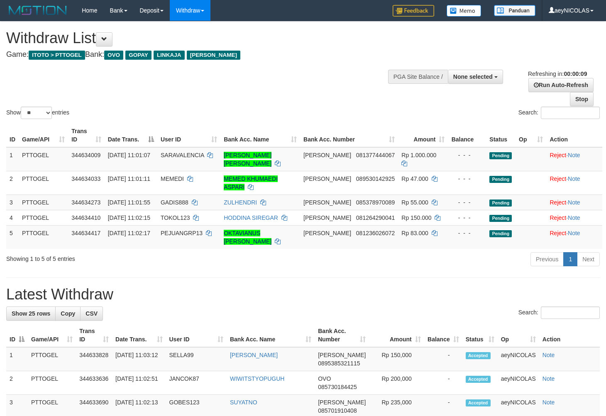
select select
select select "**"
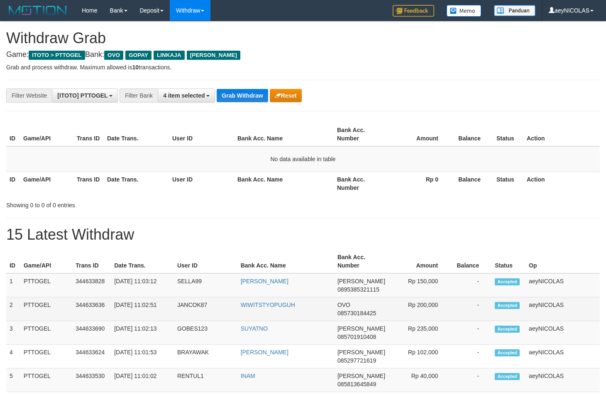
scroll to position [116, 0]
click at [301, 316] on td "WIWITSTYOPUGUH" at bounding box center [286, 309] width 97 height 24
click at [242, 312] on td "WIWITSTYOPUGUH" at bounding box center [286, 309] width 97 height 24
click at [196, 313] on td "JANCOK87" at bounding box center [206, 309] width 64 height 24
drag, startPoint x: 196, startPoint y: 313, endPoint x: 132, endPoint y: 304, distance: 64.3
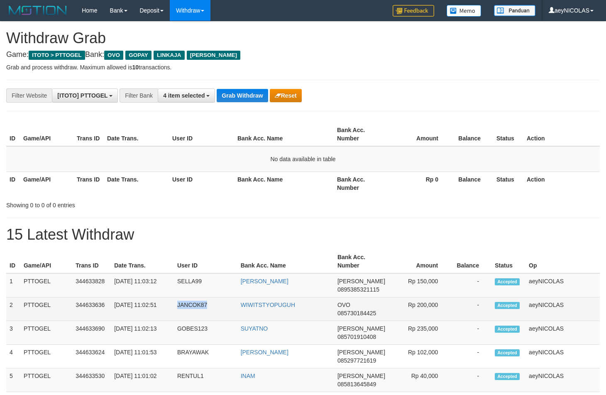
click at [195, 313] on td "JANCOK87" at bounding box center [206, 309] width 64 height 24
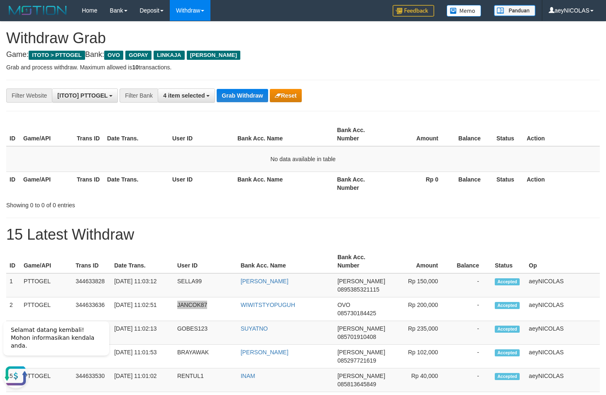
scroll to position [0, 0]
drag, startPoint x: 358, startPoint y: 125, endPoint x: 251, endPoint y: 10, distance: 156.3
click at [334, 170] on td "No data available in table" at bounding box center [303, 159] width 594 height 26
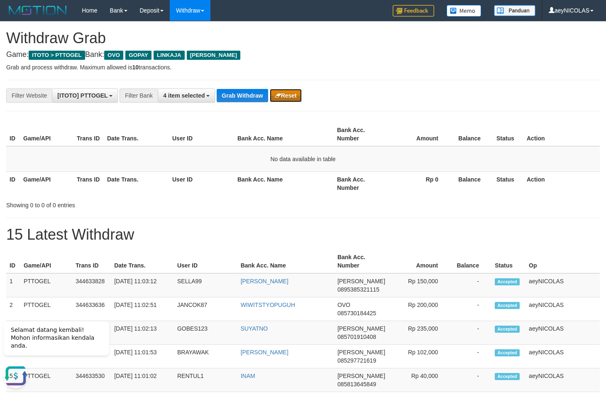
click at [291, 96] on button "Reset" at bounding box center [286, 95] width 32 height 13
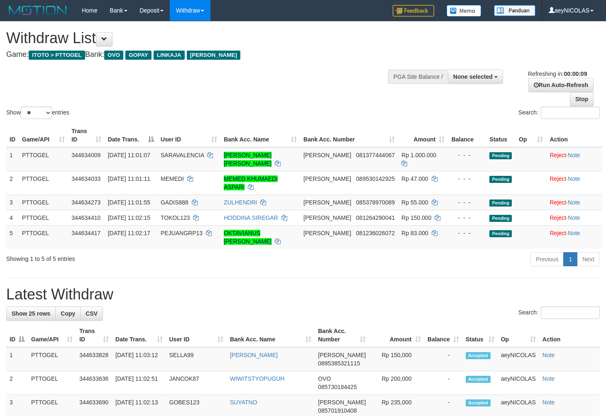
select select
select select "**"
select select
select select "**"
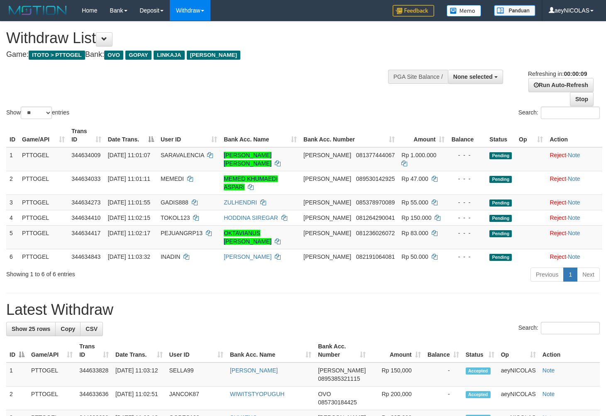
select select
select select "**"
select select
select select "**"
select select
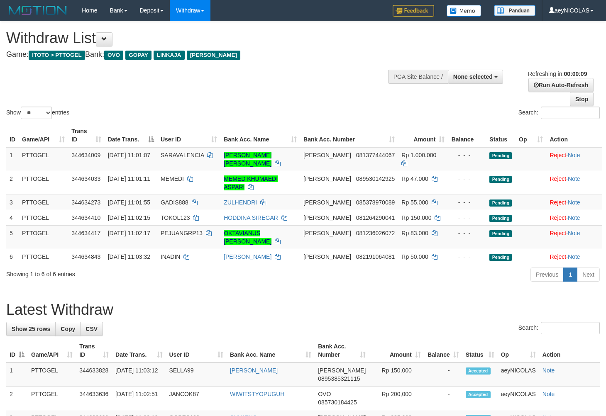
select select "**"
select select
select select "**"
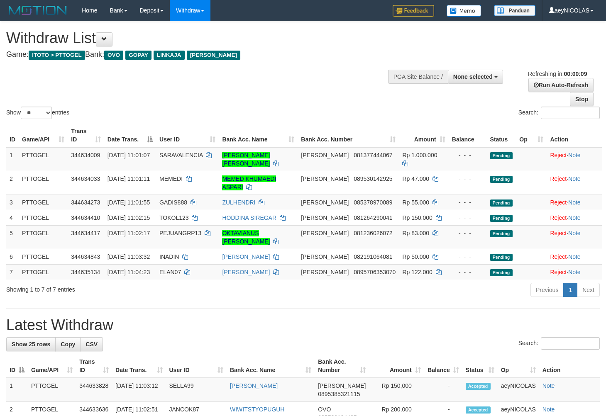
select select
select select "**"
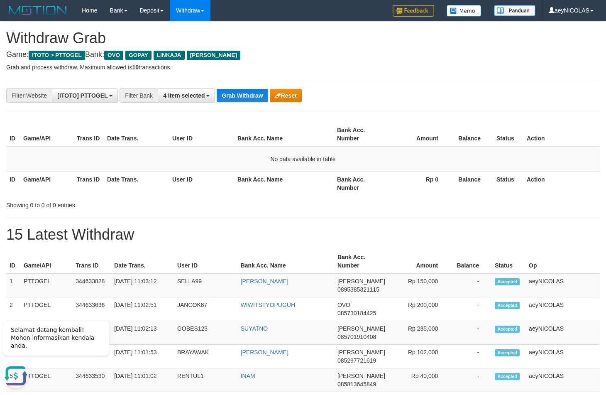
click at [454, 181] on th "Balance" at bounding box center [472, 183] width 42 height 24
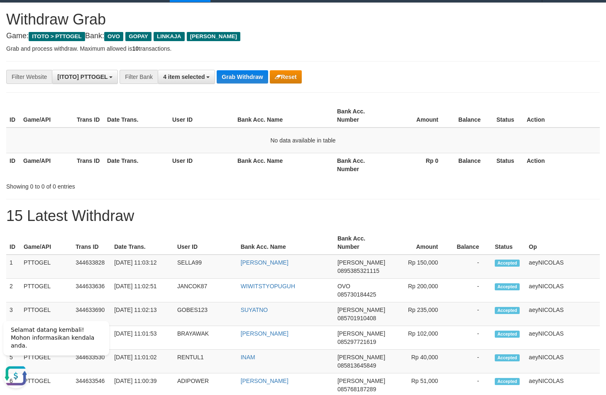
scroll to position [22, 0]
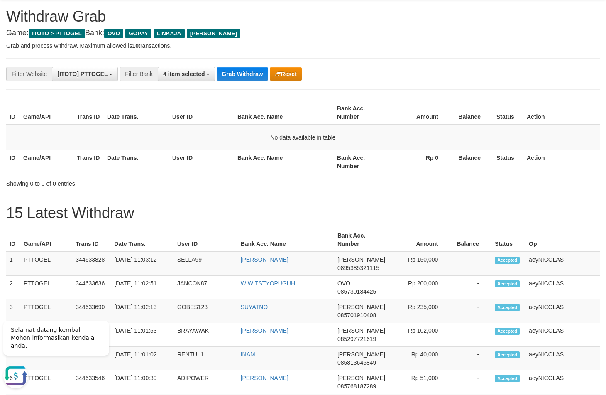
click at [313, 177] on div "Showing 0 to 0 of 0 entries" at bounding box center [303, 182] width 606 height 12
click at [347, 214] on h1 "15 Latest Withdraw" at bounding box center [303, 213] width 594 height 17
click at [241, 72] on button "Grab Withdraw" at bounding box center [242, 73] width 51 height 13
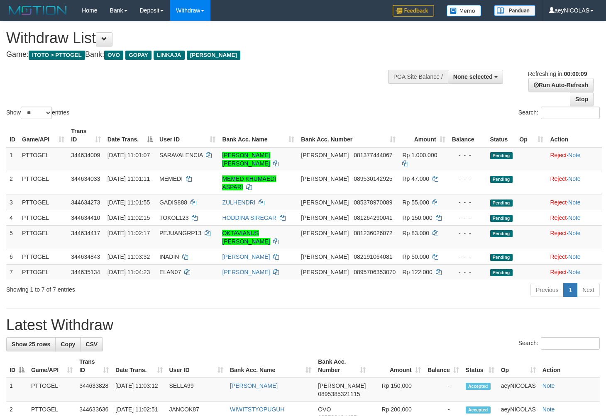
select select
select select "**"
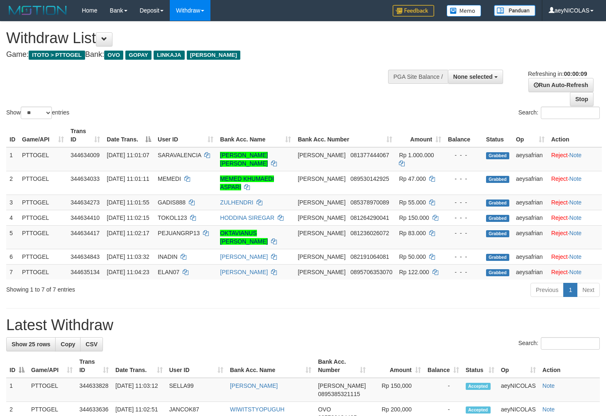
select select
select select "**"
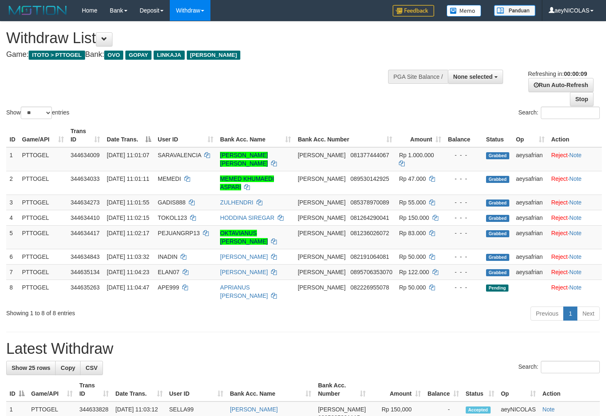
select select
select select "**"
select select
select select "**"
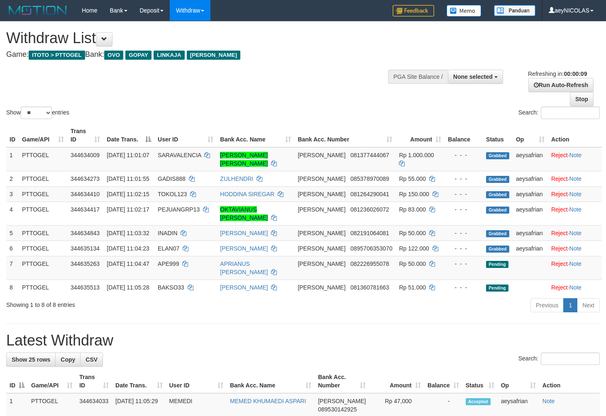
select select
select select "**"
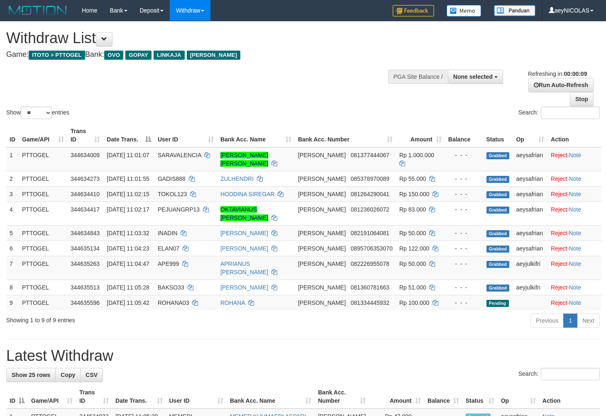
select select
select select "**"
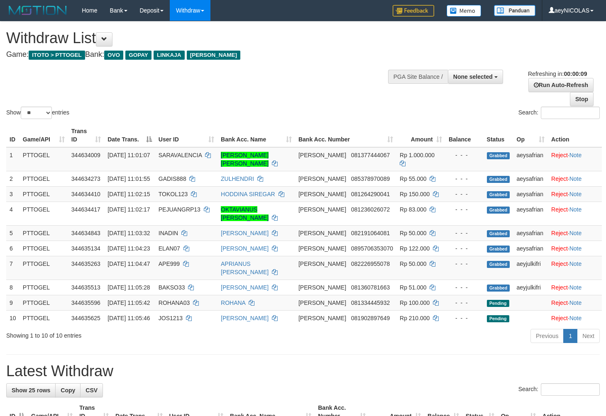
select select
select select "**"
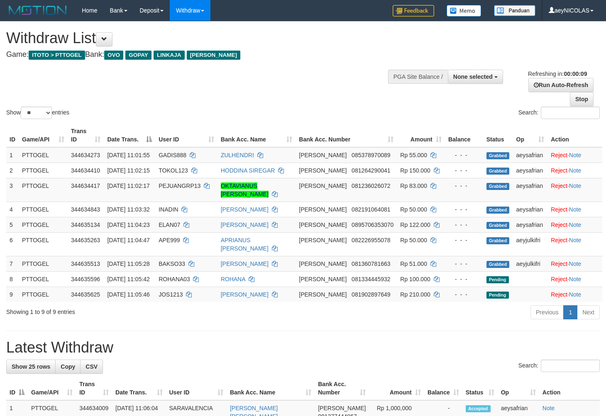
select select
select select "**"
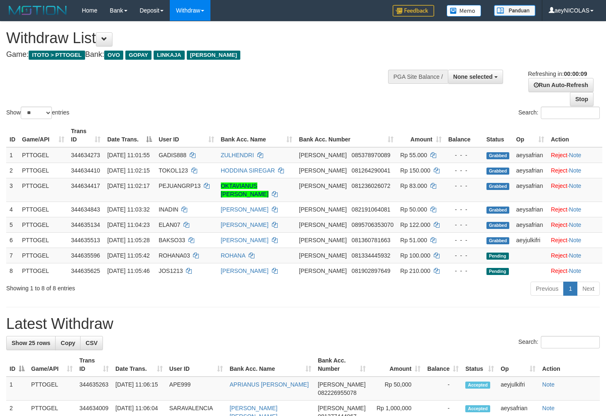
select select
select select "**"
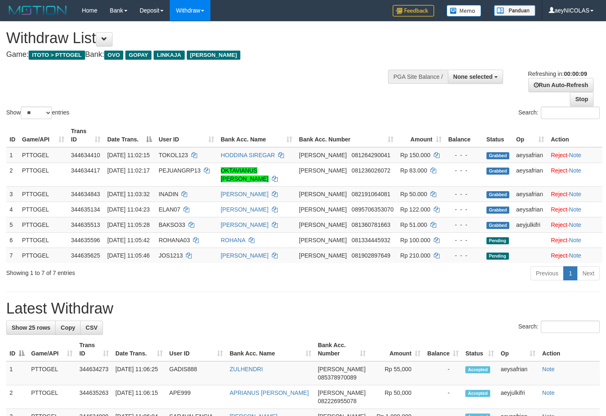
select select
select select "**"
select select
select select "**"
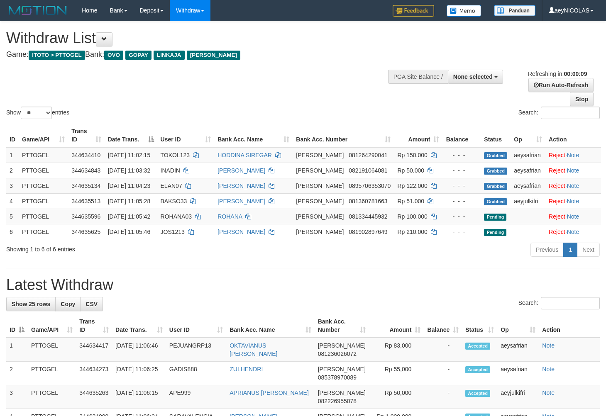
select select
select select "**"
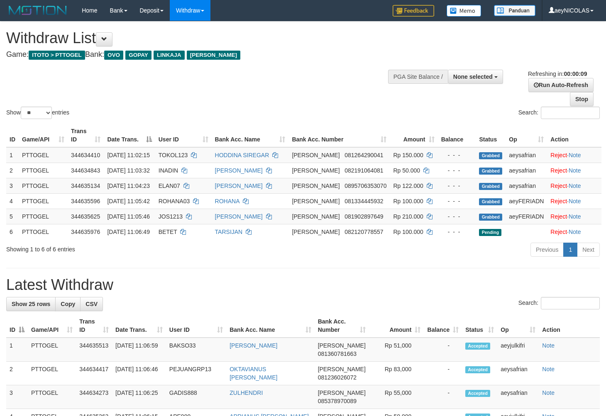
select select
select select "**"
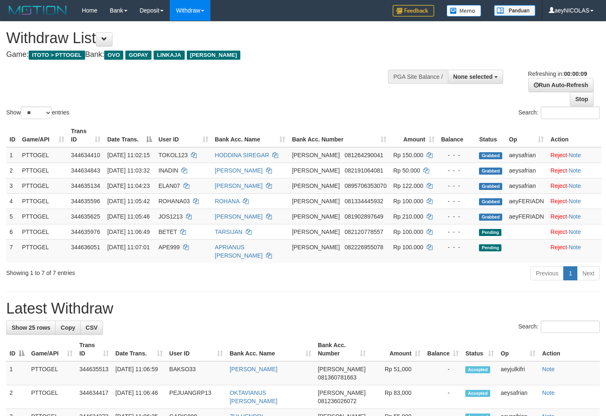
select select
select select "**"
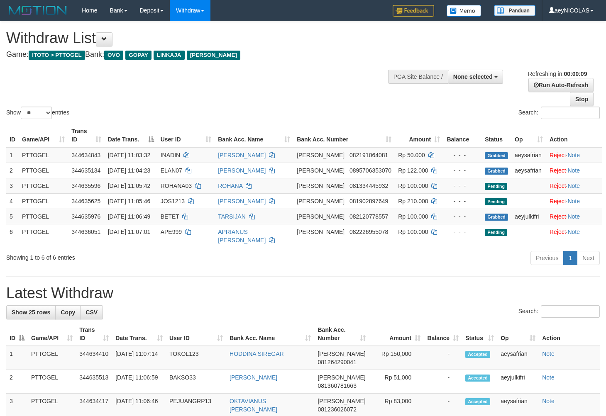
select select
select select "**"
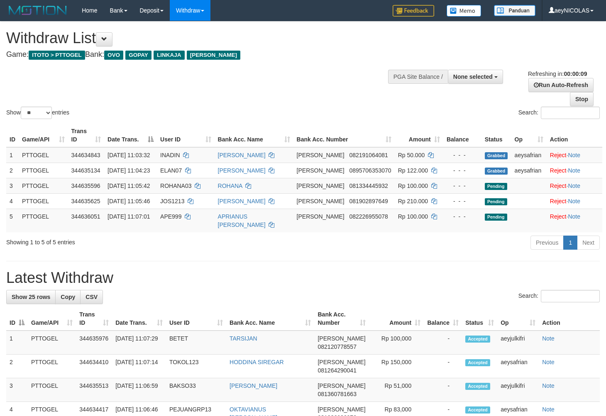
select select
select select "**"
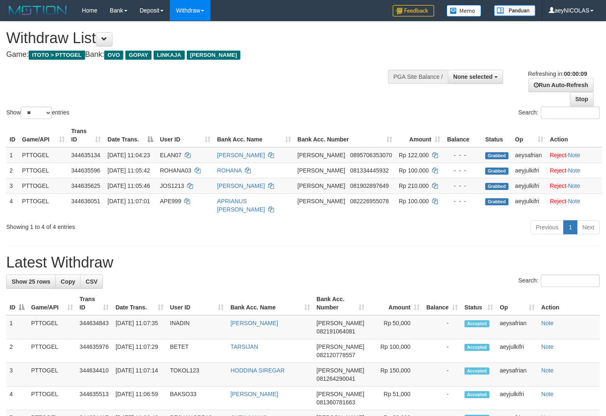
select select
select select "**"
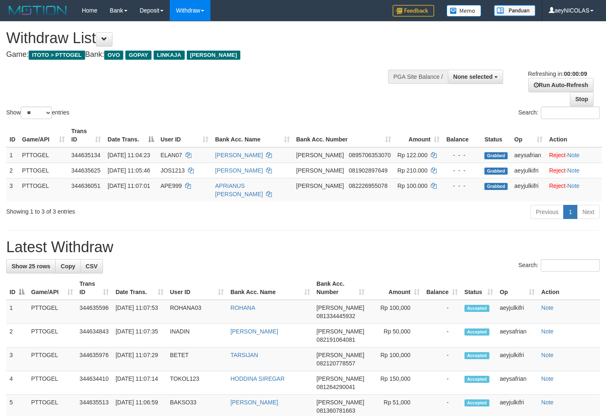
select select
select select "**"
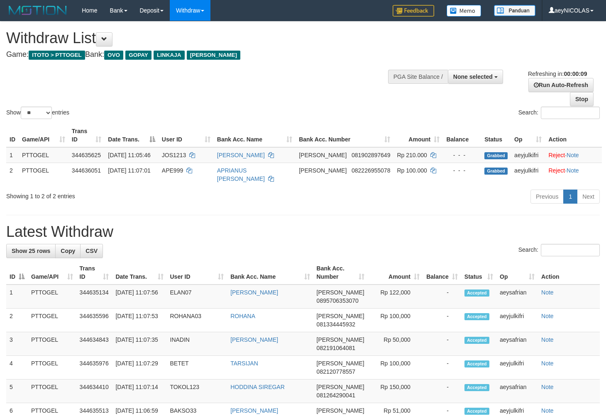
select select
select select "**"
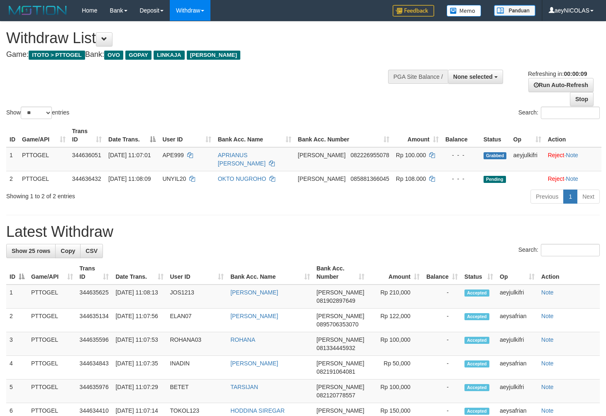
select select
select select "**"
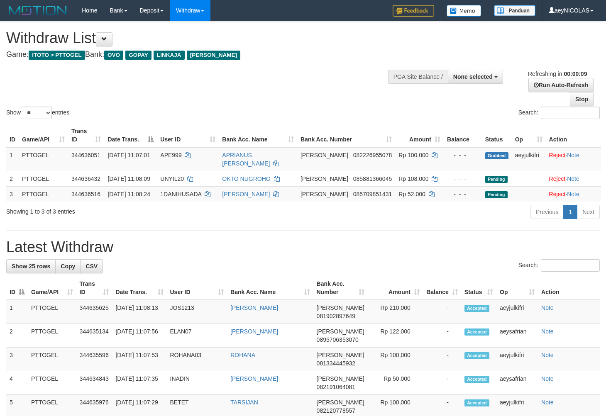
select select
select select "**"
select select
select select "**"
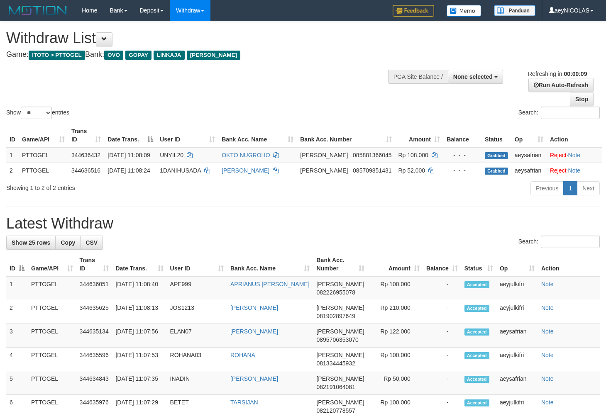
select select
select select "**"
select select
select select "**"
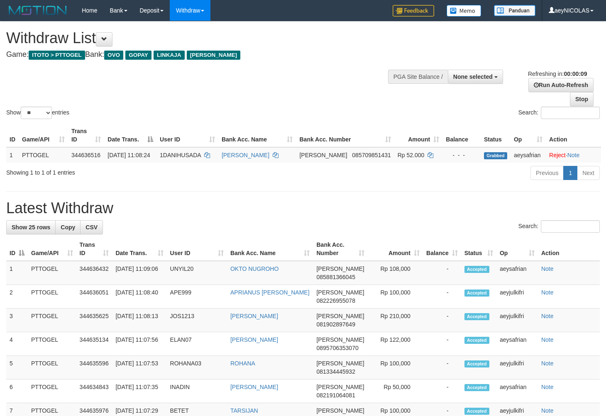
select select
select select "**"
select select
select select "**"
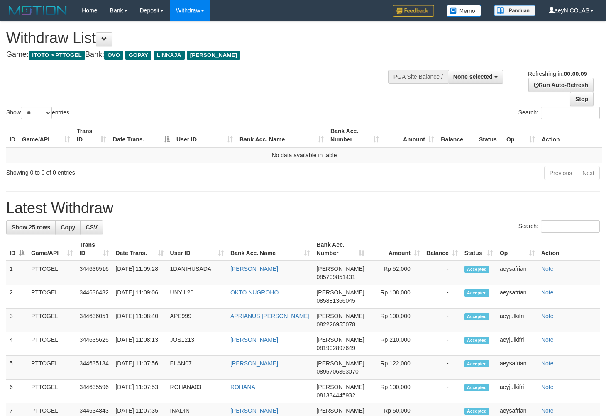
select select
select select "**"
select select
select select "**"
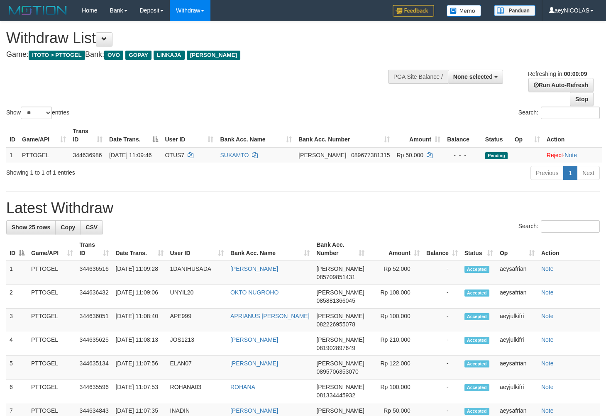
select select
select select "**"
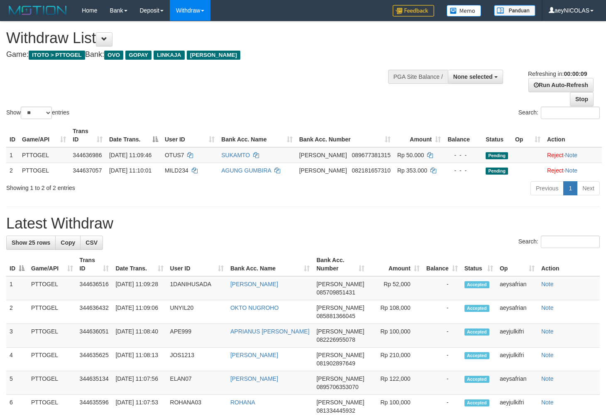
select select
select select "**"
select select
select select "**"
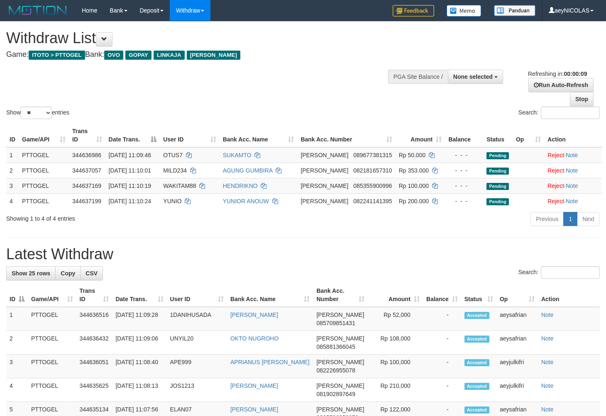
select select
select select "**"
select select
select select "**"
select select
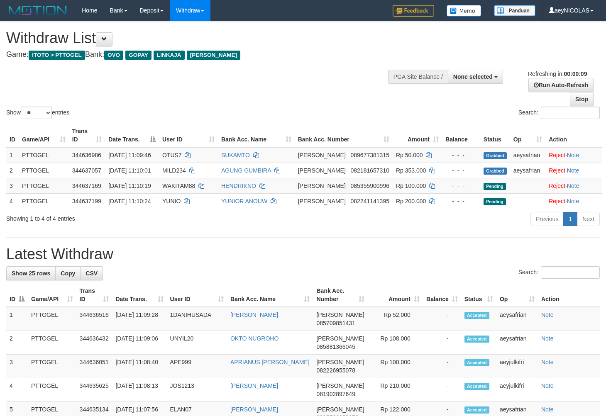
select select "**"
select select
select select "**"
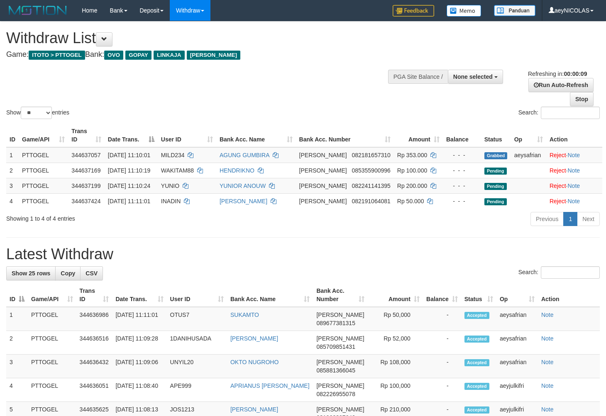
select select
select select "**"
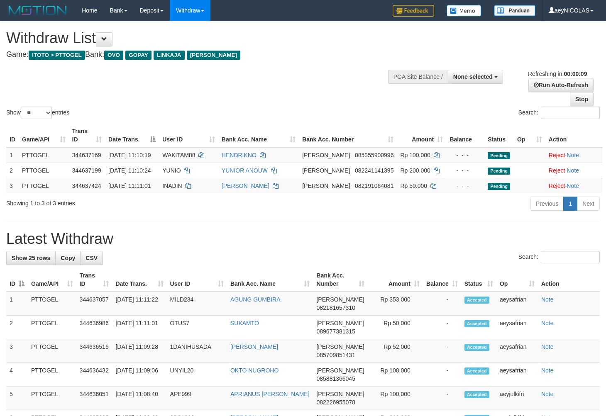
select select
select select "**"
select select
select select "**"
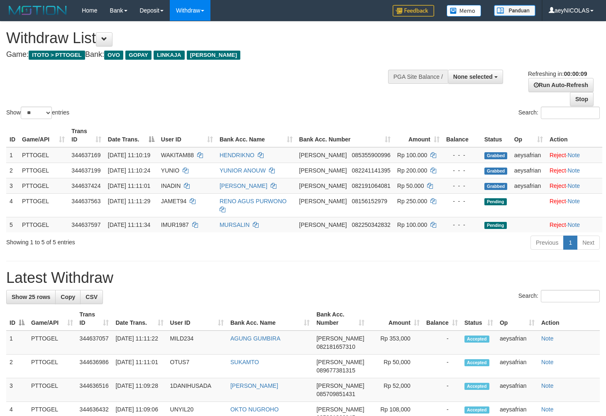
select select
select select "**"
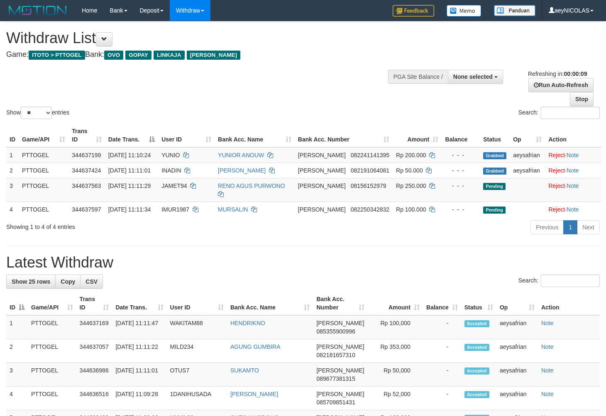
select select
select select "**"
select select
select select "**"
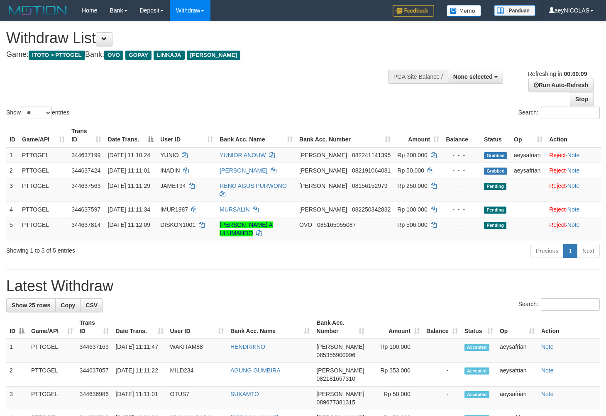
select select
select select "**"
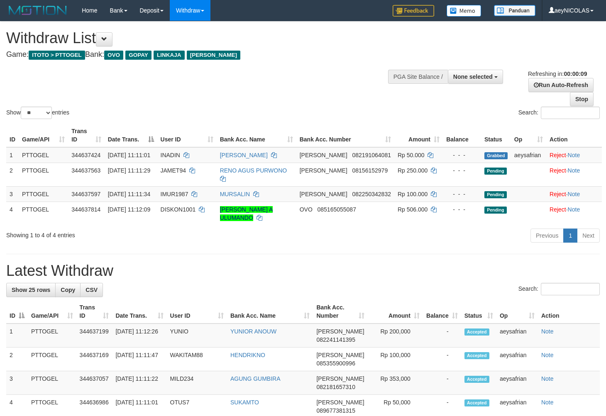
select select
select select "**"
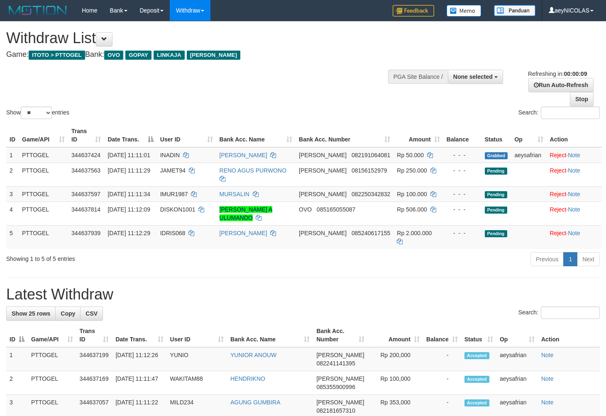
select select
select select "**"
select select
select select "**"
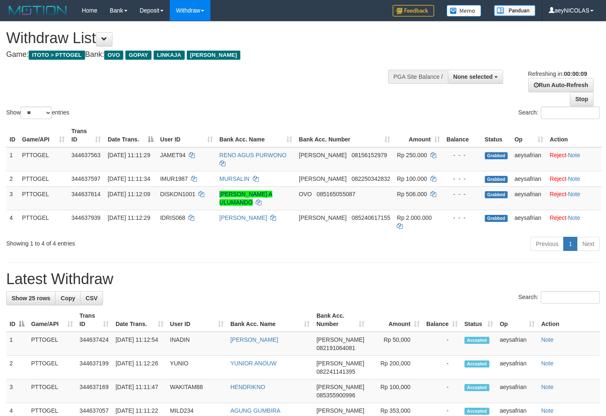
select select
select select "**"
select select
select select "**"
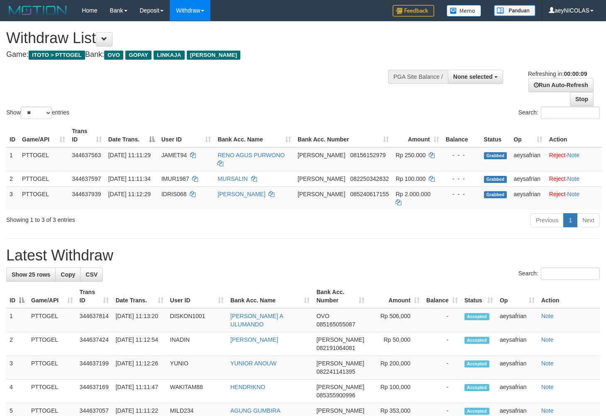
select select
select select "**"
select select
select select "**"
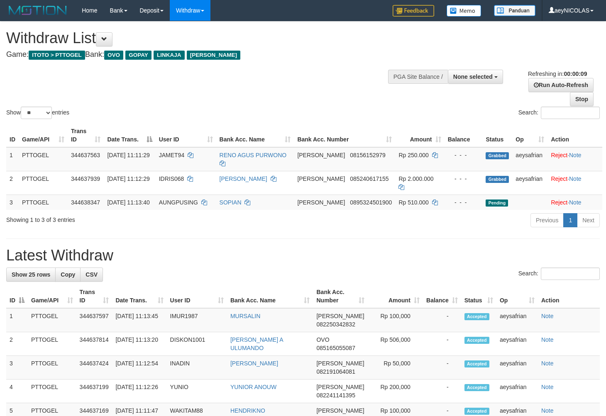
select select
select select "**"
select select
select select "**"
select select
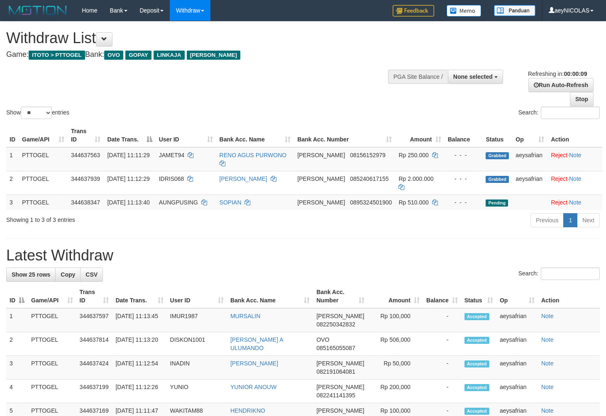
select select "**"
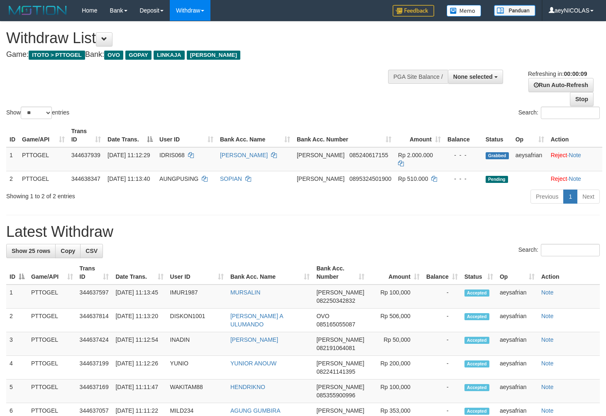
select select
select select "**"
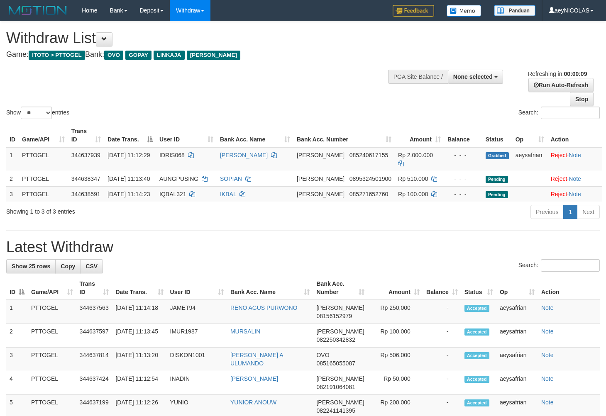
select select
select select "**"
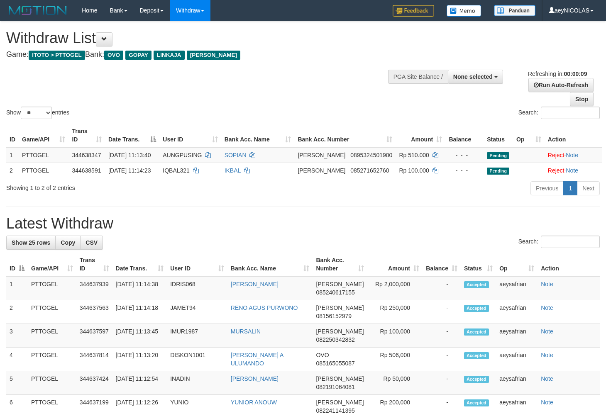
select select
select select "**"
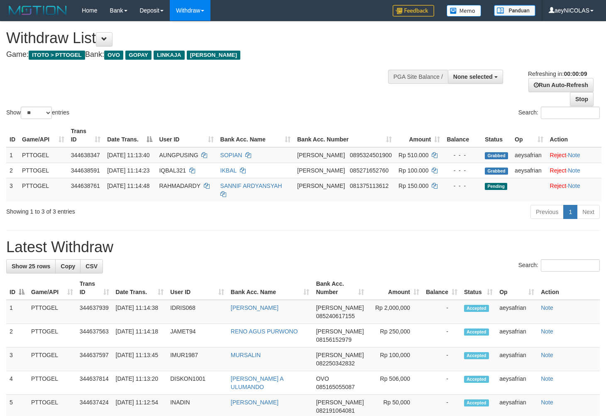
select select
select select "**"
select select
select select "**"
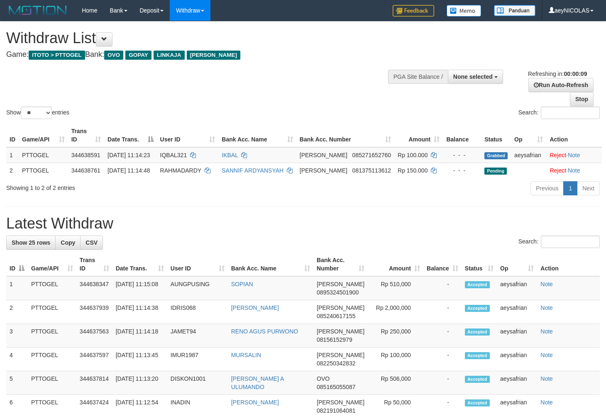
select select
select select "**"
select select
select select "**"
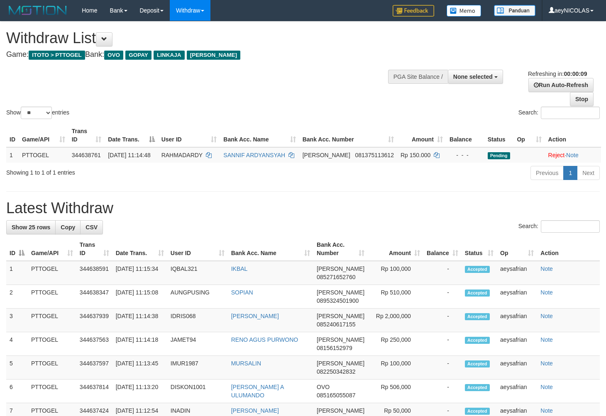
select select
select select "**"
select select
select select "**"
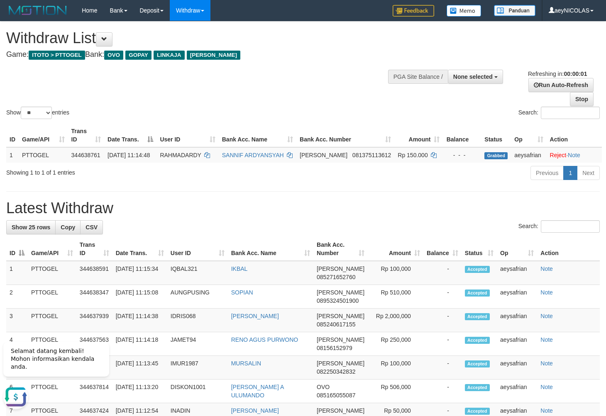
drag, startPoint x: 332, startPoint y: 201, endPoint x: 339, endPoint y: 207, distance: 8.8
click at [334, 205] on h1 "Latest Withdraw" at bounding box center [303, 208] width 594 height 17
select select
select select "**"
click at [369, 202] on h1 "Latest Withdraw" at bounding box center [303, 208] width 594 height 17
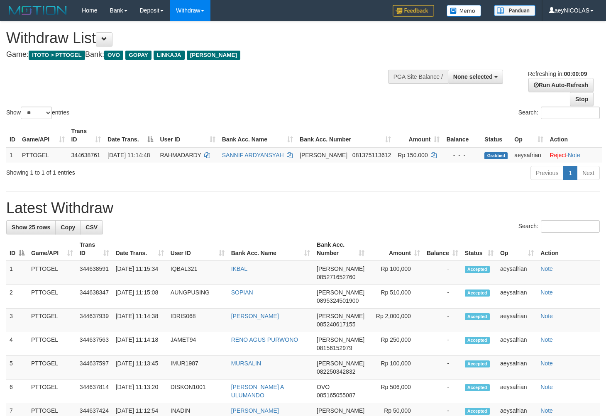
drag, startPoint x: 302, startPoint y: 98, endPoint x: 309, endPoint y: 110, distance: 14.7
click at [304, 100] on div "Show ** ** ** *** entries Search:" at bounding box center [303, 71] width 606 height 99
click at [310, 112] on div "Search:" at bounding box center [454, 114] width 291 height 15
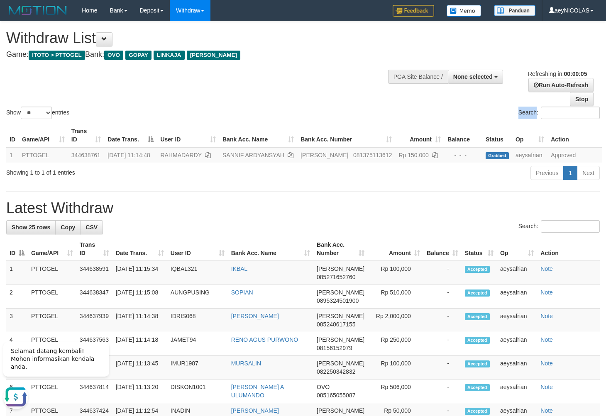
click at [310, 112] on div "Search:" at bounding box center [454, 114] width 291 height 15
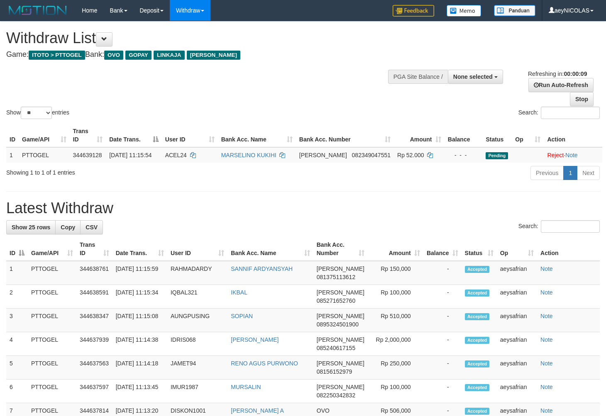
select select
select select "**"
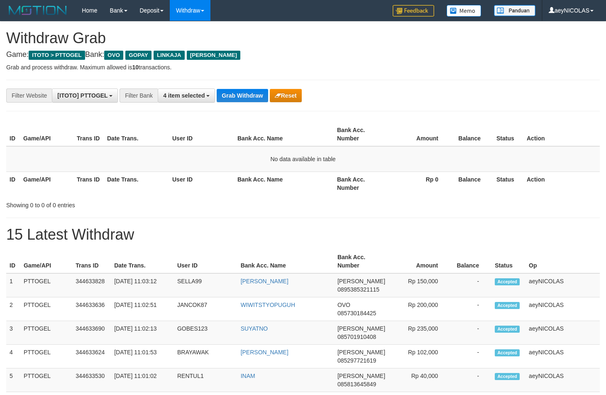
scroll to position [116, 0]
click at [235, 98] on button "Grab Withdraw" at bounding box center [242, 95] width 51 height 13
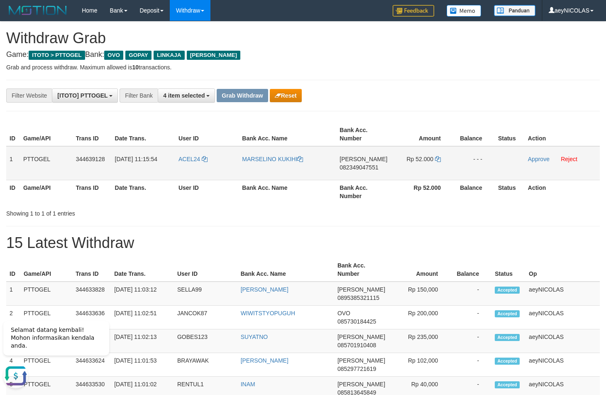
click at [239, 176] on tr "1 PTTOGEL 344639128 30/09/2025 11:15:54 ACEL24 MARSELINO KUKIHI DANA 0823490475…" at bounding box center [303, 163] width 594 height 34
drag, startPoint x: 193, startPoint y: 174, endPoint x: 211, endPoint y: 190, distance: 23.8
click at [195, 175] on td "ACEL24" at bounding box center [207, 163] width 64 height 34
copy tr
drag, startPoint x: 198, startPoint y: 169, endPoint x: 69, endPoint y: 247, distance: 151.0
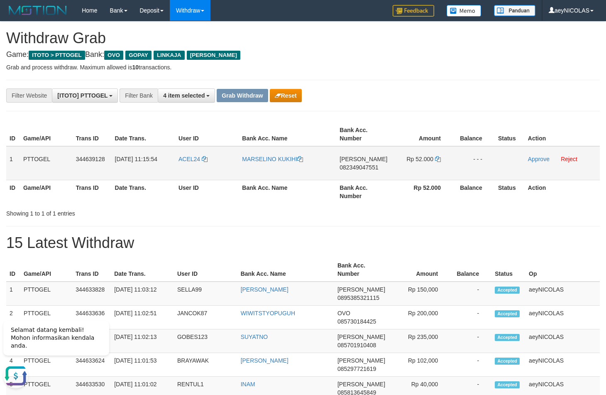
click at [432, 170] on tr "1 PTTOGEL 344639128 30/09/2025 11:15:54 ACEL24 MARSELINO KUKIHI DANA 0823490475…" at bounding box center [303, 163] width 594 height 34
click at [368, 167] on span "082349047551" at bounding box center [359, 167] width 39 height 7
copy tr
click at [368, 167] on span "082349047551" at bounding box center [359, 167] width 39 height 7
copy span "082349047551"
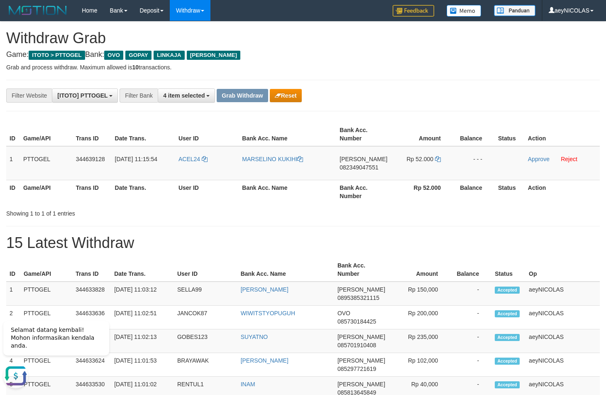
click at [397, 212] on div "Showing 1 to 1 of 1 entries" at bounding box center [303, 212] width 606 height 12
click at [438, 162] on icon at bounding box center [438, 159] width 6 height 6
copy span "082349047551"
click at [438, 162] on icon at bounding box center [438, 159] width 6 height 6
drag, startPoint x: 438, startPoint y: 162, endPoint x: 522, endPoint y: 163, distance: 83.5
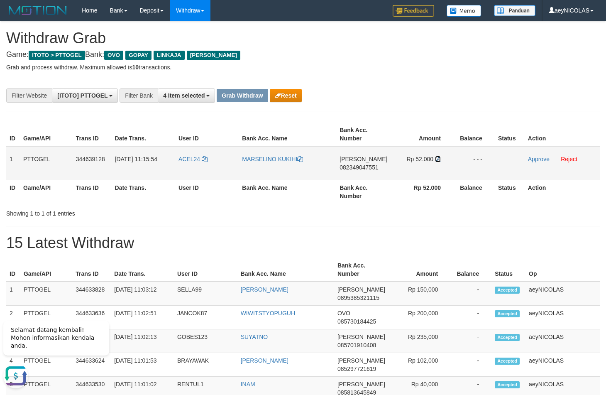
click at [444, 162] on td "Rp 52.000" at bounding box center [422, 163] width 63 height 34
click at [533, 160] on link "Approve" at bounding box center [539, 159] width 22 height 7
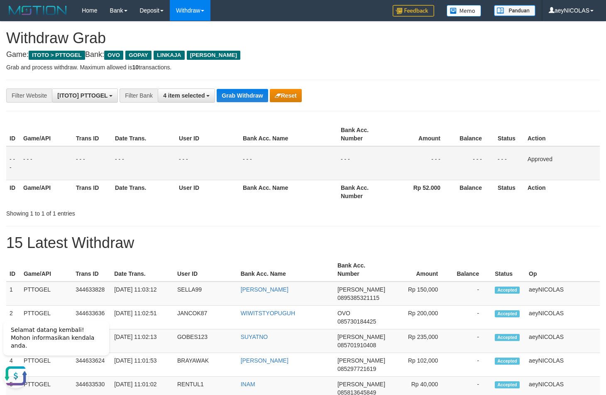
drag, startPoint x: 508, startPoint y: 199, endPoint x: 442, endPoint y: 187, distance: 67.0
click at [506, 199] on th "Status" at bounding box center [510, 192] width 30 height 24
click at [249, 102] on button "Grab Withdraw" at bounding box center [242, 95] width 51 height 13
drag, startPoint x: 249, startPoint y: 102, endPoint x: 6, endPoint y: 181, distance: 255.4
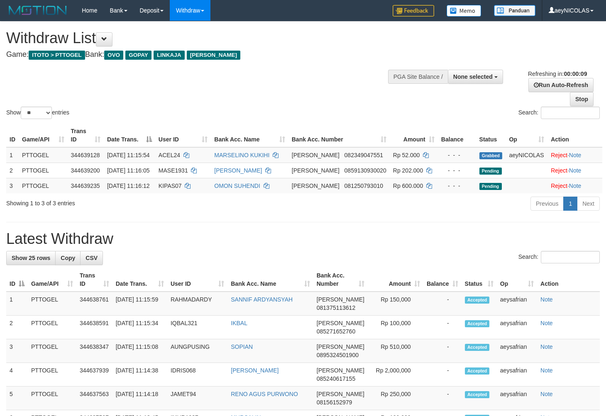
select select
select select "**"
select select
select select "**"
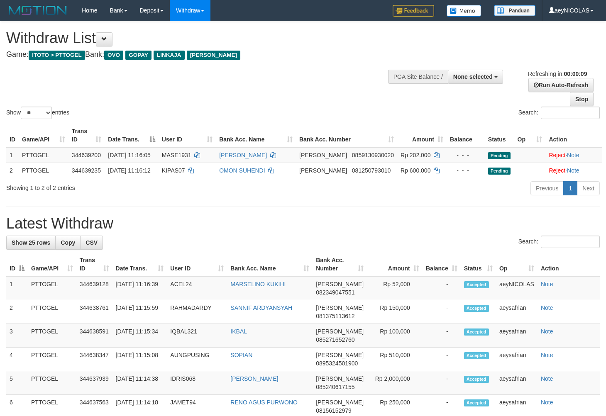
select select
select select "**"
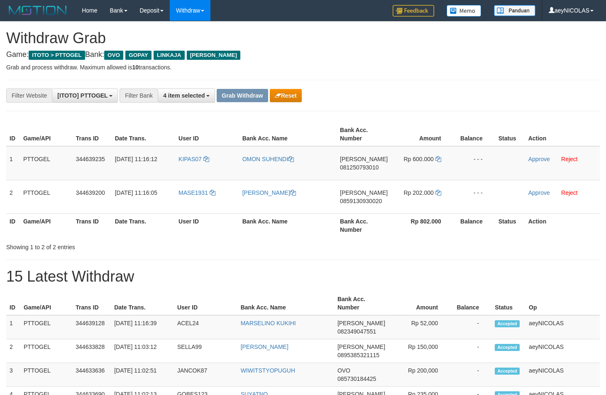
scroll to position [116, 0]
drag, startPoint x: 412, startPoint y: 268, endPoint x: 394, endPoint y: 257, distance: 21.1
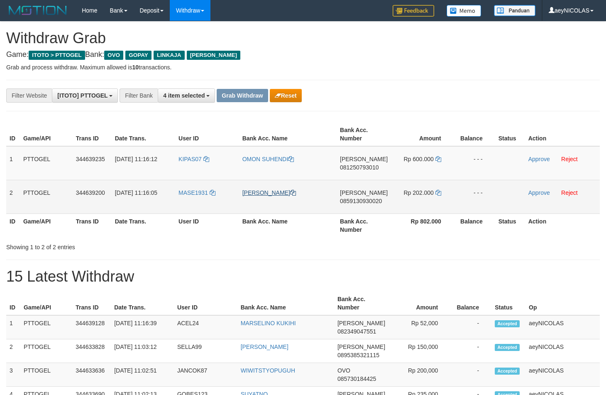
drag, startPoint x: 176, startPoint y: 172, endPoint x: 261, endPoint y: 196, distance: 88.3
click at [261, 186] on tbody "1 PTTOGEL 344639235 30/09/2025 11:16:12 KIPAS07 OMON SUHENDI DANA 081250793010 …" at bounding box center [303, 180] width 594 height 68
drag, startPoint x: 224, startPoint y: 245, endPoint x: 208, endPoint y: 196, distance: 51.6
click at [220, 233] on div "ID Game/API Trans ID Date Trans. User ID Bank Acc. Name Bank Acc. Number Amount…" at bounding box center [303, 186] width 594 height 132
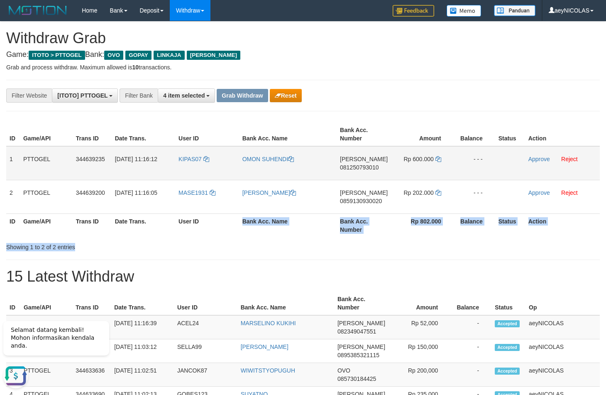
scroll to position [0, 0]
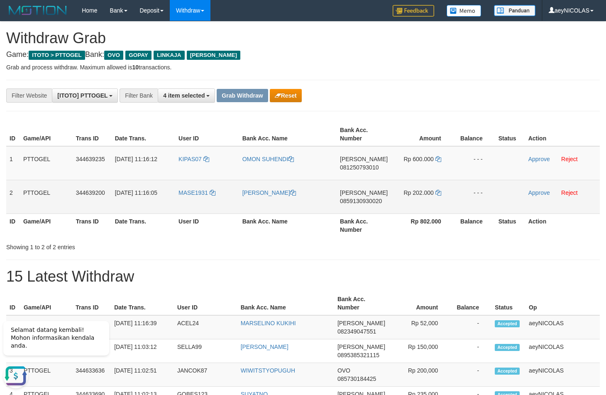
drag, startPoint x: 197, startPoint y: 171, endPoint x: 410, endPoint y: 205, distance: 215.7
click at [411, 203] on tbody "1 PTTOGEL 344639235 30/09/2025 11:16:12 KIPAS07 OMON SUHENDI DANA 081250793010 …" at bounding box center [303, 180] width 594 height 68
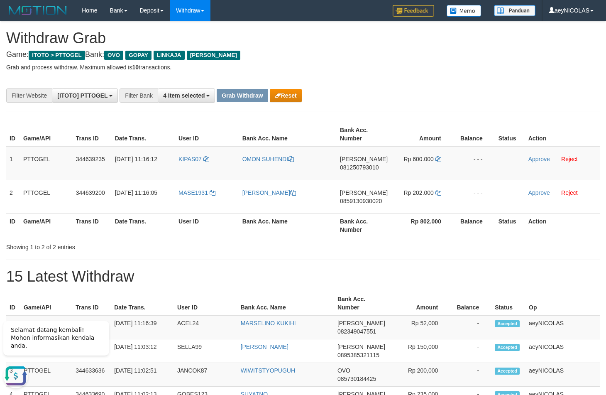
copy tr
click at [327, 241] on div "Showing 1 to 2 of 2 entries" at bounding box center [303, 246] width 606 height 12
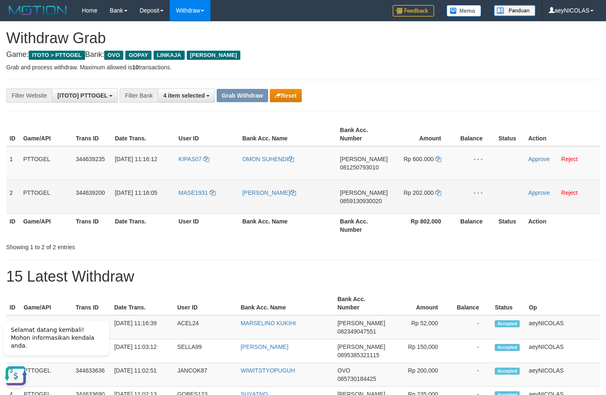
drag, startPoint x: 235, startPoint y: 178, endPoint x: 426, endPoint y: 203, distance: 192.7
click at [426, 203] on tbody "1 PTTOGEL 344639235 30/09/2025 11:16:12 KIPAS07 OMON SUHENDI DANA 081250793010 …" at bounding box center [303, 180] width 594 height 68
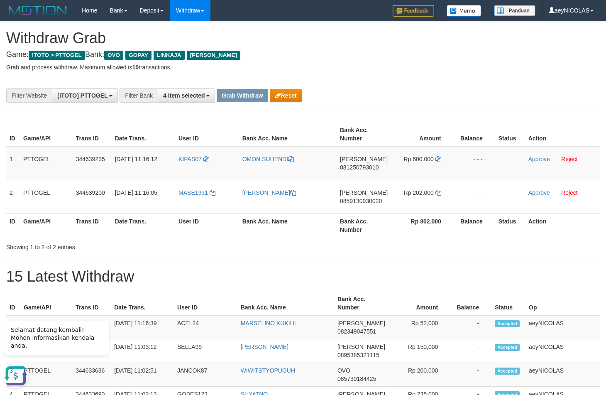
copy tr
click at [365, 166] on span "081250793010" at bounding box center [359, 167] width 39 height 7
copy tr
click at [365, 166] on span "081250793010" at bounding box center [359, 167] width 39 height 7
copy span "081250793010"
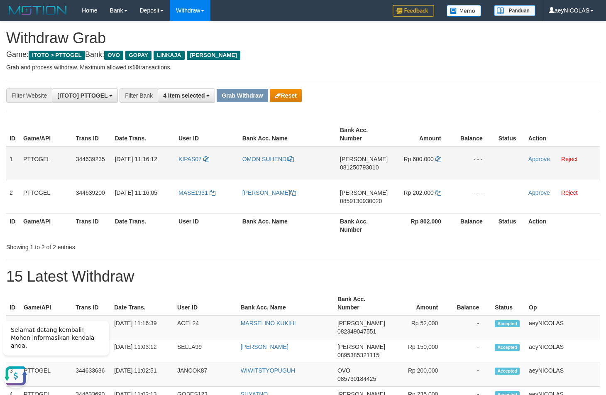
click at [370, 171] on td "DANA 081250793010" at bounding box center [364, 163] width 54 height 34
click at [370, 167] on span "081250793010" at bounding box center [359, 167] width 39 height 7
copy span "081250793010"
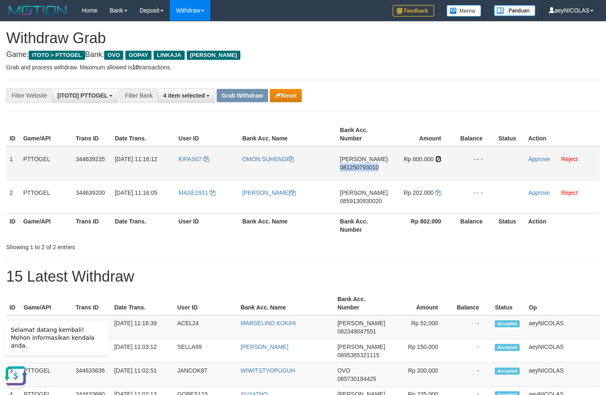
click at [441, 159] on icon at bounding box center [439, 159] width 6 height 6
copy span "081250793010"
click at [534, 159] on link "Approve" at bounding box center [540, 159] width 22 height 7
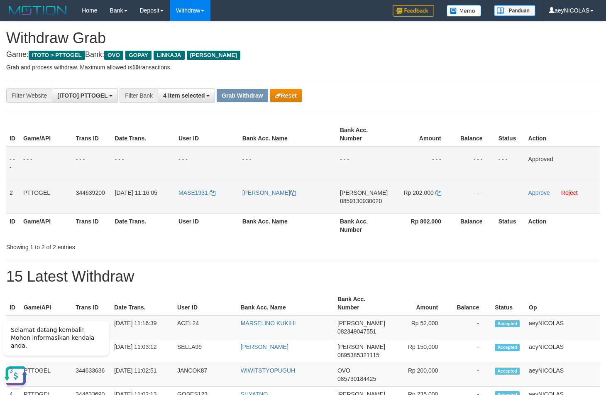
click at [363, 195] on td "DANA 0859130930020" at bounding box center [364, 197] width 54 height 34
click at [361, 199] on span "0859130930020" at bounding box center [361, 201] width 42 height 7
copy span "0859130930020"
click at [355, 202] on span "0859130930020" at bounding box center [361, 201] width 42 height 7
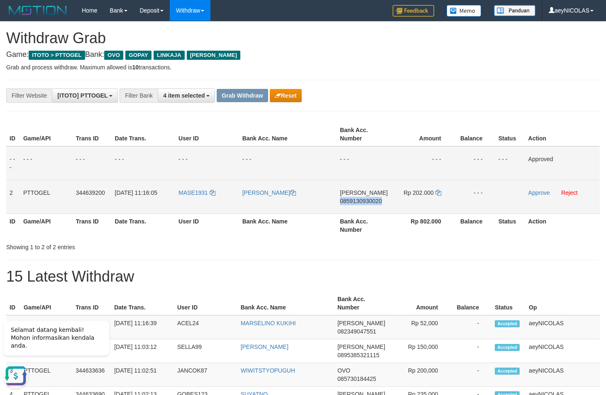
click at [355, 202] on span "0859130930020" at bounding box center [361, 201] width 42 height 7
copy span "0859130930020"
click at [372, 206] on td "DANA 0859130930020" at bounding box center [364, 197] width 54 height 34
click at [370, 201] on span "0859130930020" at bounding box center [361, 201] width 42 height 7
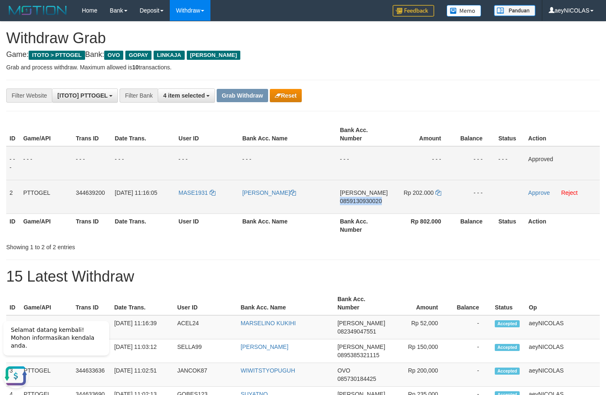
copy span "0859130930020"
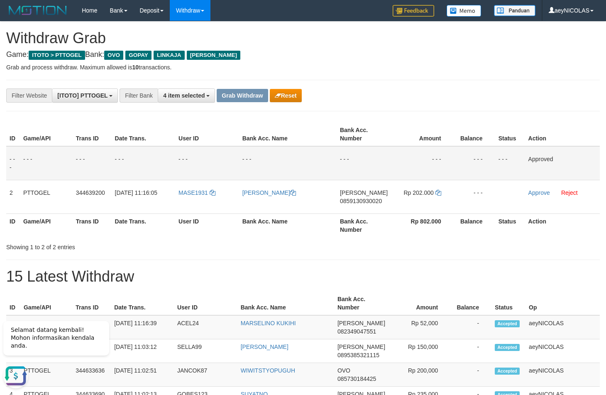
click at [397, 245] on div "Showing 1 to 2 of 2 entries" at bounding box center [303, 246] width 606 height 12
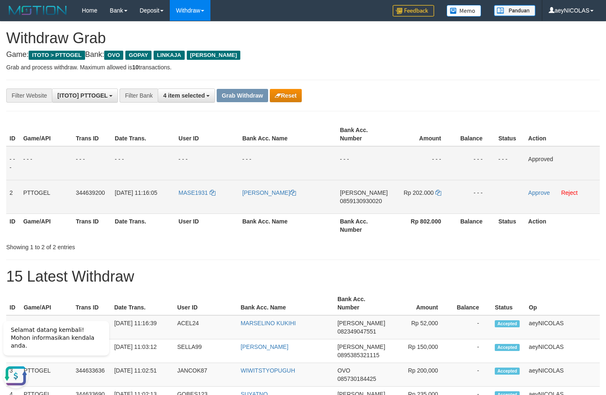
click at [434, 194] on td "Rp 202.000" at bounding box center [422, 197] width 63 height 34
click at [436, 194] on icon at bounding box center [439, 193] width 6 height 6
drag, startPoint x: 436, startPoint y: 194, endPoint x: 504, endPoint y: 195, distance: 68.1
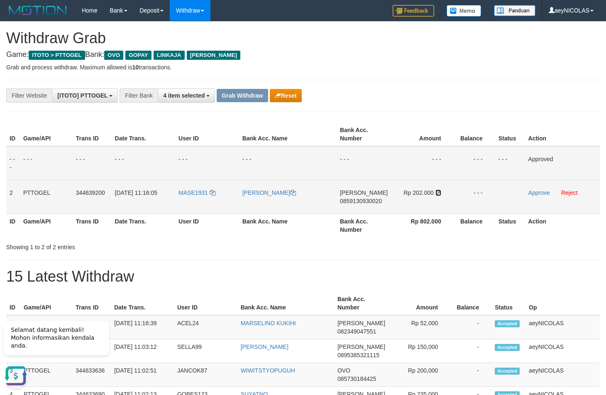
click at [441, 195] on td "Rp 202.000" at bounding box center [422, 197] width 63 height 34
click at [544, 195] on link "Approve" at bounding box center [540, 192] width 22 height 7
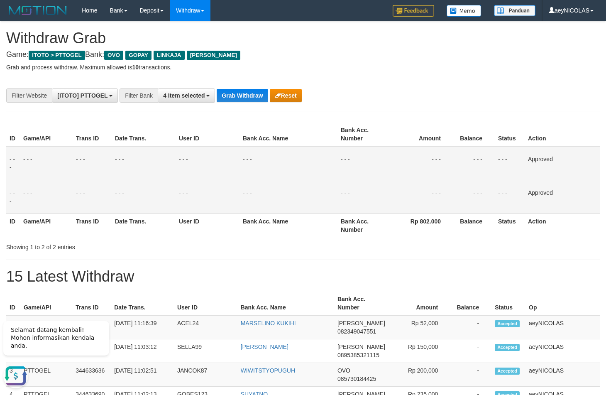
click at [273, 236] on div "ID Game/API Trans ID Date Trans. User ID Bank Acc. Name Bank Acc. Number Amount…" at bounding box center [303, 186] width 594 height 132
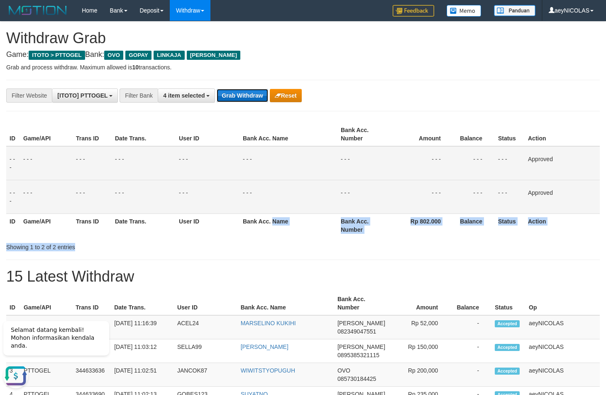
click at [237, 95] on button "Grab Withdraw" at bounding box center [242, 95] width 51 height 13
drag, startPoint x: 237, startPoint y: 95, endPoint x: 18, endPoint y: 165, distance: 230.2
click at [226, 97] on button "Grab Withdraw" at bounding box center [242, 95] width 51 height 13
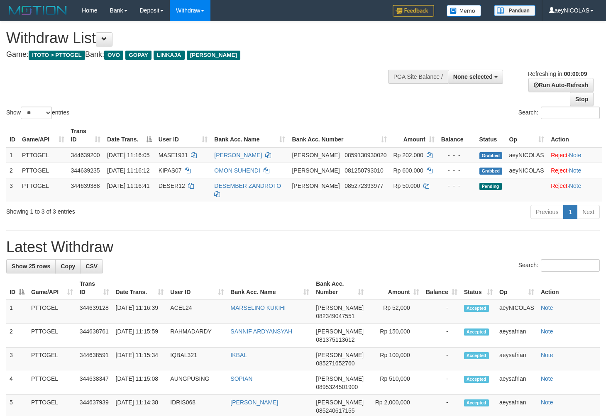
select select
select select "**"
select select
select select "**"
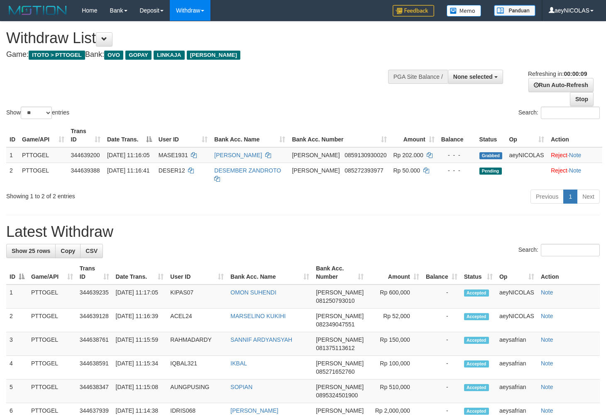
select select
select select "**"
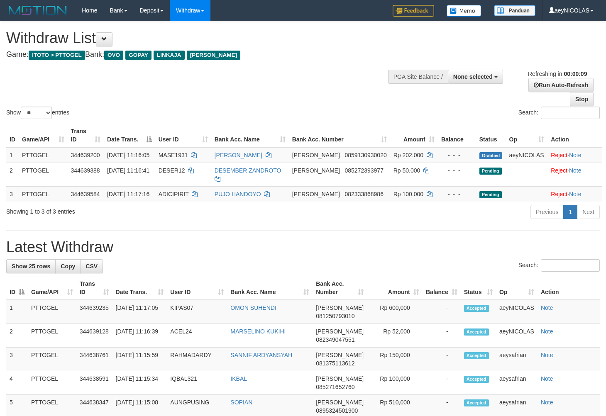
select select
select select "**"
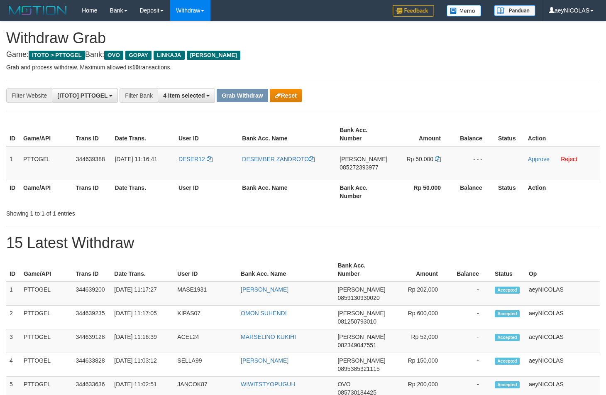
scroll to position [116, 0]
drag, startPoint x: 401, startPoint y: 228, endPoint x: 210, endPoint y: 198, distance: 193.8
drag, startPoint x: 189, startPoint y: 170, endPoint x: 438, endPoint y: 160, distance: 249.7
click at [438, 160] on tr "1 PTTOGEL 344639388 30/09/2025 11:16:41 DESER12 DESEMBER ZANDROTO DANA 08527239…" at bounding box center [303, 163] width 594 height 34
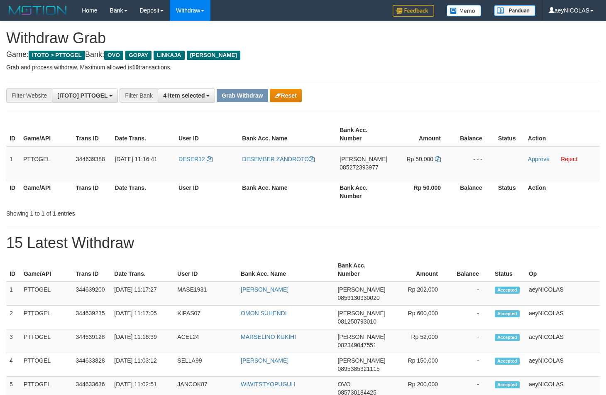
copy tr
click at [350, 166] on span "085272393977" at bounding box center [359, 167] width 39 height 7
copy tr
drag, startPoint x: 350, startPoint y: 166, endPoint x: 349, endPoint y: 191, distance: 24.9
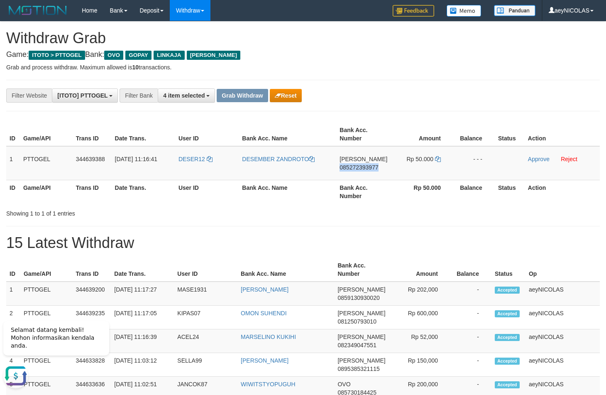
click at [349, 168] on span "085272393977" at bounding box center [359, 167] width 39 height 7
copy span "085272393977"
click at [441, 162] on td "Rp 50.000" at bounding box center [422, 163] width 63 height 34
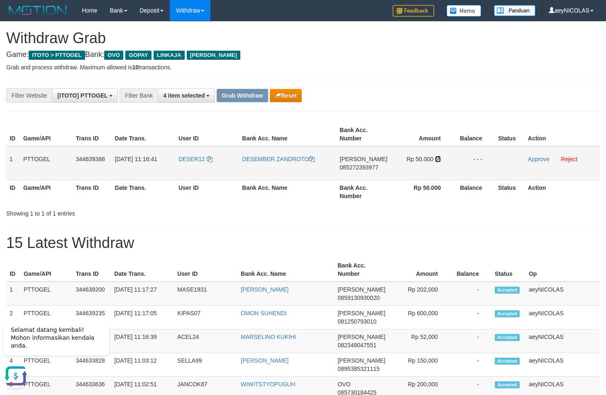
click at [438, 159] on icon at bounding box center [438, 159] width 6 height 6
click at [540, 161] on link "Approve" at bounding box center [539, 159] width 22 height 7
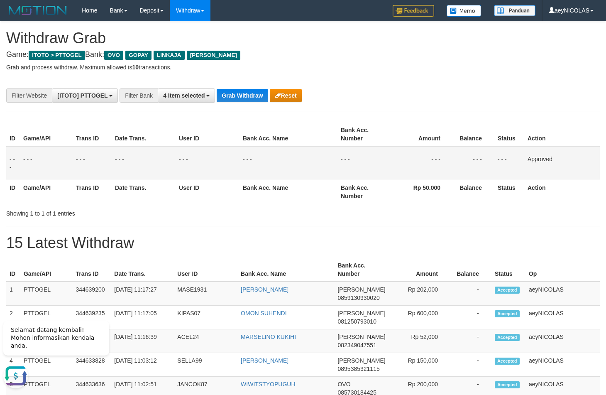
drag, startPoint x: 322, startPoint y: 213, endPoint x: 301, endPoint y: 182, distance: 37.3
click at [315, 197] on div "ID Game/API Trans ID Date Trans. User ID Bank Acc. Name Bank Acc. Number Amount…" at bounding box center [303, 169] width 594 height 98
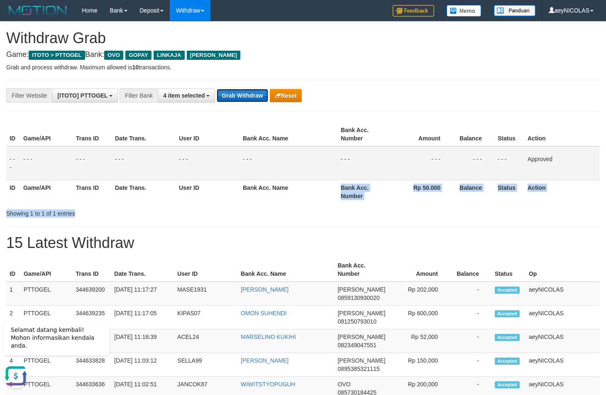
click at [250, 95] on button "Grab Withdraw" at bounding box center [242, 95] width 51 height 13
drag, startPoint x: 250, startPoint y: 93, endPoint x: 10, endPoint y: 197, distance: 261.1
click at [245, 95] on button "Grab Withdraw" at bounding box center [242, 95] width 51 height 13
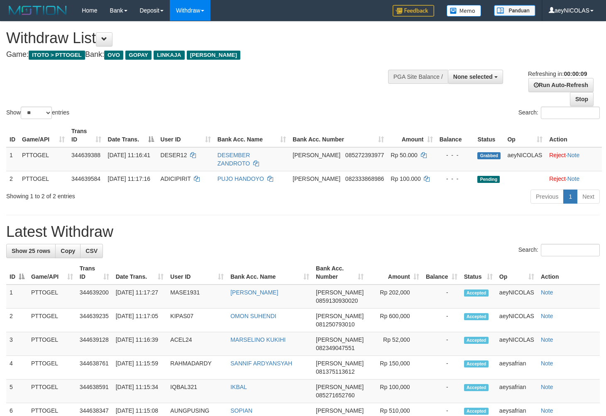
select select
select select "**"
select select
select select "**"
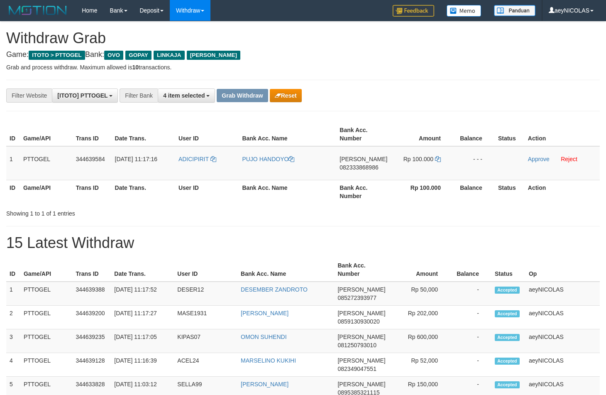
scroll to position [116, 0]
drag, startPoint x: 371, startPoint y: 252, endPoint x: 265, endPoint y: 199, distance: 118.3
drag, startPoint x: 190, startPoint y: 169, endPoint x: 48, endPoint y: 289, distance: 185.4
click at [446, 156] on tr "1 PTTOGEL 344639584 30/09/2025 11:17:16 ADICIPIRIT PUJO HANDOYO DANA 0823338689…" at bounding box center [303, 163] width 594 height 34
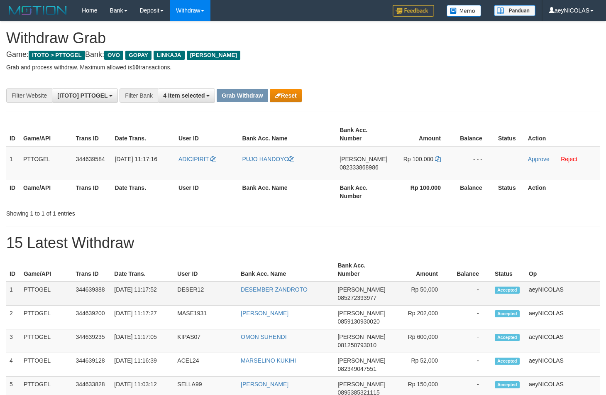
copy tr
click at [365, 169] on span "082333868986" at bounding box center [359, 167] width 39 height 7
copy tr
click at [365, 169] on span "082333868986" at bounding box center [359, 167] width 39 height 7
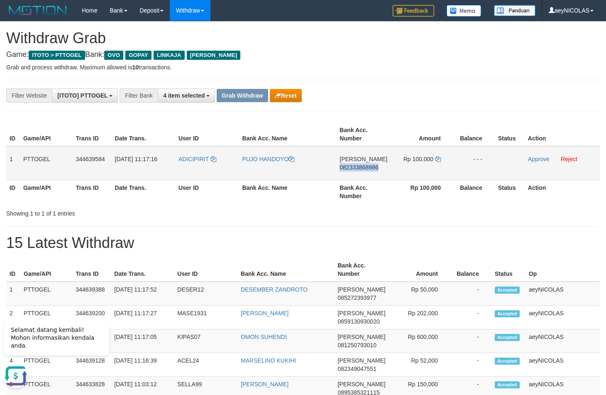
copy span "082333868986"
click at [445, 180] on td "Rp 100.000" at bounding box center [422, 163] width 63 height 34
click at [438, 162] on icon at bounding box center [438, 159] width 6 height 6
copy span "082333868986"
click at [438, 162] on icon at bounding box center [438, 159] width 6 height 6
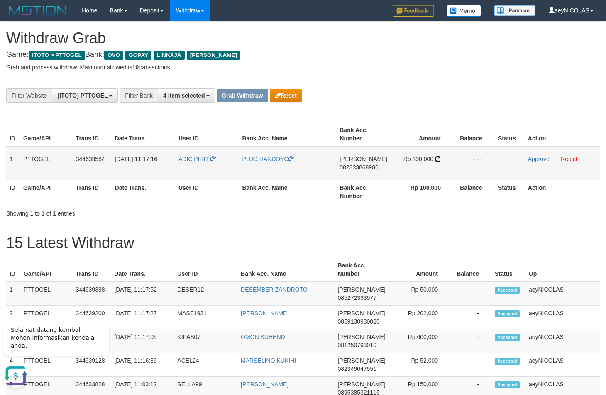
click at [438, 162] on icon at bounding box center [438, 159] width 6 height 6
click at [539, 160] on link "Approve" at bounding box center [539, 159] width 22 height 7
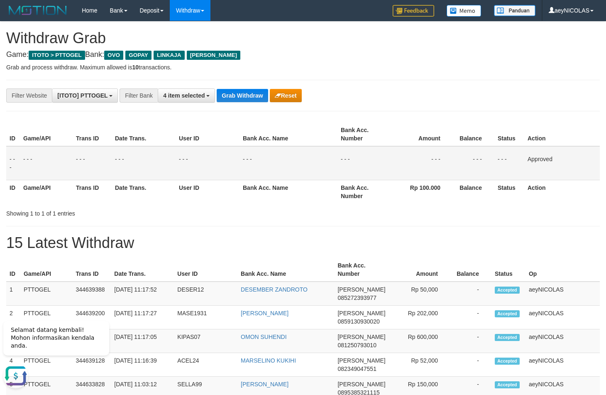
drag, startPoint x: 426, startPoint y: 213, endPoint x: 342, endPoint y: 151, distance: 104.2
click at [421, 211] on div "Showing 1 to 1 of 1 entries" at bounding box center [303, 212] width 606 height 12
click at [253, 91] on button "Grab Withdraw" at bounding box center [242, 95] width 51 height 13
drag, startPoint x: 253, startPoint y: 91, endPoint x: 32, endPoint y: 193, distance: 243.0
click at [249, 94] on button "Grab Withdraw" at bounding box center [242, 95] width 51 height 13
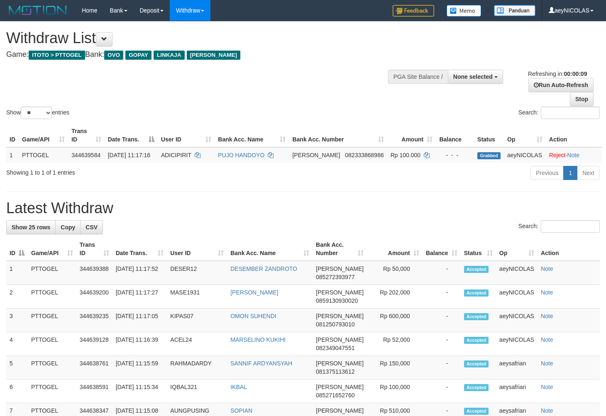
select select
select select "**"
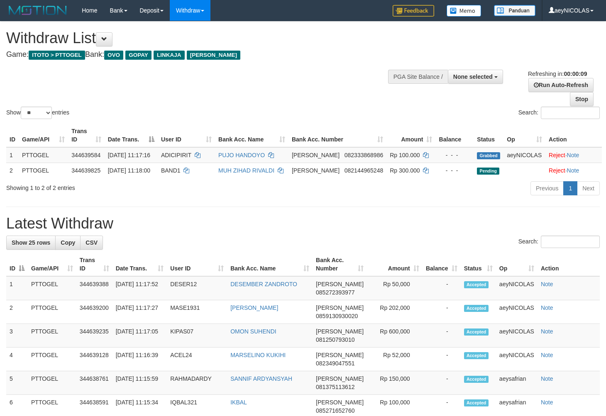
select select
select select "**"
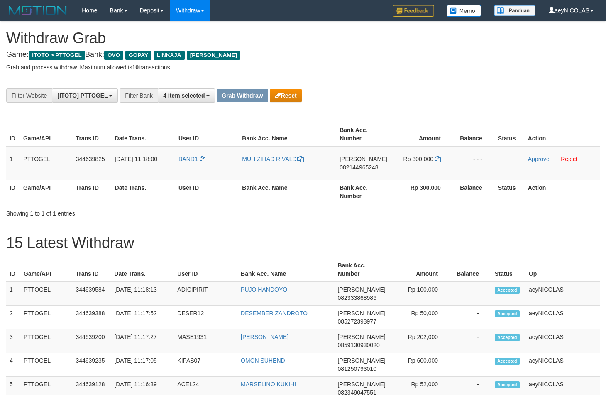
scroll to position [116, 0]
copy tr
drag, startPoint x: 196, startPoint y: 176, endPoint x: 421, endPoint y: 178, distance: 225.1
click at [421, 178] on tr "1 PTTOGEL 344639825 [DATE] 11:18:00 BAND1 MUH ZIHAD [PERSON_NAME] 082144965248 …" at bounding box center [303, 163] width 594 height 34
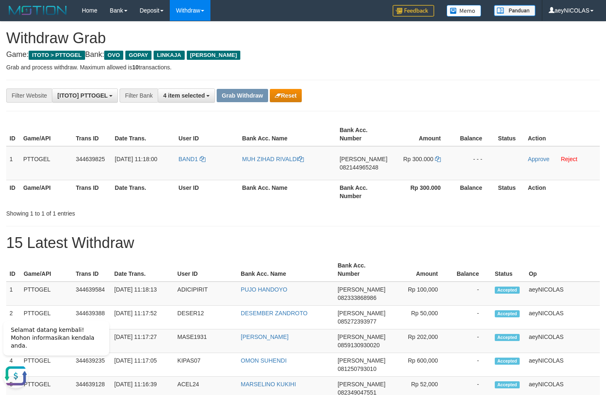
scroll to position [0, 0]
click at [372, 164] on td "[PERSON_NAME] 082144965248" at bounding box center [363, 163] width 54 height 34
click at [362, 168] on span "082144965248" at bounding box center [359, 167] width 39 height 7
copy span "082144965248"
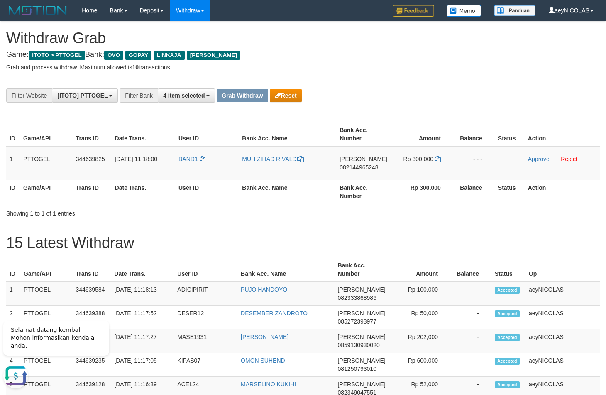
click at [340, 199] on th "Bank Acc. Number" at bounding box center [363, 192] width 54 height 24
click at [436, 162] on icon at bounding box center [438, 159] width 6 height 6
copy span "082144965248"
click at [438, 160] on icon at bounding box center [438, 159] width 6 height 6
drag, startPoint x: 438, startPoint y: 160, endPoint x: 509, endPoint y: 160, distance: 71.4
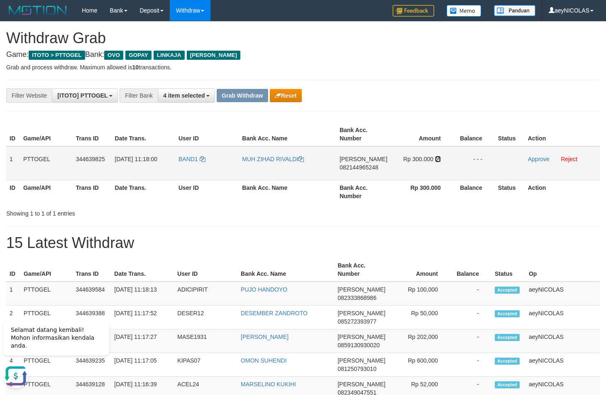
click at [439, 160] on icon at bounding box center [438, 159] width 6 height 6
click at [533, 160] on link "Approve" at bounding box center [539, 159] width 22 height 7
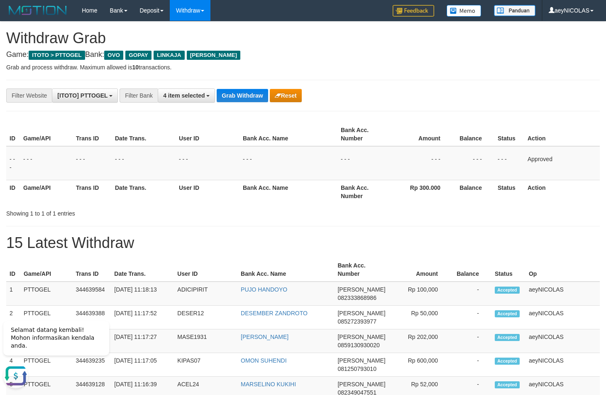
drag, startPoint x: 325, startPoint y: 178, endPoint x: 262, endPoint y: 131, distance: 78.6
click at [316, 165] on td "- - -" at bounding box center [289, 163] width 98 height 34
click at [238, 93] on button "Grab Withdraw" at bounding box center [242, 95] width 51 height 13
drag, startPoint x: 238, startPoint y: 93, endPoint x: 12, endPoint y: 195, distance: 248.1
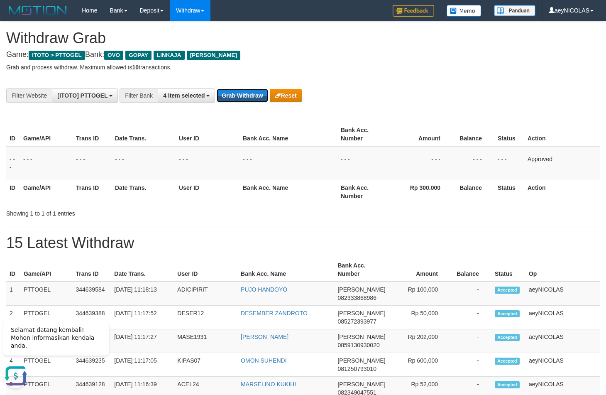
click at [232, 98] on button "Grab Withdraw" at bounding box center [242, 95] width 51 height 13
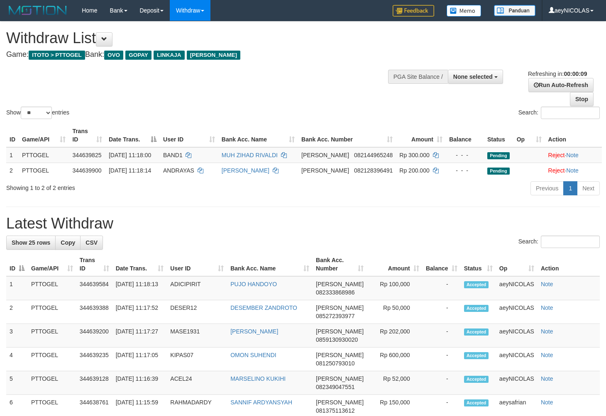
select select
select select "**"
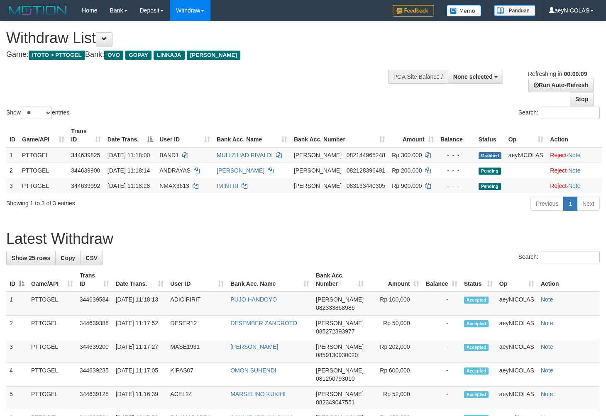
select select
select select "**"
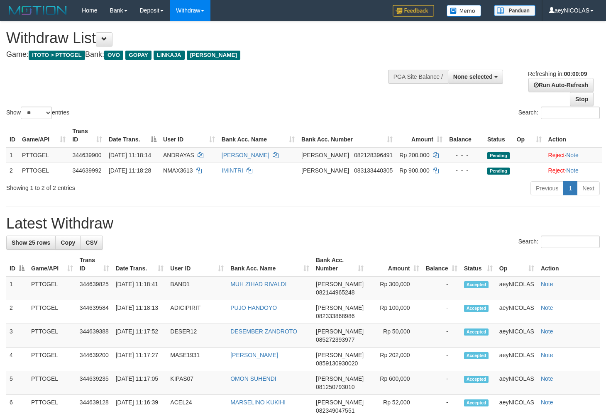
select select
select select "**"
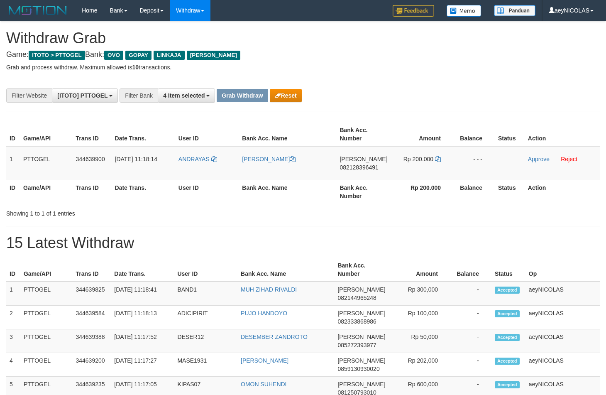
scroll to position [116, 0]
drag, startPoint x: 389, startPoint y: 227, endPoint x: 222, endPoint y: 181, distance: 173.2
drag, startPoint x: 198, startPoint y: 171, endPoint x: 372, endPoint y: 181, distance: 174.6
click at [421, 161] on tr "1 PTTOGEL 344639900 30/09/2025 11:18:14 ANDRAYAS YANCE ADII DANA 082128396491 R…" at bounding box center [303, 163] width 594 height 34
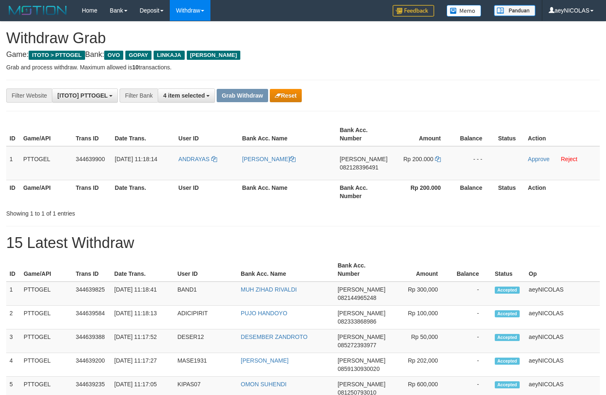
copy tr
click at [369, 169] on span "082128396491" at bounding box center [359, 167] width 39 height 7
copy span "082128396491"
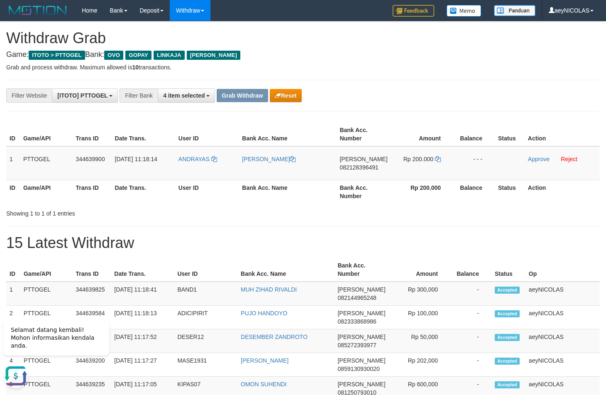
click at [301, 218] on div "Showing 1 to 1 of 1 entries" at bounding box center [303, 212] width 606 height 12
click at [442, 160] on td "Rp 200.000" at bounding box center [422, 163] width 63 height 34
click at [439, 160] on icon at bounding box center [438, 159] width 6 height 6
click at [523, 159] on td at bounding box center [510, 163] width 30 height 34
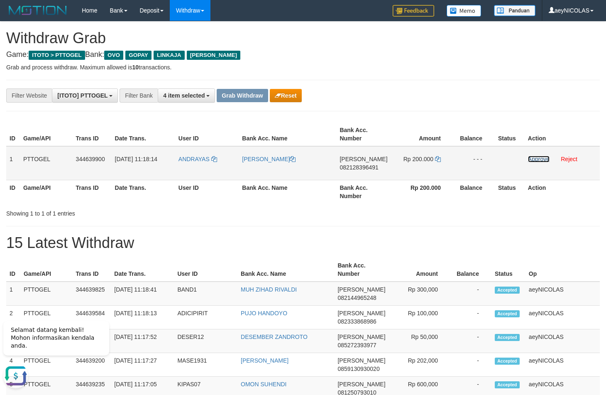
click at [529, 159] on link "Approve" at bounding box center [539, 159] width 22 height 7
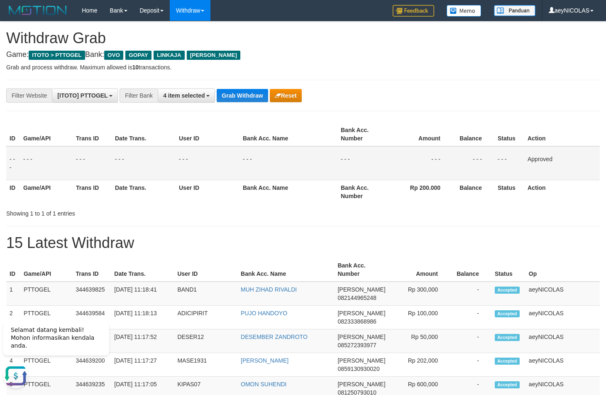
click at [357, 162] on td "- - -" at bounding box center [364, 163] width 53 height 34
click at [257, 98] on button "Grab Withdraw" at bounding box center [242, 95] width 51 height 13
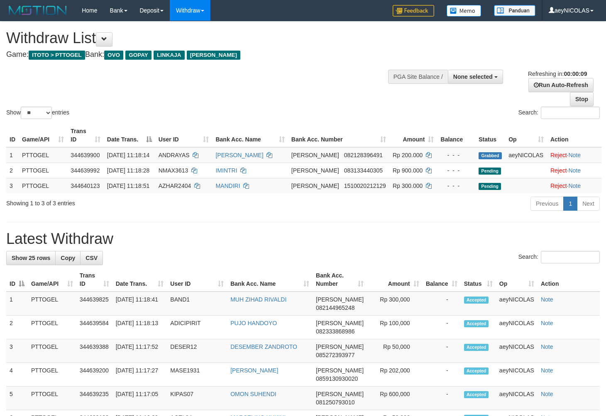
select select
select select "**"
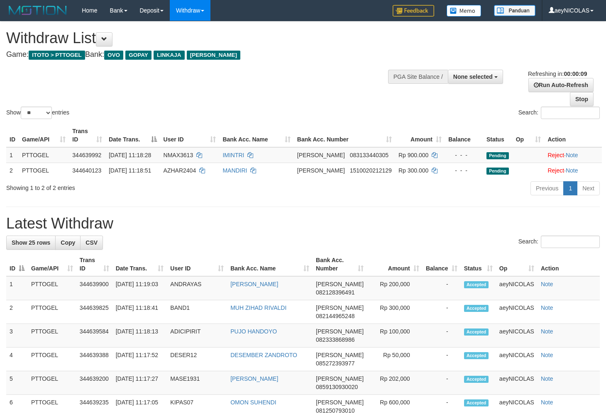
select select
select select "**"
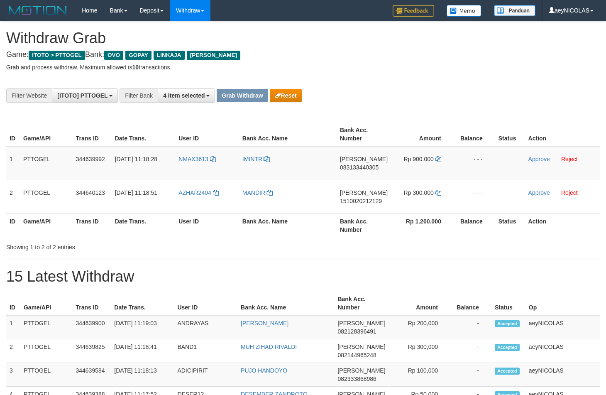
scroll to position [116, 0]
click at [315, 230] on th "Bank Acc. Name" at bounding box center [288, 225] width 98 height 24
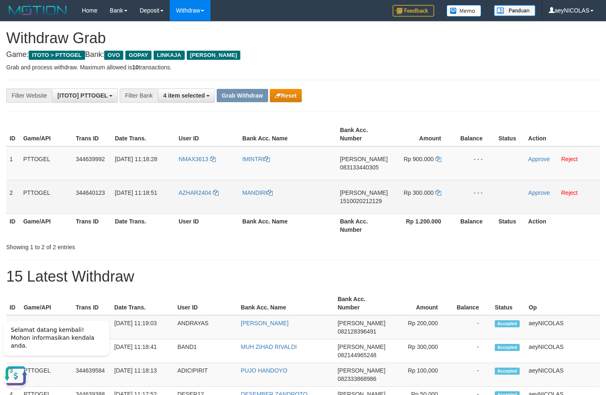
scroll to position [0, 0]
copy tr
drag, startPoint x: 198, startPoint y: 168, endPoint x: 409, endPoint y: 197, distance: 212.2
click at [409, 197] on tbody "1 PTTOGEL 344639992 30/09/2025 11:18:28 NMAX3613 IMINTRI DANA 083133440305 Rp 9…" at bounding box center [303, 180] width 594 height 68
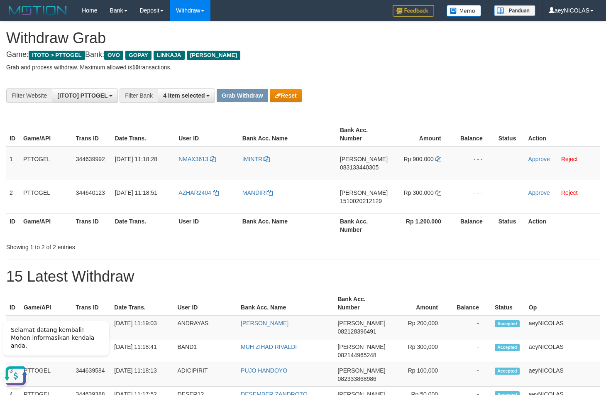
click at [376, 245] on div "Showing 1 to 2 of 2 entries" at bounding box center [303, 246] width 606 height 12
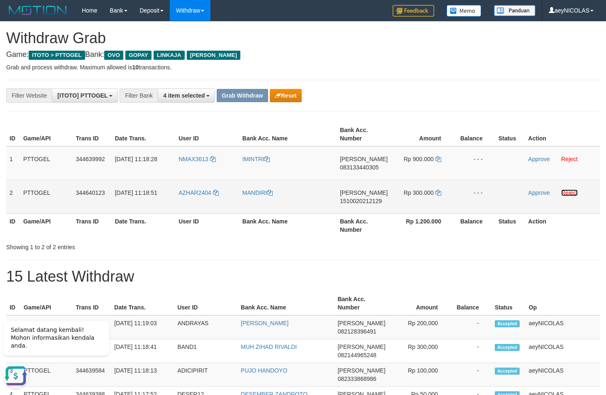
click at [574, 191] on link "Reject" at bounding box center [569, 192] width 17 height 7
click at [365, 166] on span "083133440305" at bounding box center [359, 167] width 39 height 7
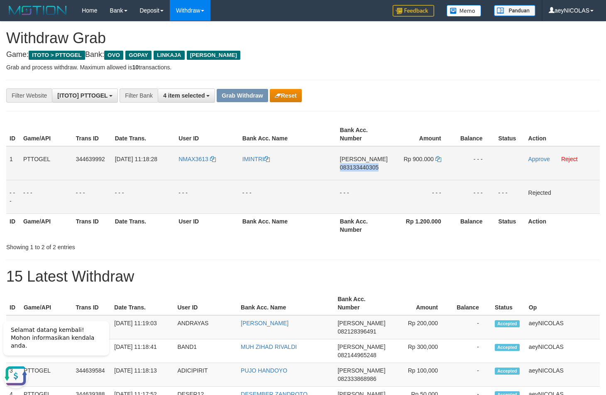
click at [365, 166] on span "083133440305" at bounding box center [359, 167] width 39 height 7
copy span "083133440305"
click at [412, 171] on td "Rp 900.000" at bounding box center [422, 163] width 63 height 34
click at [438, 160] on icon at bounding box center [439, 159] width 6 height 6
copy span "083133440305"
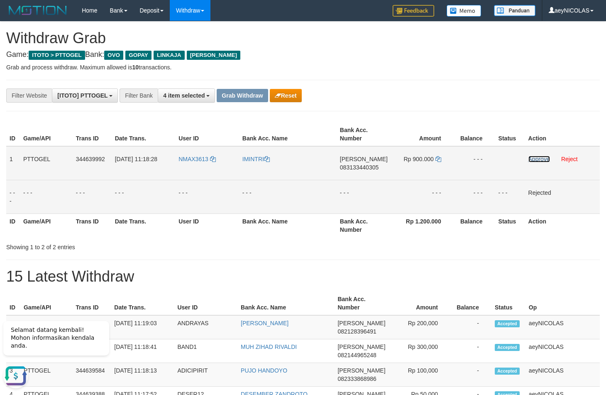
click at [541, 157] on link "Approve" at bounding box center [540, 159] width 22 height 7
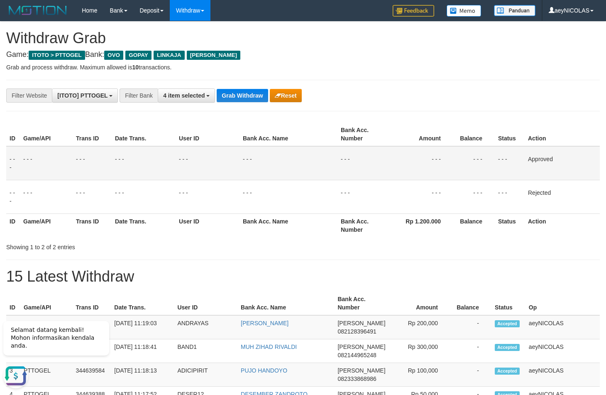
drag, startPoint x: 294, startPoint y: 187, endPoint x: 272, endPoint y: 110, distance: 79.9
click at [294, 178] on tbody "- - - - - - - - - - - - - - - - - - - - - - - - - - - - - - Approved - - - - - …" at bounding box center [303, 180] width 594 height 68
click at [264, 101] on button "Grab Withdraw" at bounding box center [242, 95] width 51 height 13
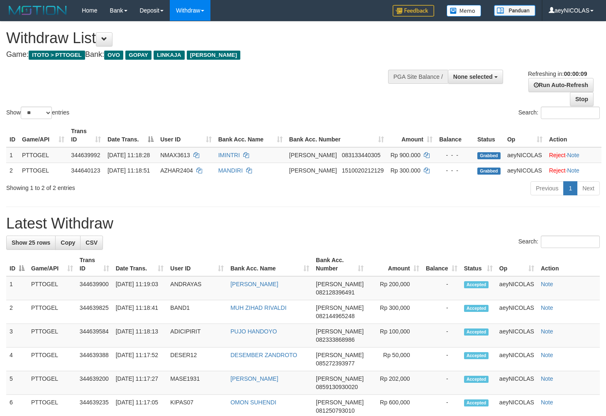
select select
select select "**"
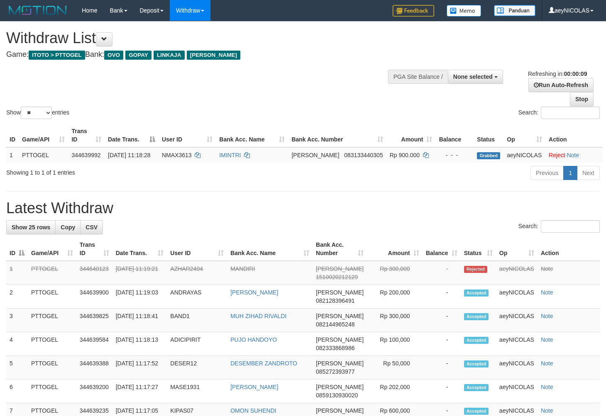
select select
select select "**"
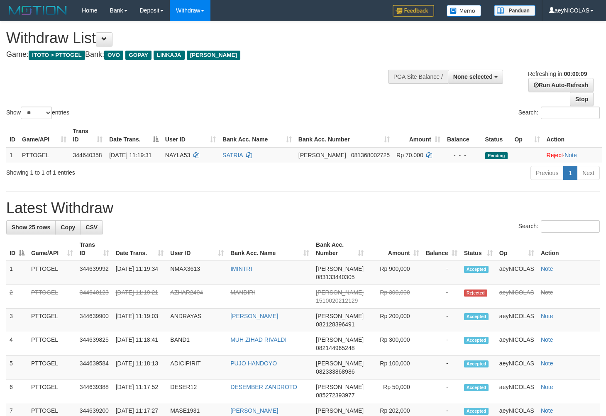
select select
select select "**"
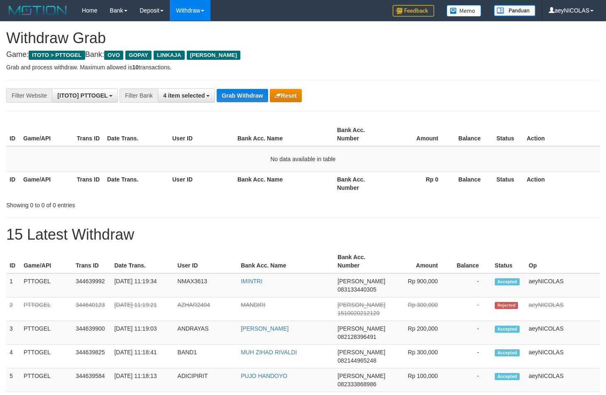
scroll to position [116, 0]
click at [409, 195] on div "ID Game/API Trans ID Date Trans. User ID Bank Acc. Name Bank Acc. Number Amount…" at bounding box center [303, 165] width 594 height 90
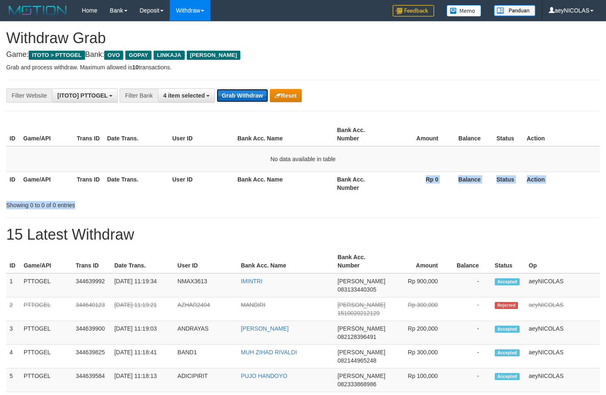
click at [253, 100] on button "Grab Withdraw" at bounding box center [242, 95] width 51 height 13
click at [253, 99] on button "Grab Withdraw" at bounding box center [242, 95] width 51 height 13
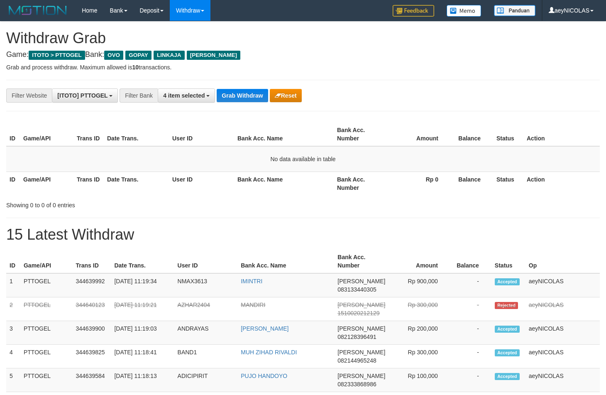
scroll to position [116, 0]
click at [257, 93] on button "Grab Withdraw" at bounding box center [242, 95] width 51 height 13
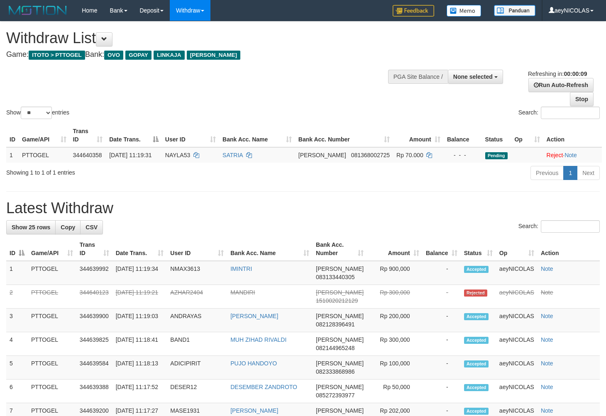
select select
select select "**"
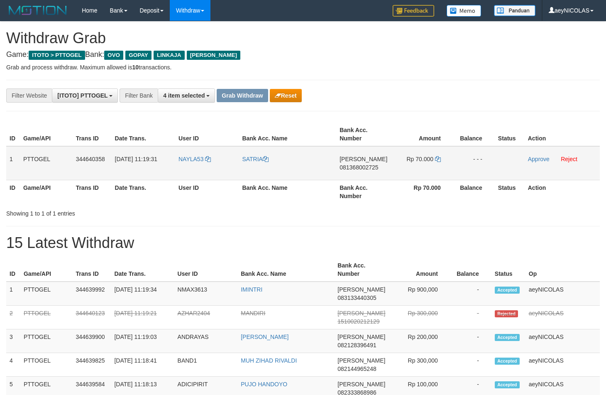
scroll to position [116, 0]
drag, startPoint x: 204, startPoint y: 165, endPoint x: 421, endPoint y: 166, distance: 216.7
click at [422, 166] on tr "1 PTTOGEL 344640358 30/09/2025 11:19:31 NAYLA53 SATRIA DANA 081368002725 Rp 70.…" at bounding box center [303, 163] width 594 height 34
click at [370, 164] on span "081368002725" at bounding box center [359, 167] width 39 height 7
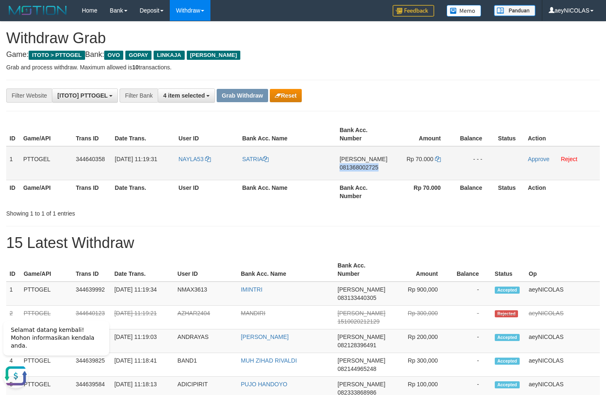
click at [370, 164] on span "081368002725" at bounding box center [359, 167] width 39 height 7
copy span "081368002725"
click at [432, 189] on th "Rp 70.000" at bounding box center [422, 192] width 63 height 24
click at [439, 157] on icon at bounding box center [438, 159] width 6 height 6
copy span "081368002725"
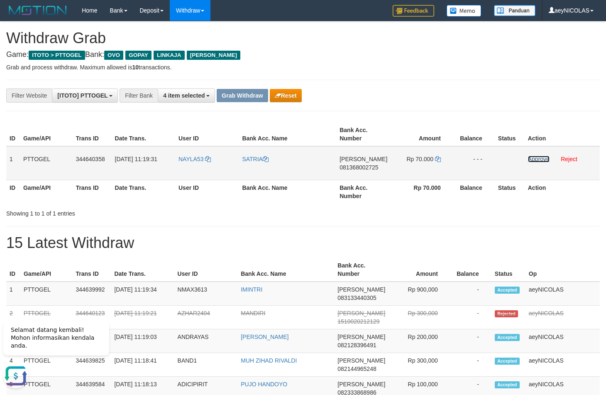
click at [534, 158] on link "Approve" at bounding box center [539, 159] width 22 height 7
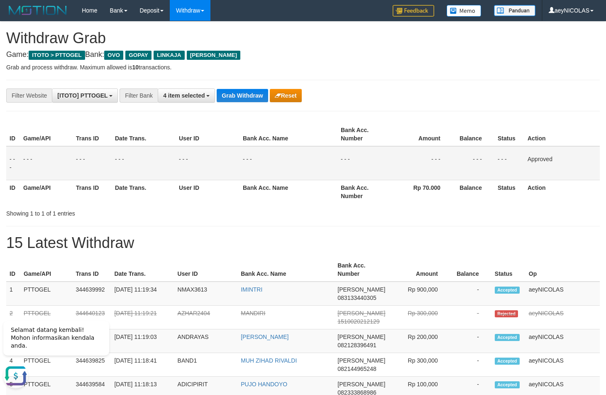
click at [348, 154] on td "- - -" at bounding box center [364, 163] width 53 height 34
drag, startPoint x: 252, startPoint y: 101, endPoint x: 248, endPoint y: 95, distance: 7.1
click at [249, 97] on button "Grab Withdraw" at bounding box center [242, 95] width 51 height 13
click at [247, 93] on button "Grab Withdraw" at bounding box center [242, 95] width 51 height 13
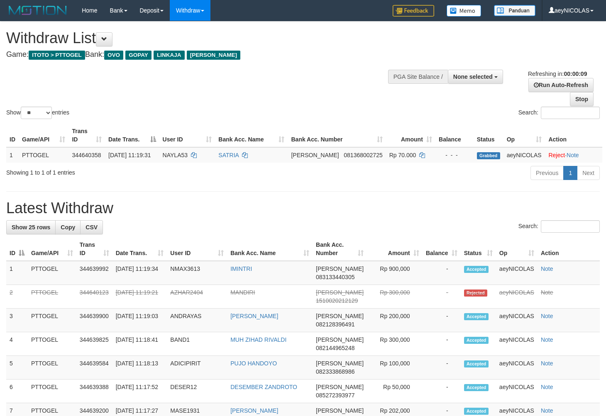
select select
select select "**"
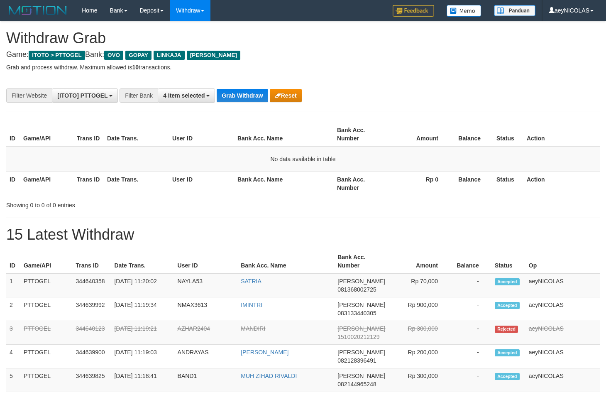
scroll to position [116, 0]
drag, startPoint x: 399, startPoint y: 155, endPoint x: 283, endPoint y: 116, distance: 122.8
click at [396, 155] on td "No data available in table" at bounding box center [303, 159] width 594 height 26
click at [245, 91] on button "Grab Withdraw" at bounding box center [242, 95] width 51 height 13
click at [242, 95] on button "Grab Withdraw" at bounding box center [242, 95] width 51 height 13
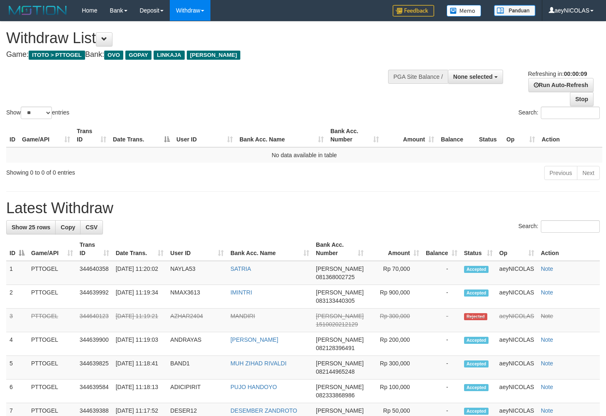
select select
select select "**"
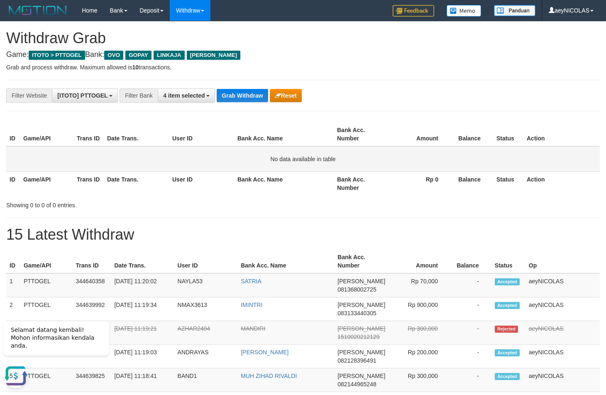
click at [361, 164] on td "No data available in table" at bounding box center [303, 159] width 594 height 26
click at [230, 94] on button "Grab Withdraw" at bounding box center [242, 95] width 51 height 13
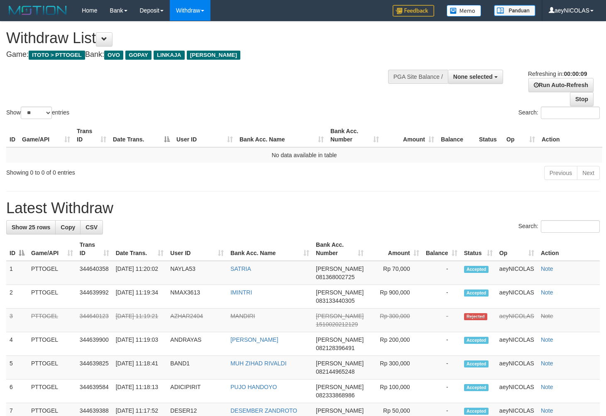
select select
select select "**"
select select
select select "**"
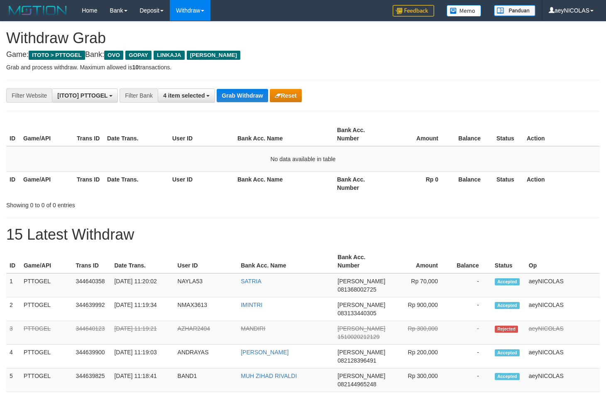
scroll to position [116, 0]
click at [230, 94] on button "Grab Withdraw" at bounding box center [242, 95] width 51 height 13
click at [219, 99] on button "Grab Withdraw" at bounding box center [242, 95] width 51 height 13
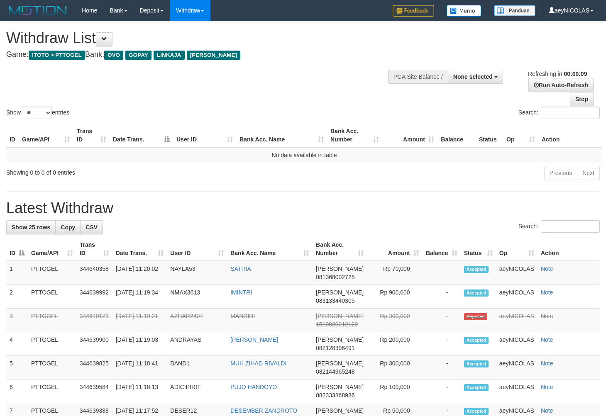
select select
select select "**"
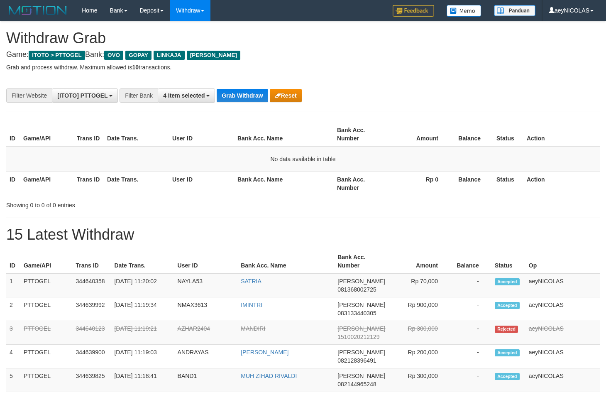
click at [219, 99] on button "Grab Withdraw" at bounding box center [242, 95] width 51 height 13
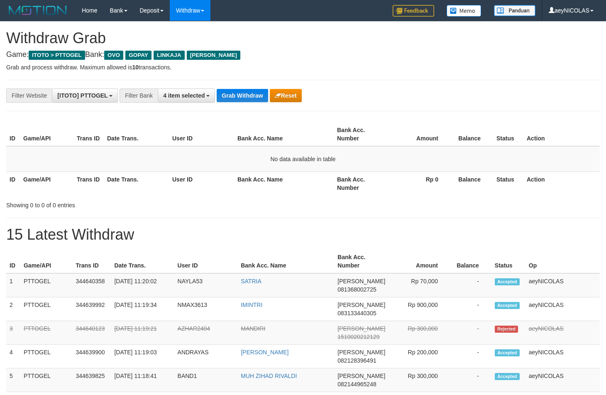
scroll to position [116, 0]
click at [219, 99] on button "Grab Withdraw" at bounding box center [242, 95] width 51 height 13
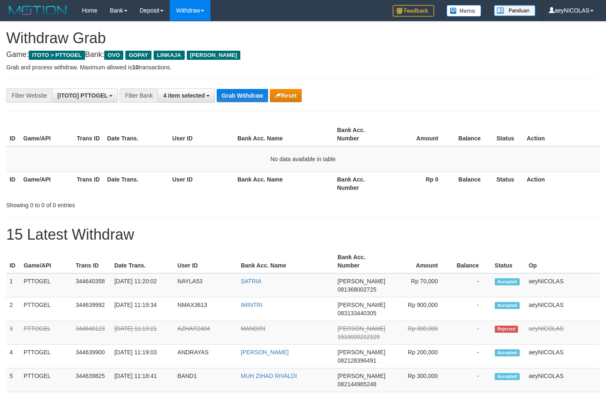
click at [219, 99] on button "Grab Withdraw" at bounding box center [242, 95] width 51 height 13
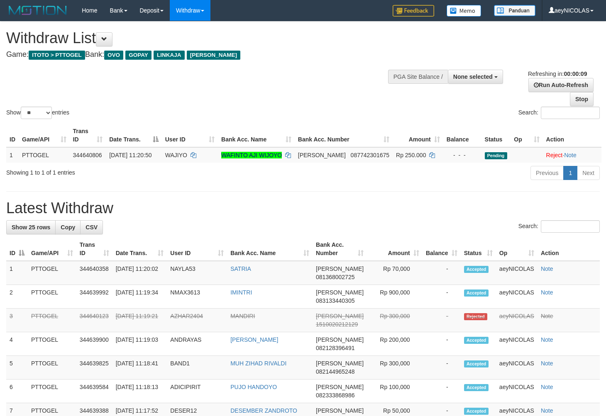
select select
select select "**"
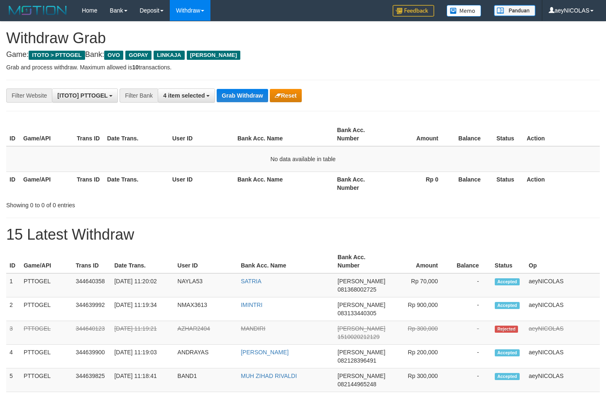
click at [219, 99] on button "Grab Withdraw" at bounding box center [242, 95] width 51 height 13
click at [229, 93] on button "Grab Withdraw" at bounding box center [242, 95] width 51 height 13
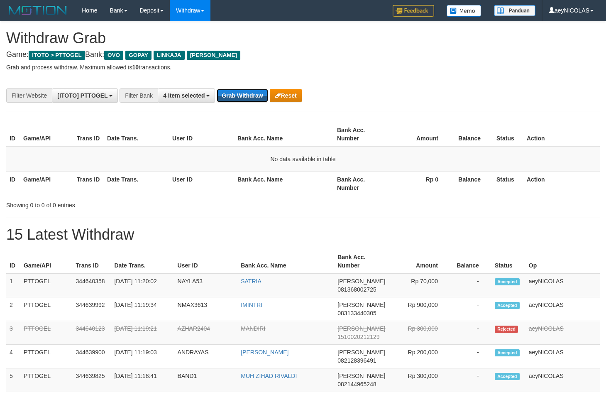
click at [229, 93] on button "Grab Withdraw" at bounding box center [242, 95] width 51 height 13
click at [230, 96] on button "Grab Withdraw" at bounding box center [242, 95] width 51 height 13
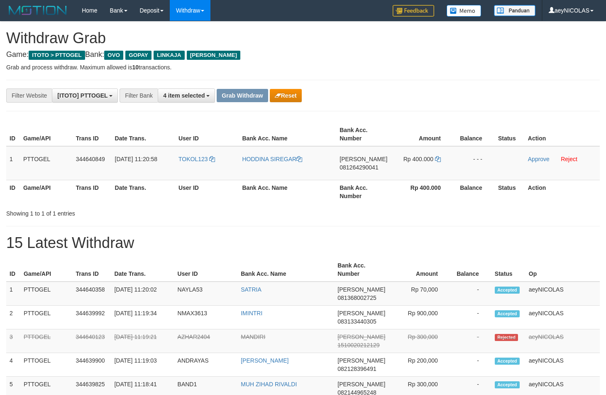
scroll to position [116, 0]
click at [280, 91] on button "Reset" at bounding box center [286, 95] width 32 height 13
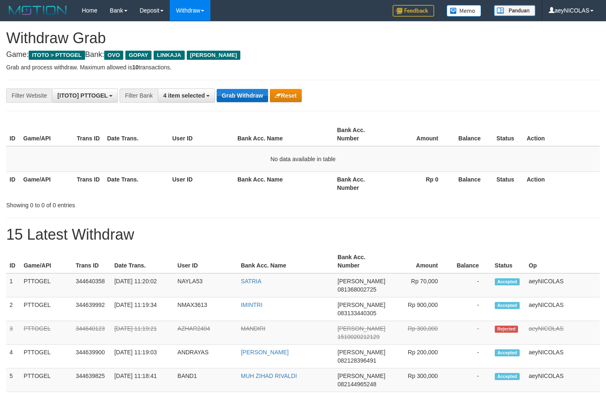
scroll to position [116, 0]
click at [238, 95] on button "Grab Withdraw" at bounding box center [242, 95] width 51 height 13
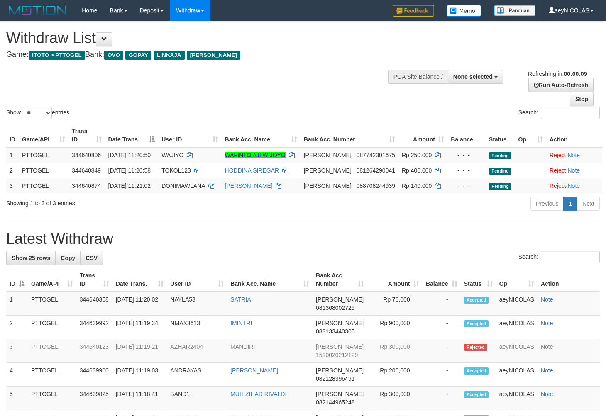
select select
select select "**"
